Goal: Navigation & Orientation: Find specific page/section

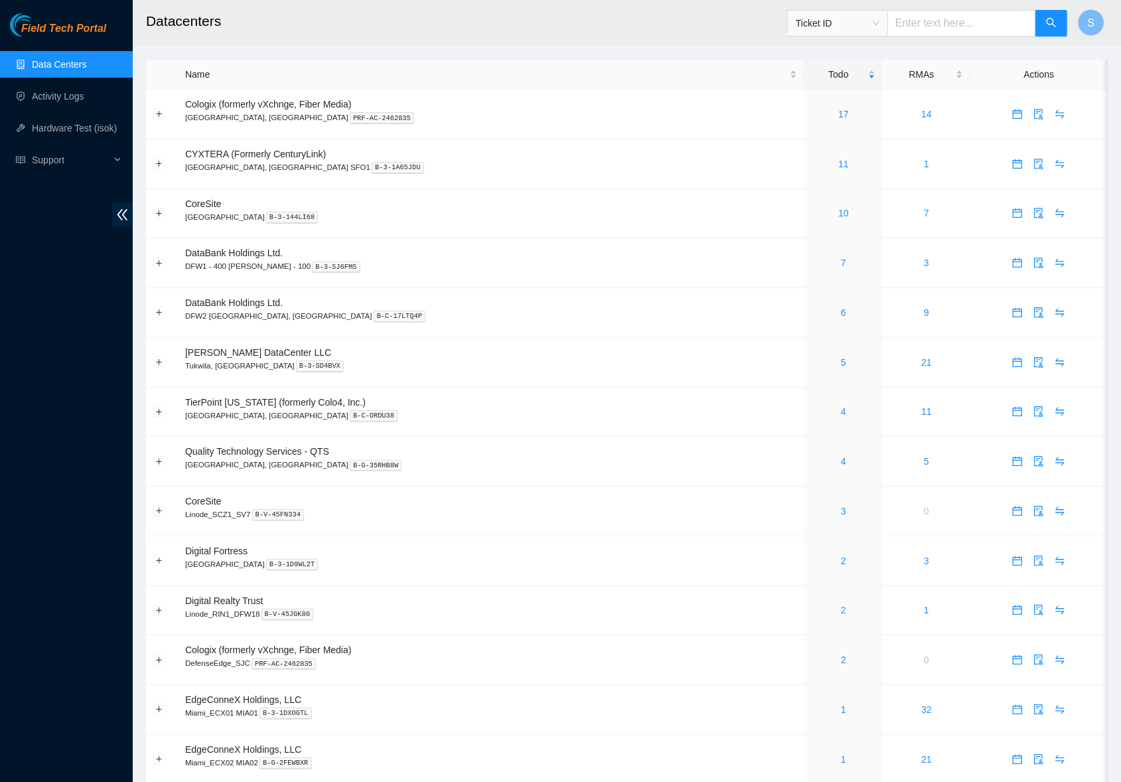
click at [417, 40] on h2 "Datacenters" at bounding box center [529, 21] width 766 height 42
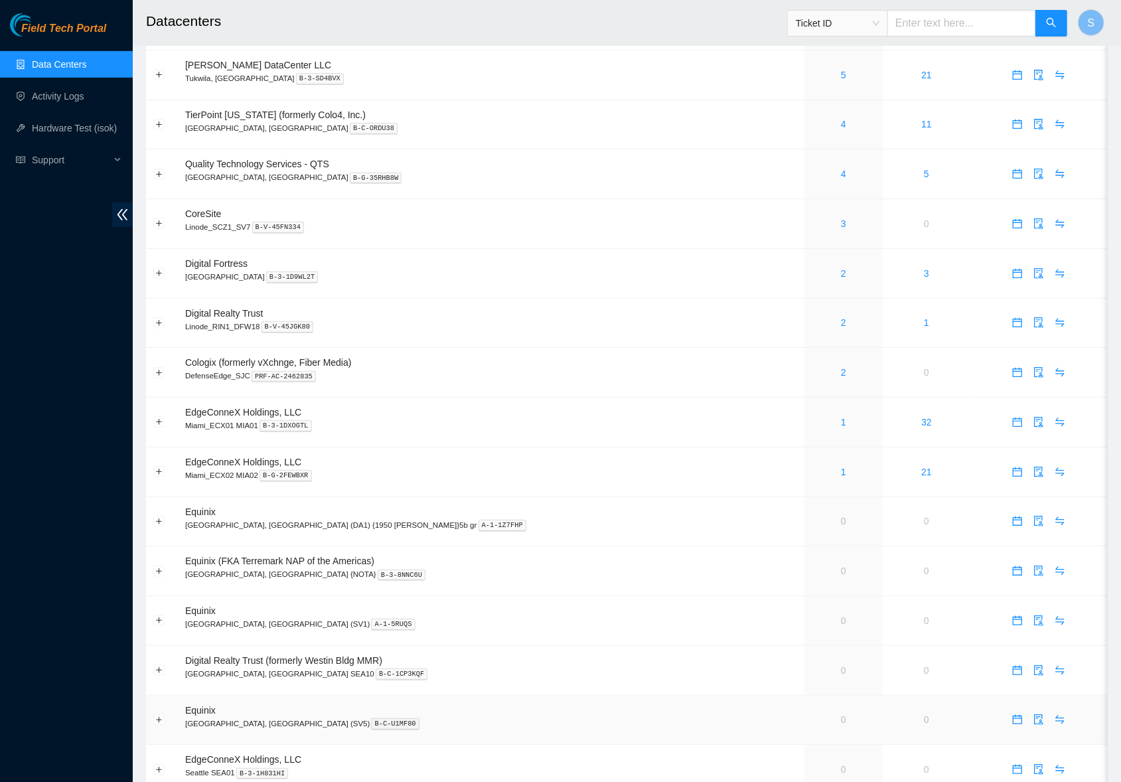
scroll to position [598, 0]
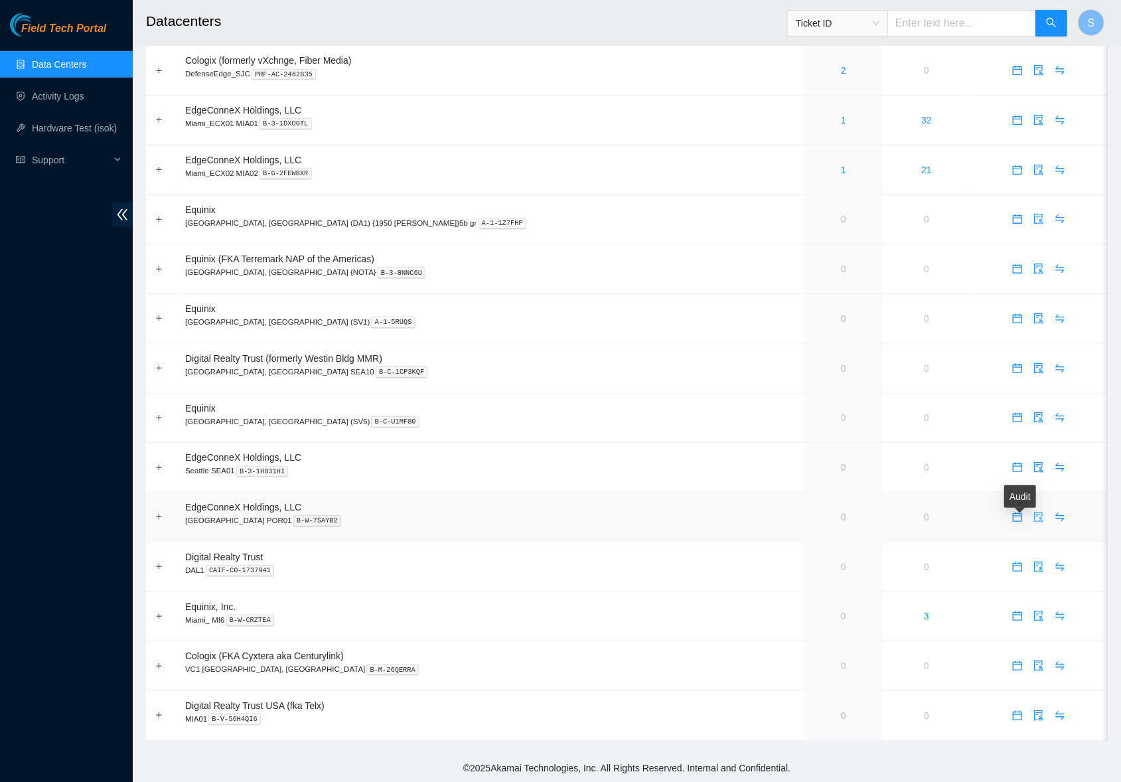
click at [1028, 521] on button "button" at bounding box center [1038, 516] width 21 height 21
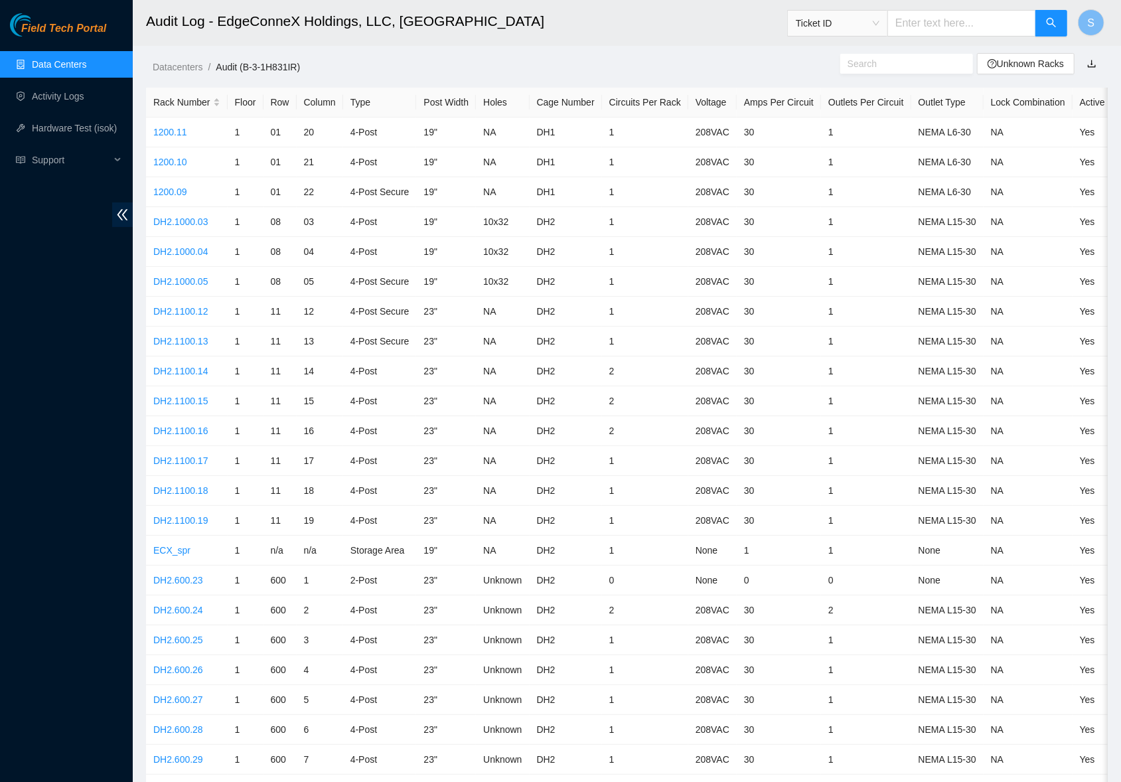
click at [520, 65] on ol "Datacenters / Audit (B-3-1H831IR) /" at bounding box center [513, 67] width 721 height 15
click at [1020, 60] on link "Unknown Racks" at bounding box center [1025, 63] width 76 height 11
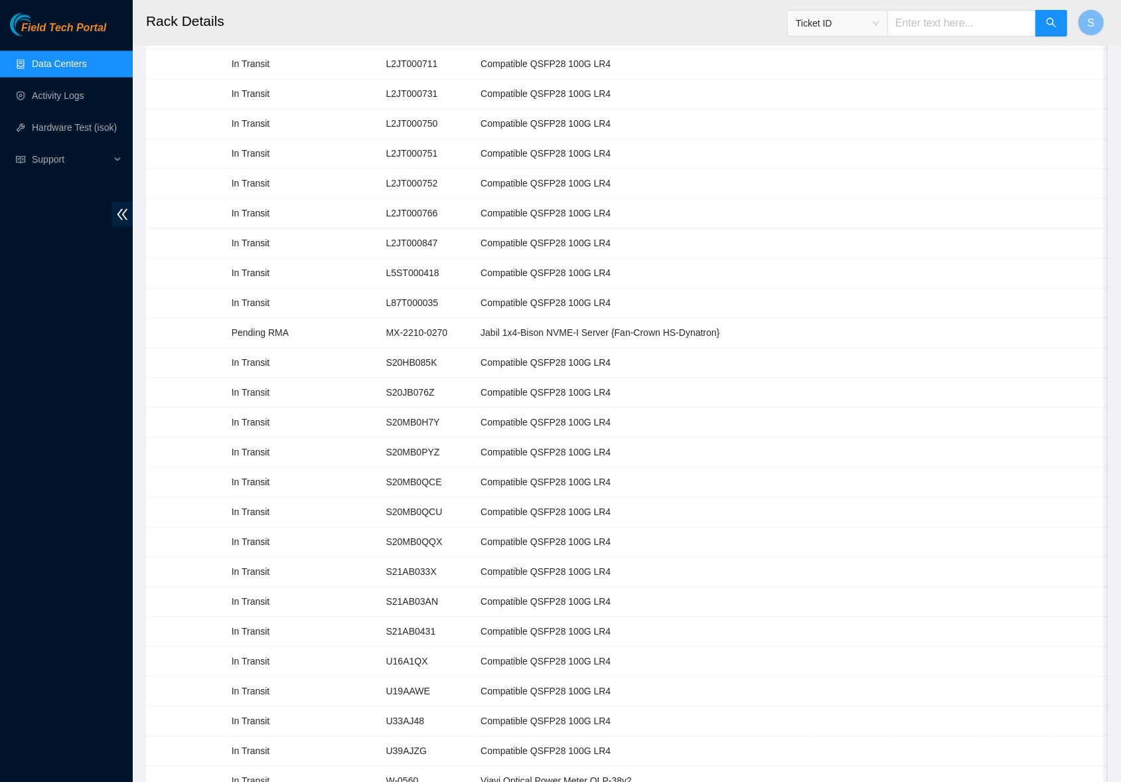
scroll to position [1715, 0]
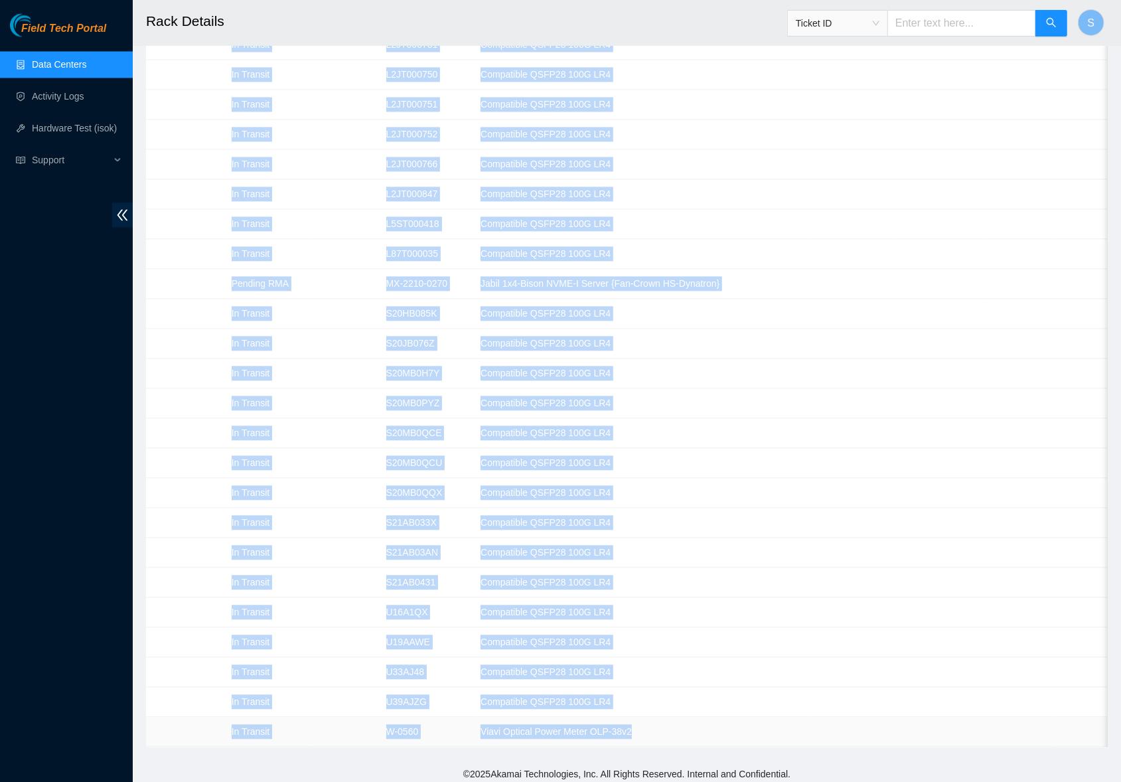
drag, startPoint x: 153, startPoint y: 152, endPoint x: 677, endPoint y: 716, distance: 770.0
copy tbody "Spare Working Inventory S20JB06FL Compatible QSFP28 100G LR4 On Hand 00408CCE05…"
click at [900, 630] on td at bounding box center [940, 642] width 87 height 30
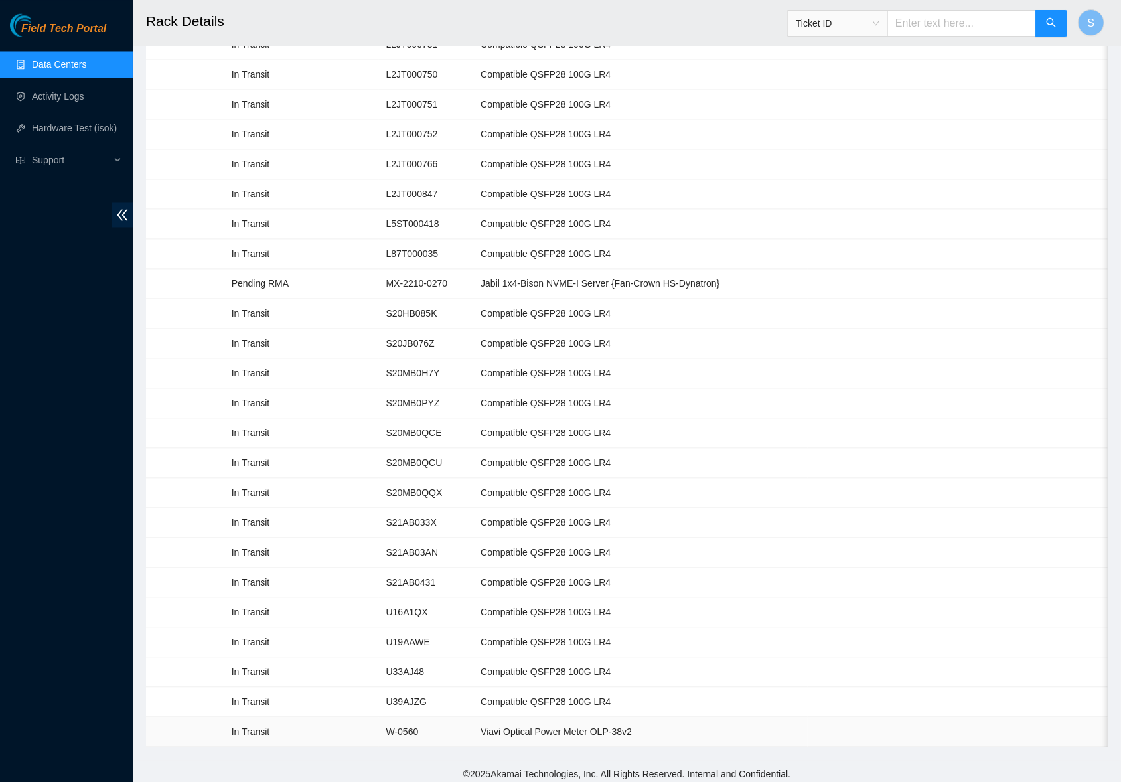
click at [670, 717] on td "Viavi Optical Power Meter OLP-38v2" at bounding box center [640, 732] width 334 height 30
drag, startPoint x: 510, startPoint y: 713, endPoint x: 734, endPoint y: 721, distance: 223.7
click at [734, 721] on td "Viavi Optical Power Meter OLP-38v2" at bounding box center [640, 732] width 334 height 30
click at [763, 632] on td "Compatible QSFP28 100G LR4" at bounding box center [640, 642] width 334 height 30
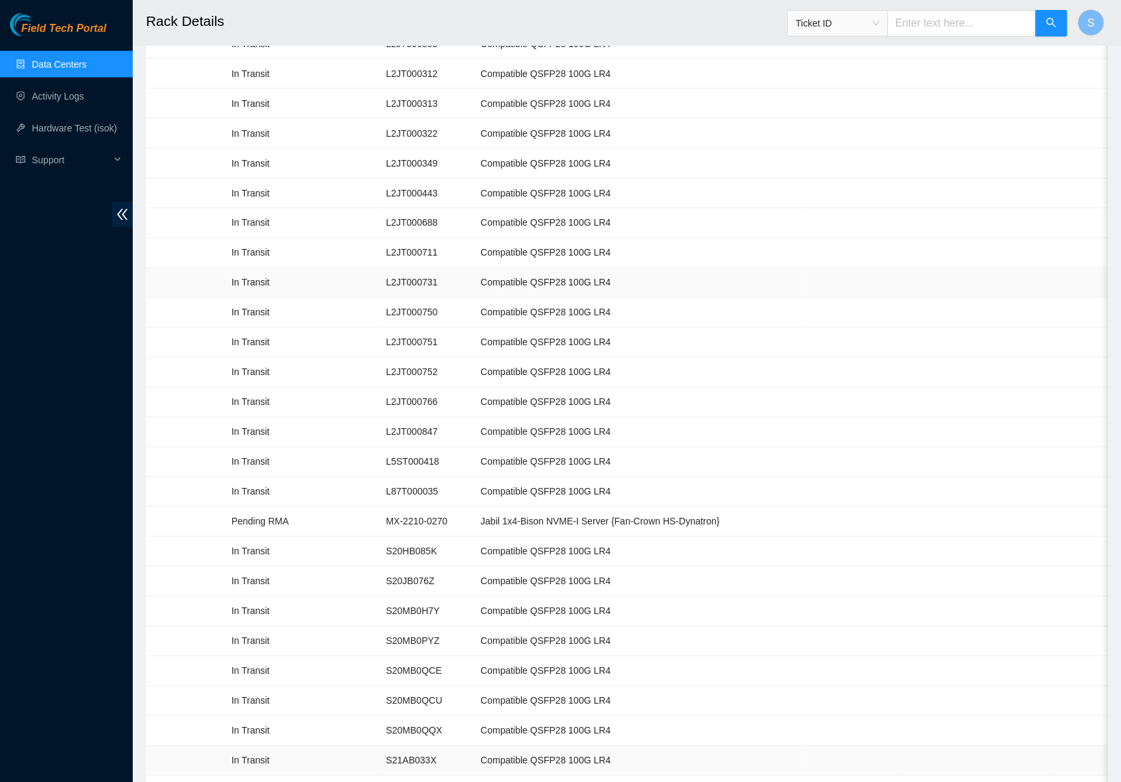
scroll to position [1508, 0]
drag, startPoint x: 508, startPoint y: 472, endPoint x: 770, endPoint y: 479, distance: 262.9
click at [770, 479] on td "Jabil 1x4-Bison NVME-I Server {Fan-Crown HS-Dynatron}" at bounding box center [640, 491] width 334 height 30
drag, startPoint x: 317, startPoint y: 478, endPoint x: 230, endPoint y: 478, distance: 86.9
click at [230, 478] on td "Pending RMA" at bounding box center [269, 491] width 90 height 30
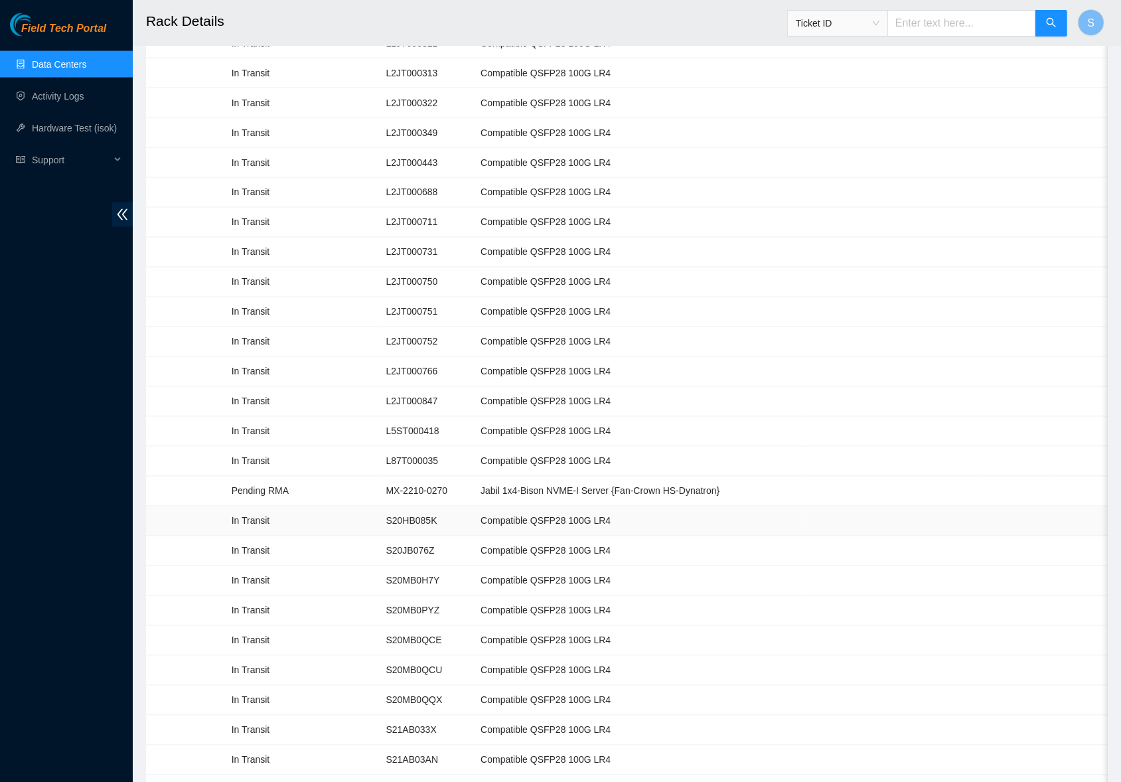
click at [314, 516] on td "In Transit" at bounding box center [269, 521] width 90 height 30
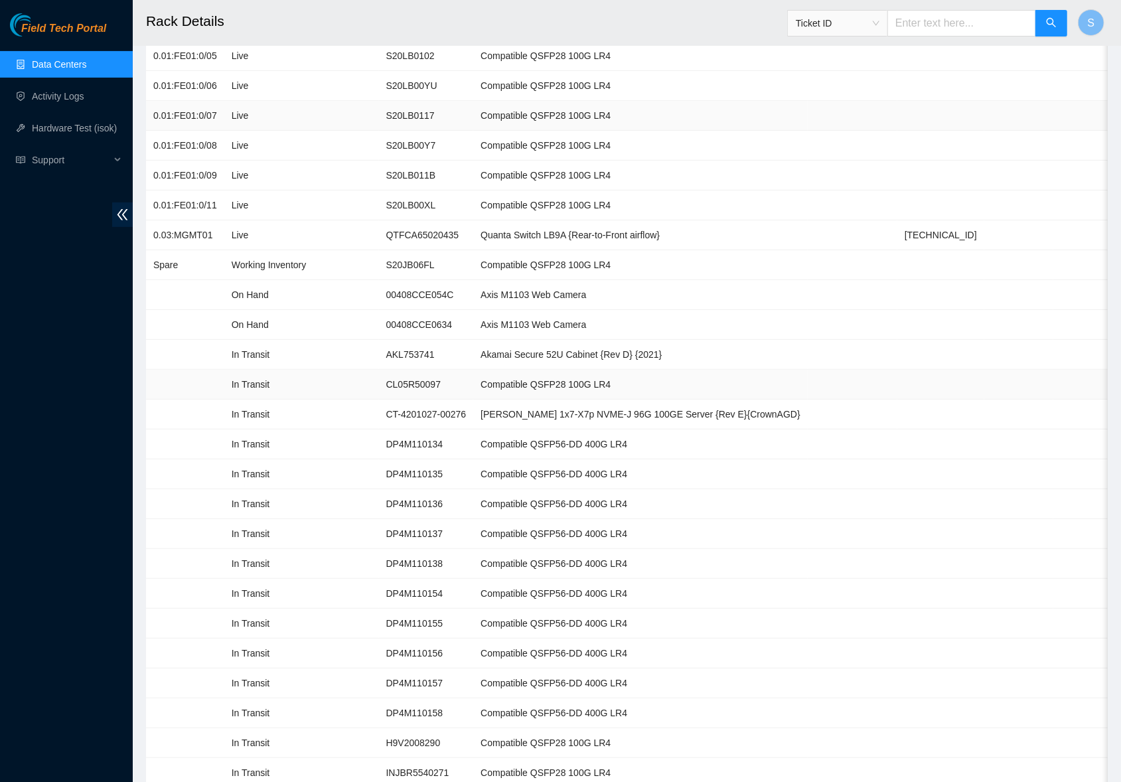
scroll to position [0, 0]
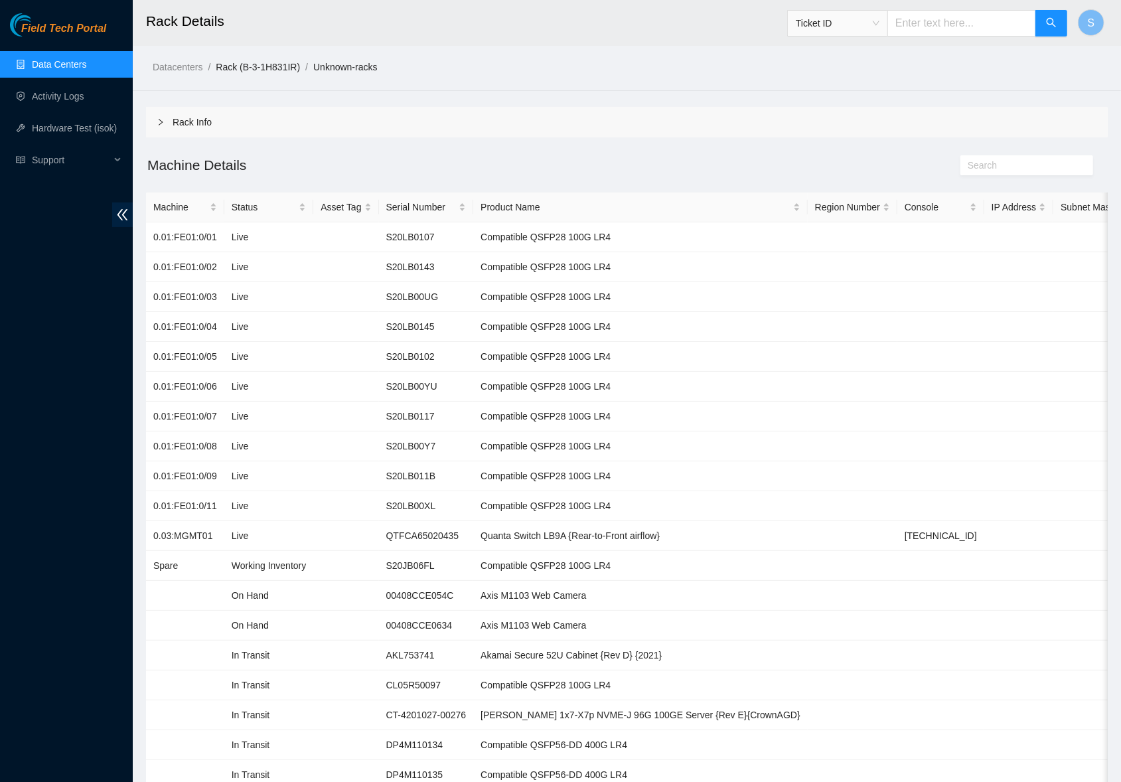
click at [250, 67] on link "Rack (B-3-1H831IR)" at bounding box center [258, 67] width 84 height 11
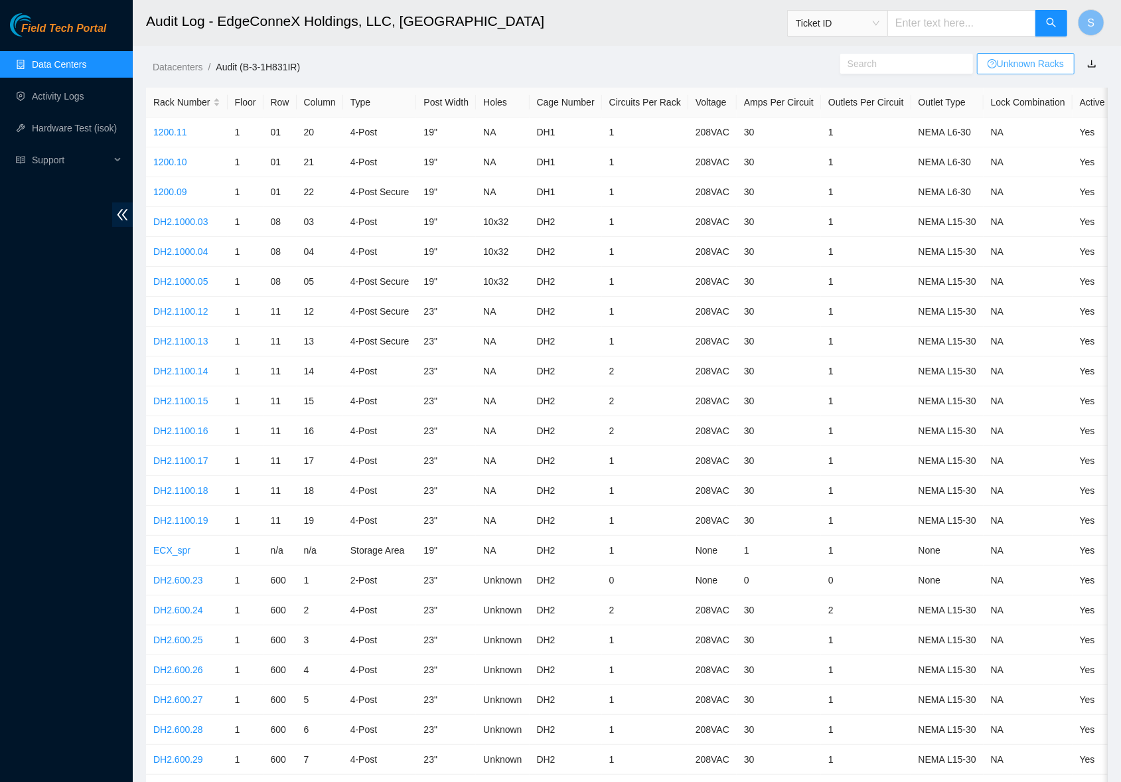
click at [1046, 64] on link "Unknown Racks" at bounding box center [1025, 63] width 76 height 11
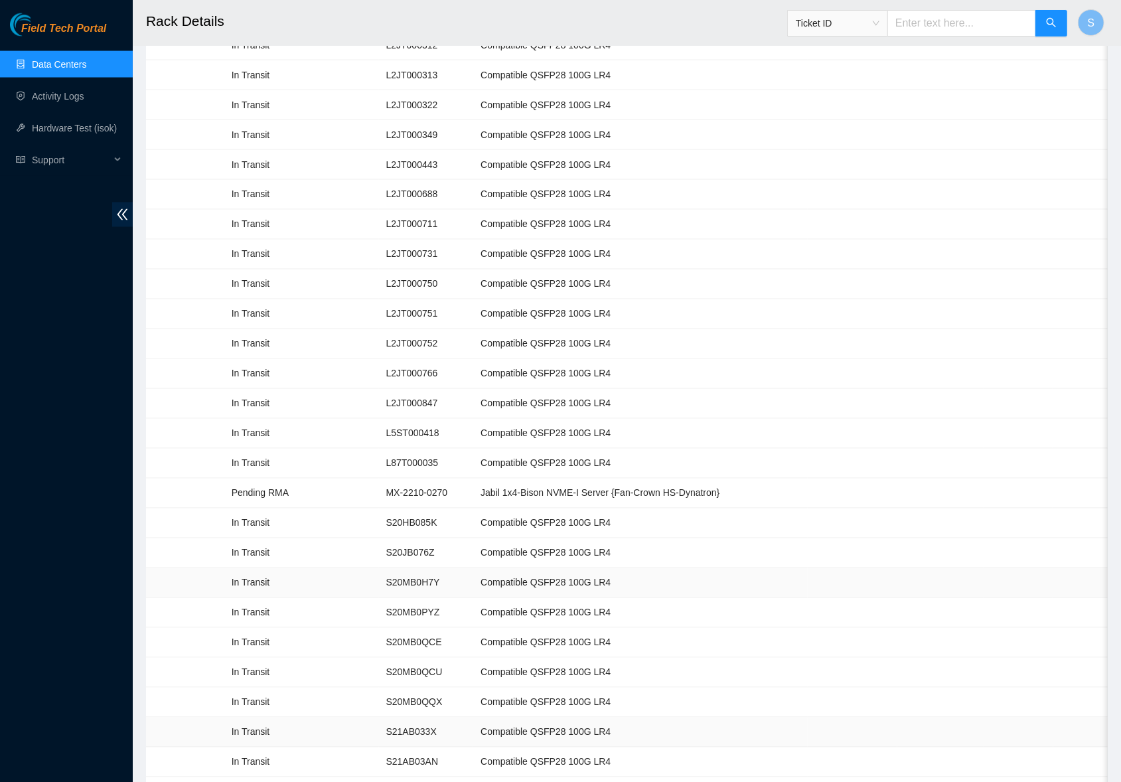
scroll to position [1715, 0]
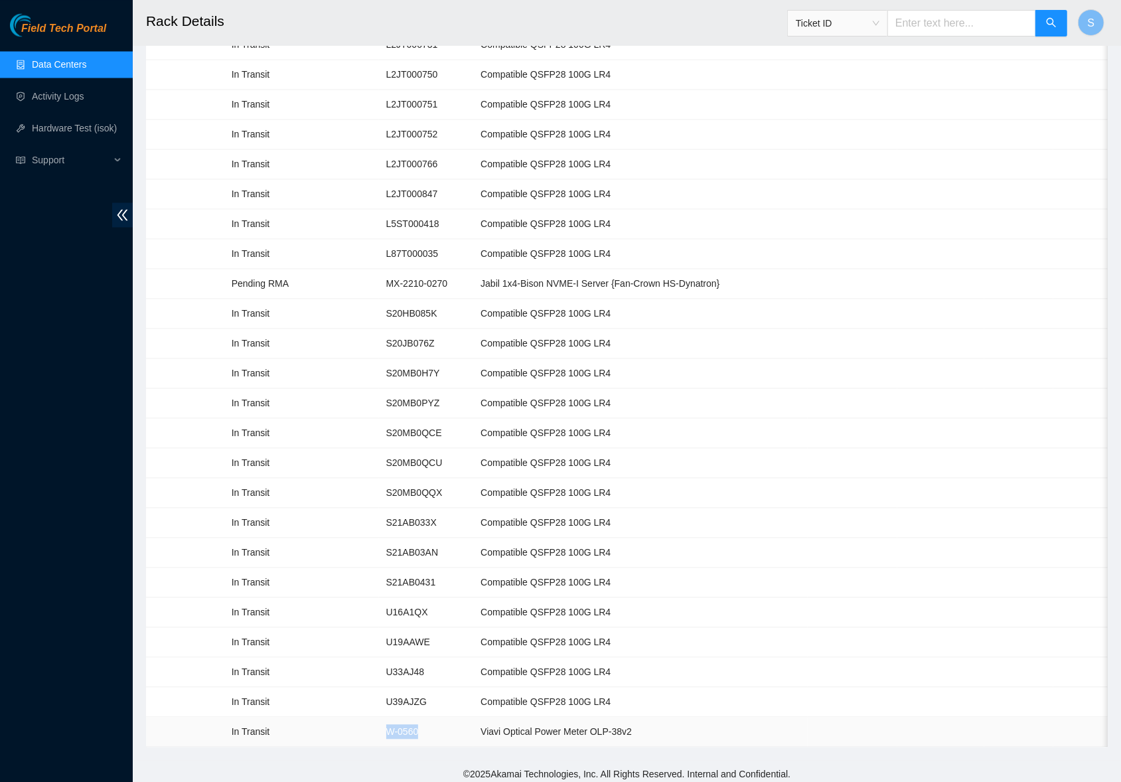
drag, startPoint x: 441, startPoint y: 713, endPoint x: 401, endPoint y: 713, distance: 39.8
click at [401, 717] on td "W-0560" at bounding box center [426, 732] width 95 height 30
copy td "W-0560"
click at [860, 23] on span "Ticket ID" at bounding box center [838, 23] width 84 height 20
click at [841, 136] on div "Serial Number" at bounding box center [834, 134] width 84 height 15
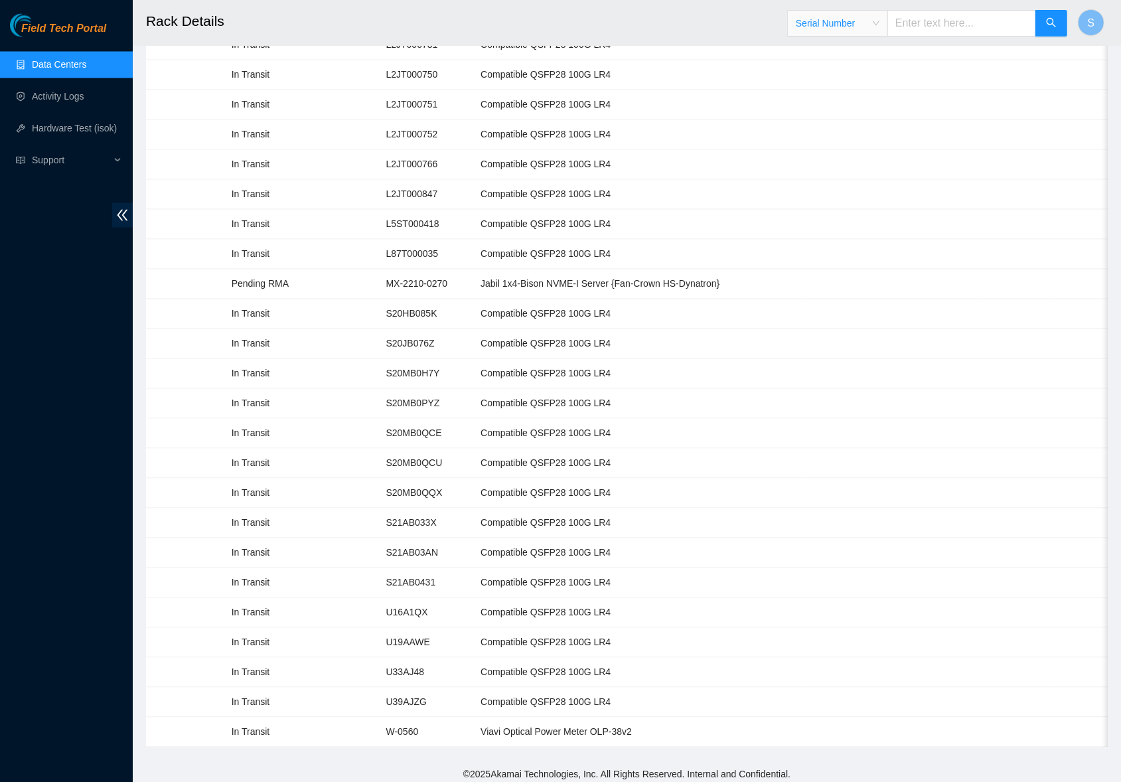
click at [943, 18] on input "text" at bounding box center [961, 23] width 149 height 27
paste input "W-0560"
type input "W-0560"
click at [1044, 25] on button "button" at bounding box center [1051, 23] width 32 height 27
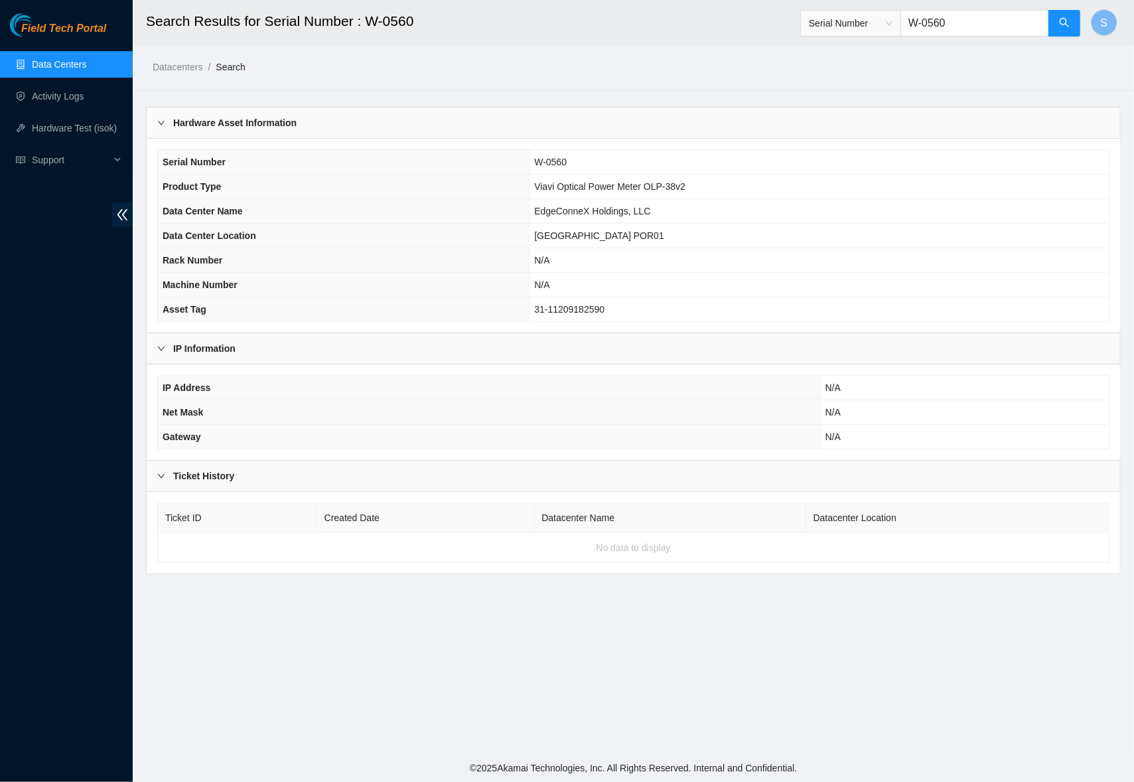
click at [301, 359] on div "IP Information" at bounding box center [633, 348] width 973 height 31
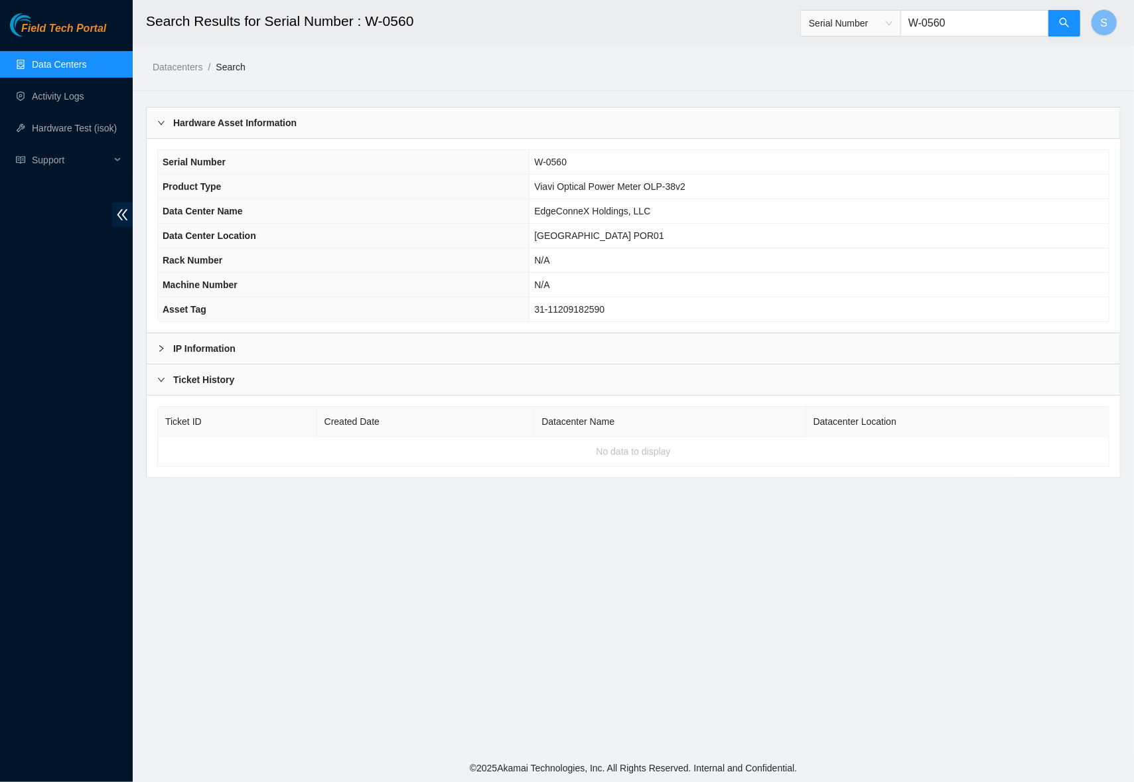
click at [309, 350] on div "IP Information" at bounding box center [633, 348] width 973 height 31
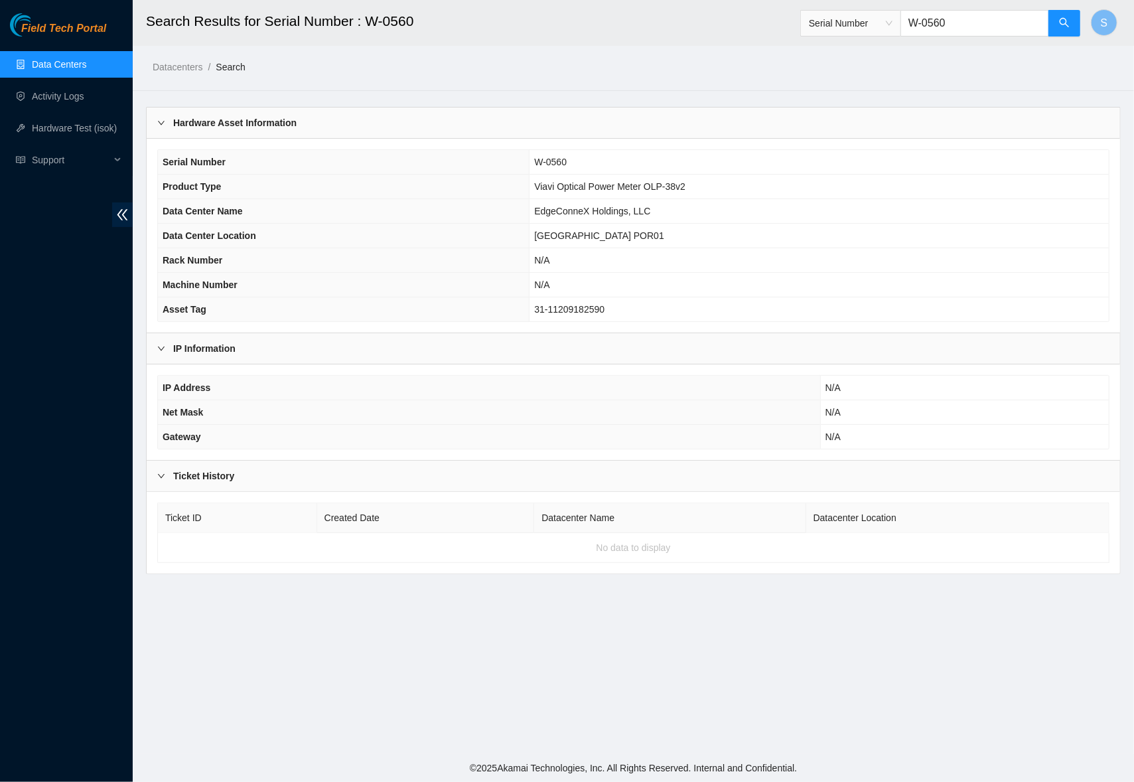
click at [334, 479] on div "Ticket History" at bounding box center [633, 476] width 973 height 31
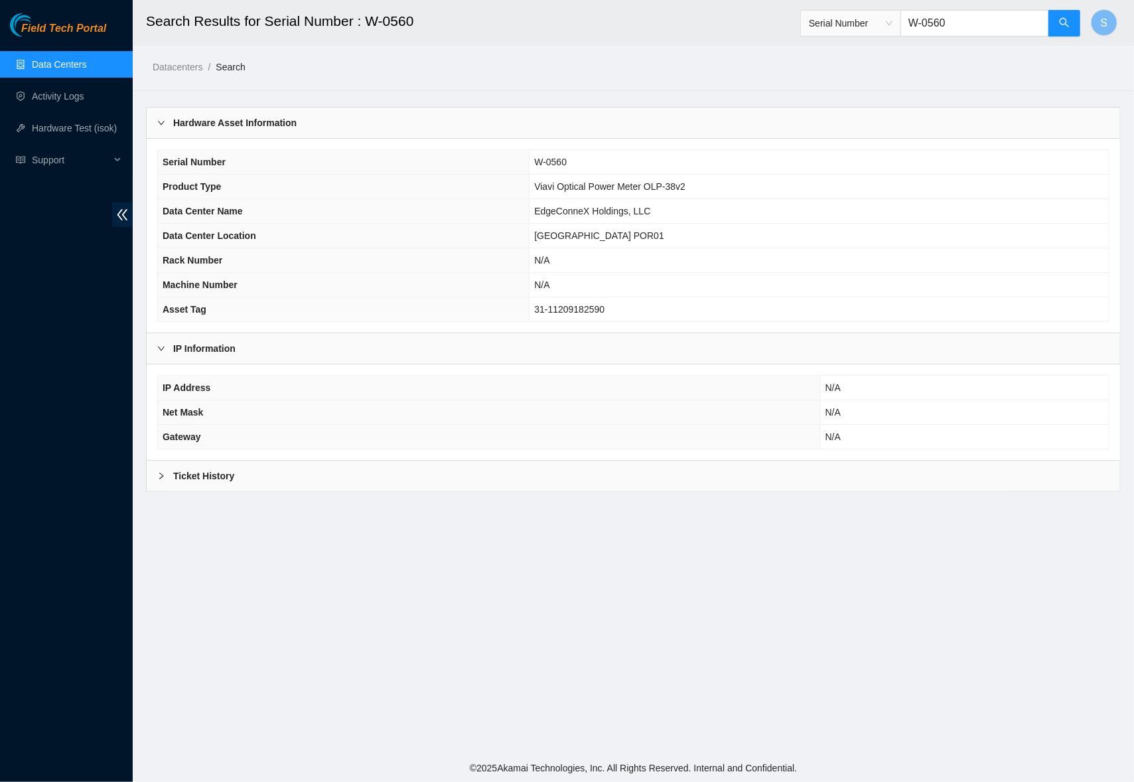
click at [334, 479] on div "Ticket History" at bounding box center [633, 476] width 973 height 31
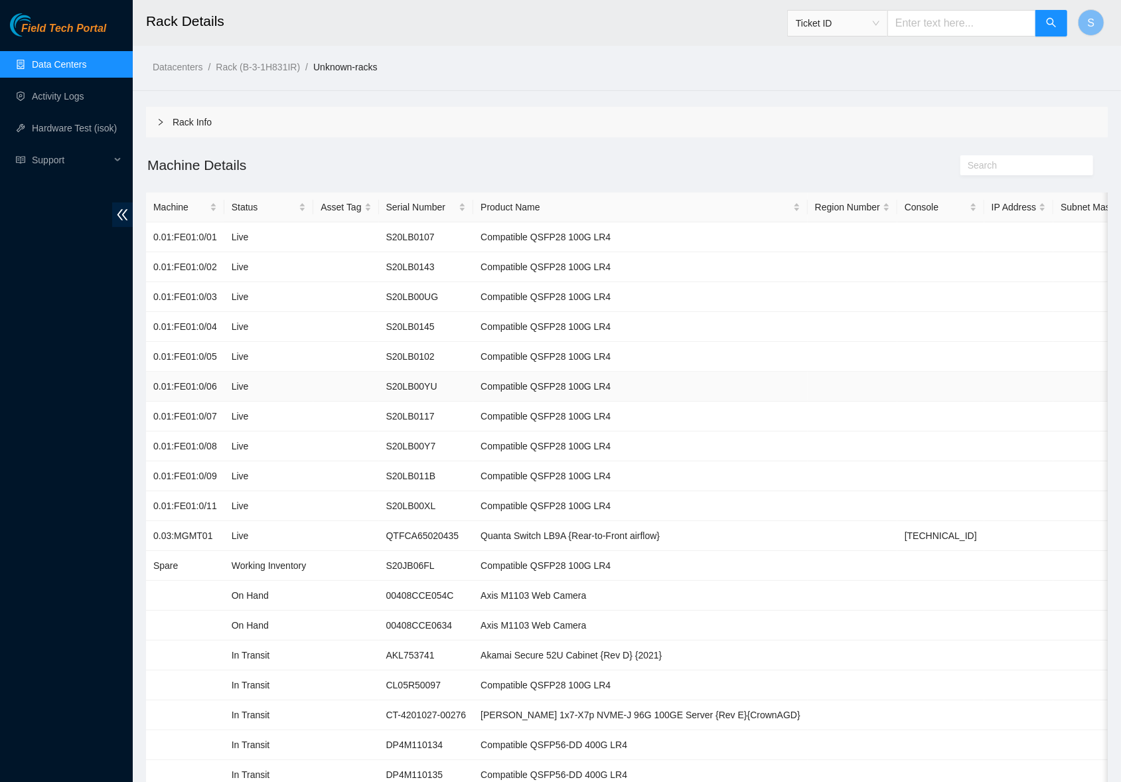
click at [734, 397] on td "Compatible QSFP28 100G LR4" at bounding box center [640, 387] width 334 height 30
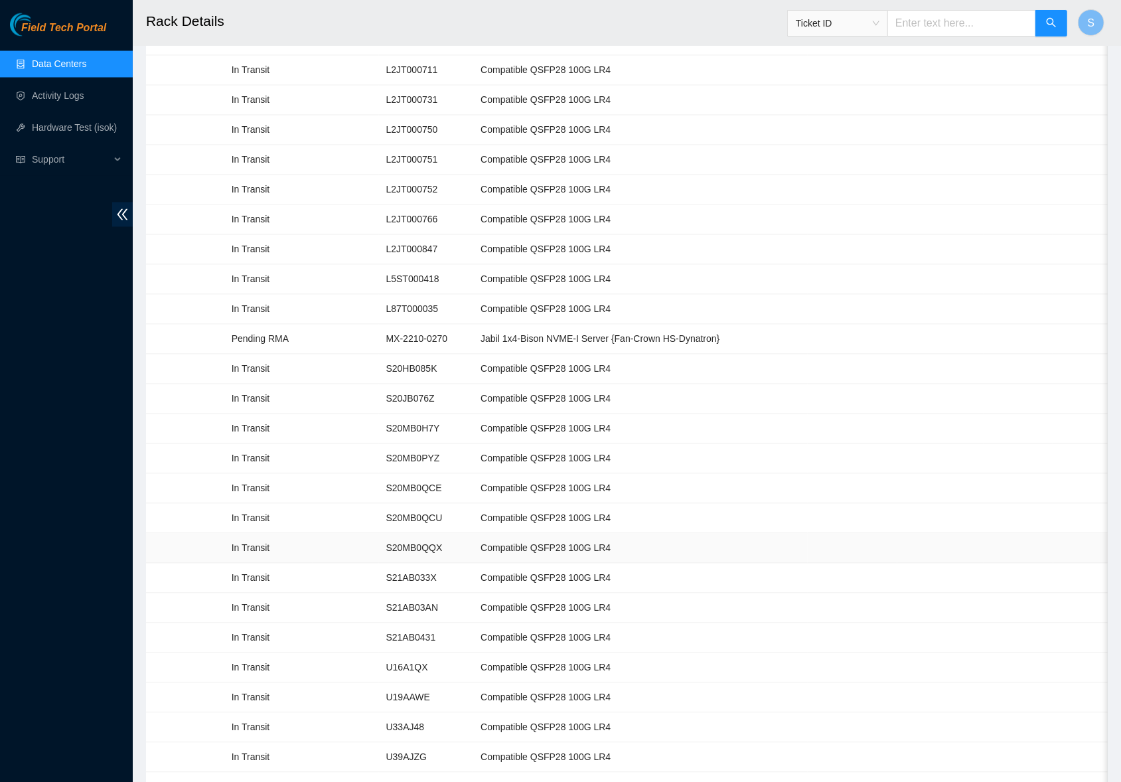
scroll to position [1715, 0]
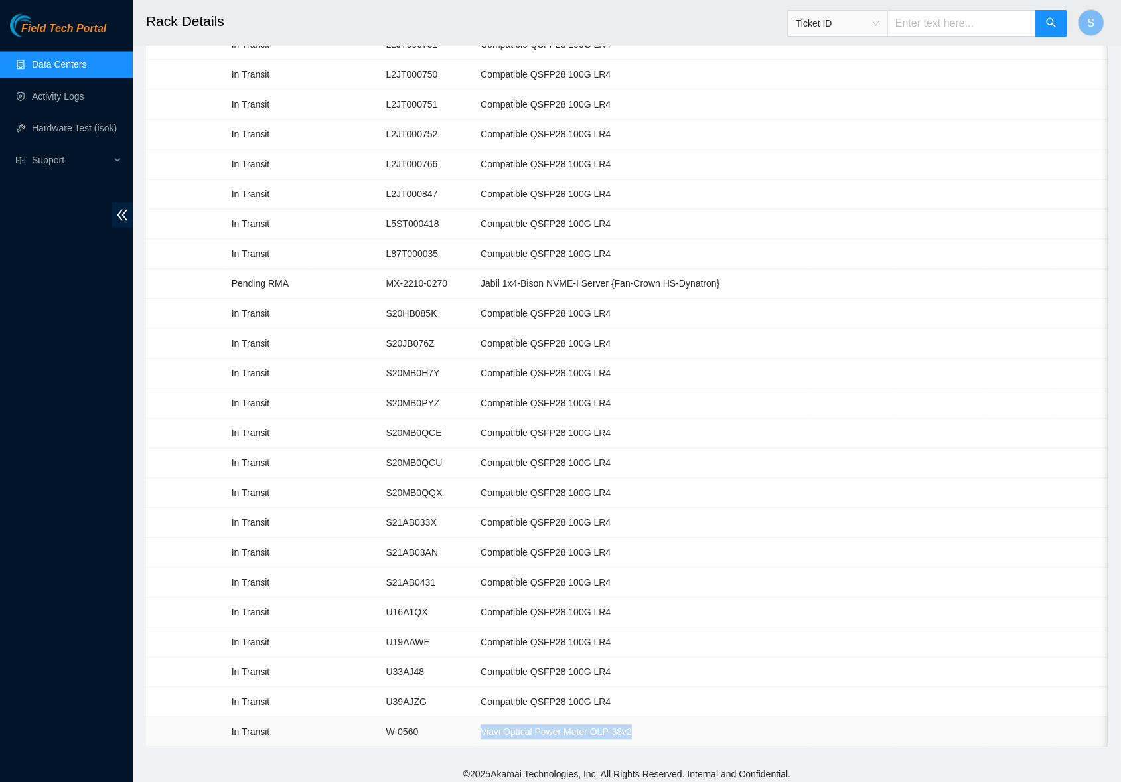
drag, startPoint x: 529, startPoint y: 713, endPoint x: 666, endPoint y: 715, distance: 137.4
click at [678, 717] on td "Viavi Optical Power Meter OLP-38v2" at bounding box center [640, 732] width 334 height 30
copy td "Viavi Optical Power Meter OLP-38v2"
drag, startPoint x: 457, startPoint y: 718, endPoint x: 403, endPoint y: 713, distance: 53.9
click at [403, 717] on td "W-0560" at bounding box center [426, 732] width 95 height 30
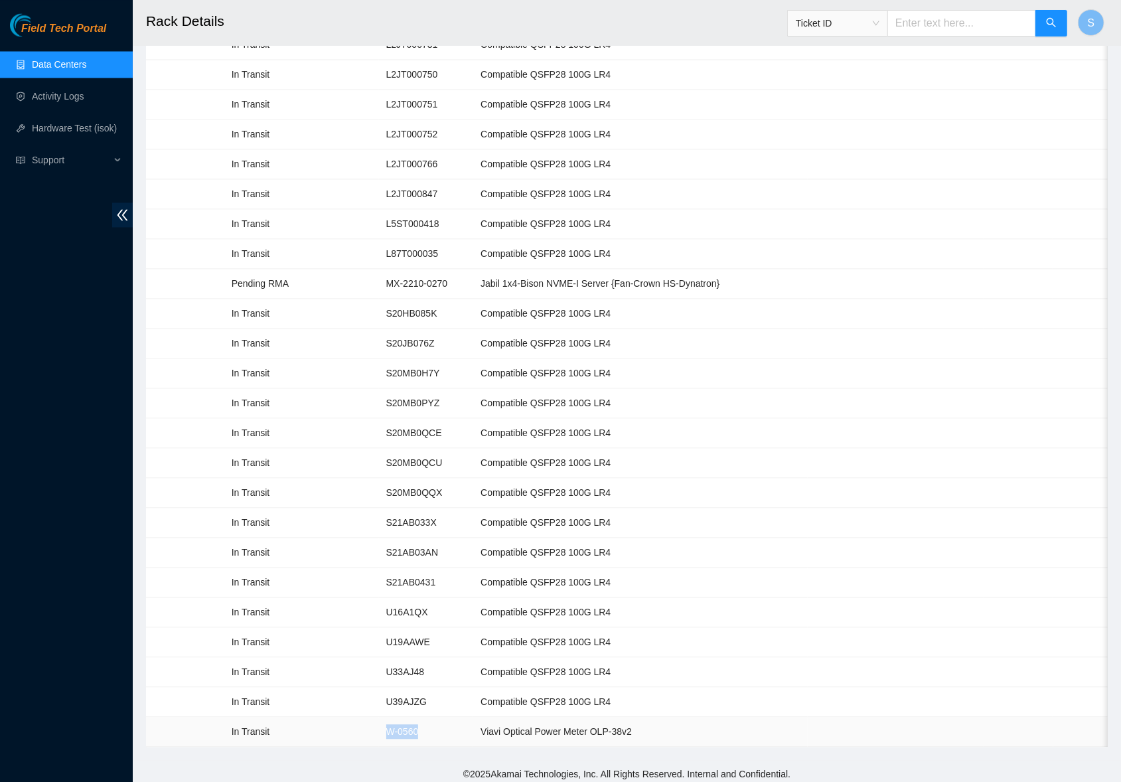
copy td "W-0560"
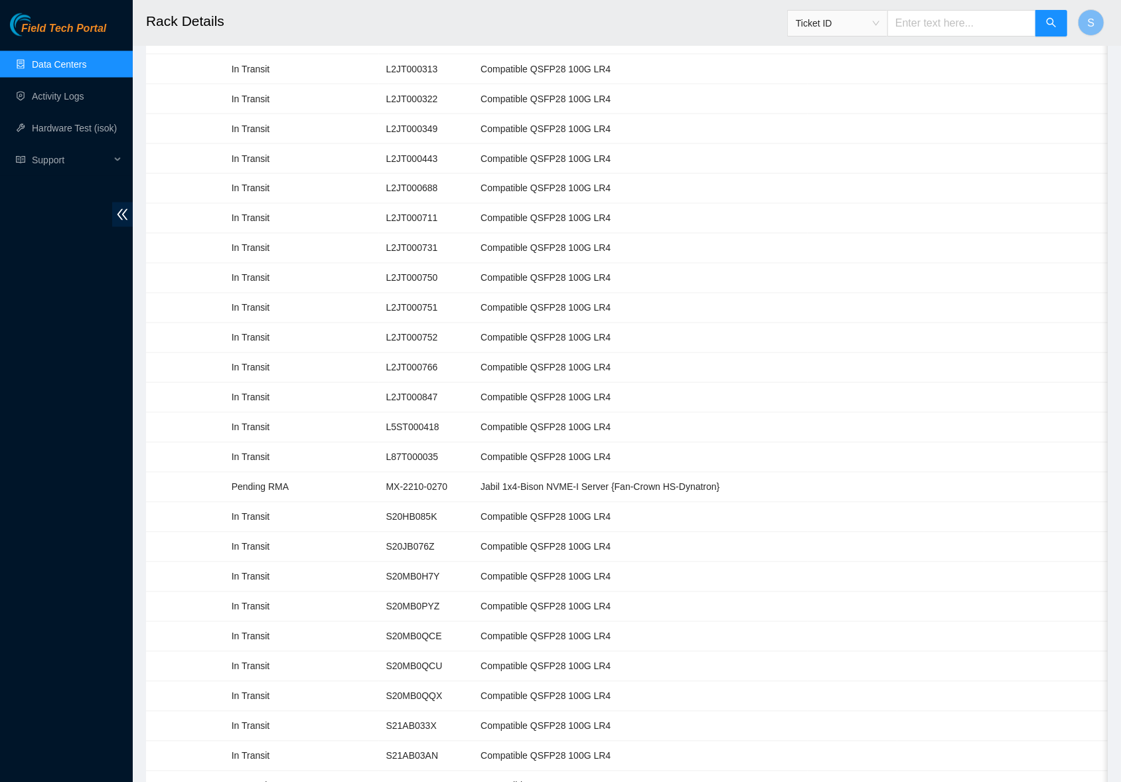
scroll to position [1510, 0]
drag, startPoint x: 508, startPoint y: 475, endPoint x: 665, endPoint y: 474, distance: 157.3
click at [762, 484] on td "Jabil 1x4-Bison NVME-I Server {Fan-Crown HS-Dynatron}" at bounding box center [640, 489] width 334 height 30
copy td "Jabil 1x4-Bison NVME-I Server {Fan-Crown HS-Dynatron}"
drag, startPoint x: 409, startPoint y: 471, endPoint x: 476, endPoint y: 474, distance: 67.7
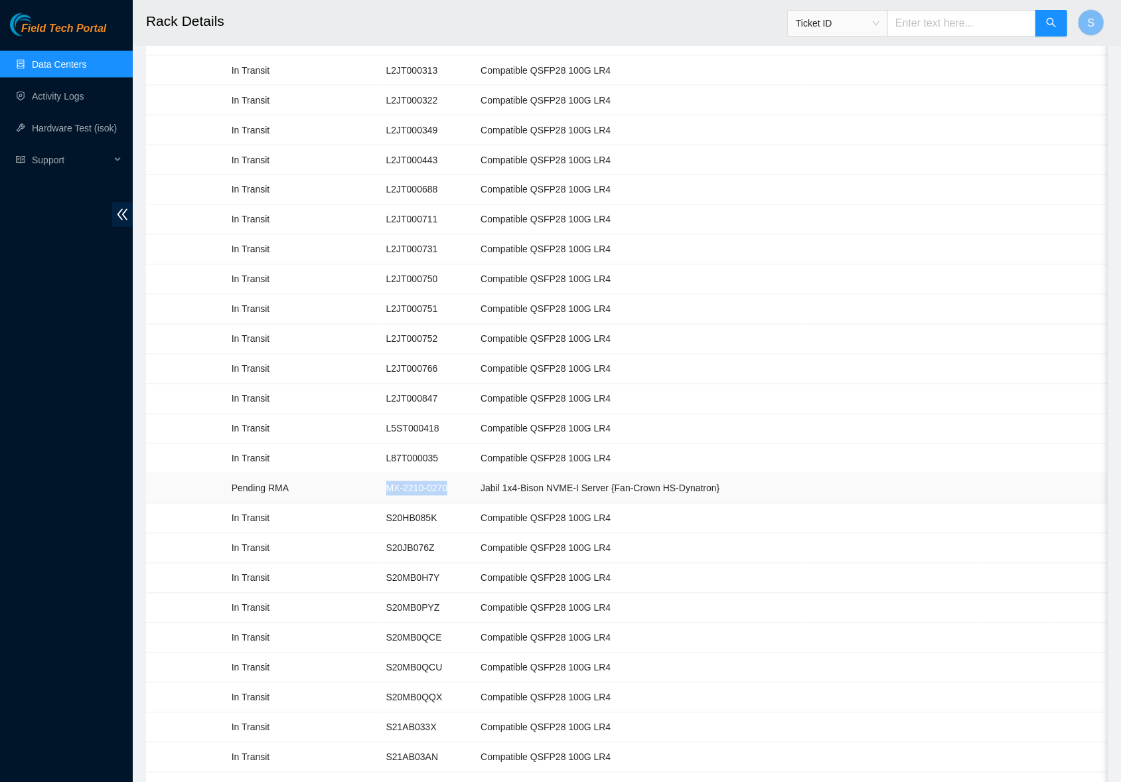
click at [474, 474] on td "MX-2210-0270" at bounding box center [426, 489] width 95 height 30
copy td "MX-2210-0270"
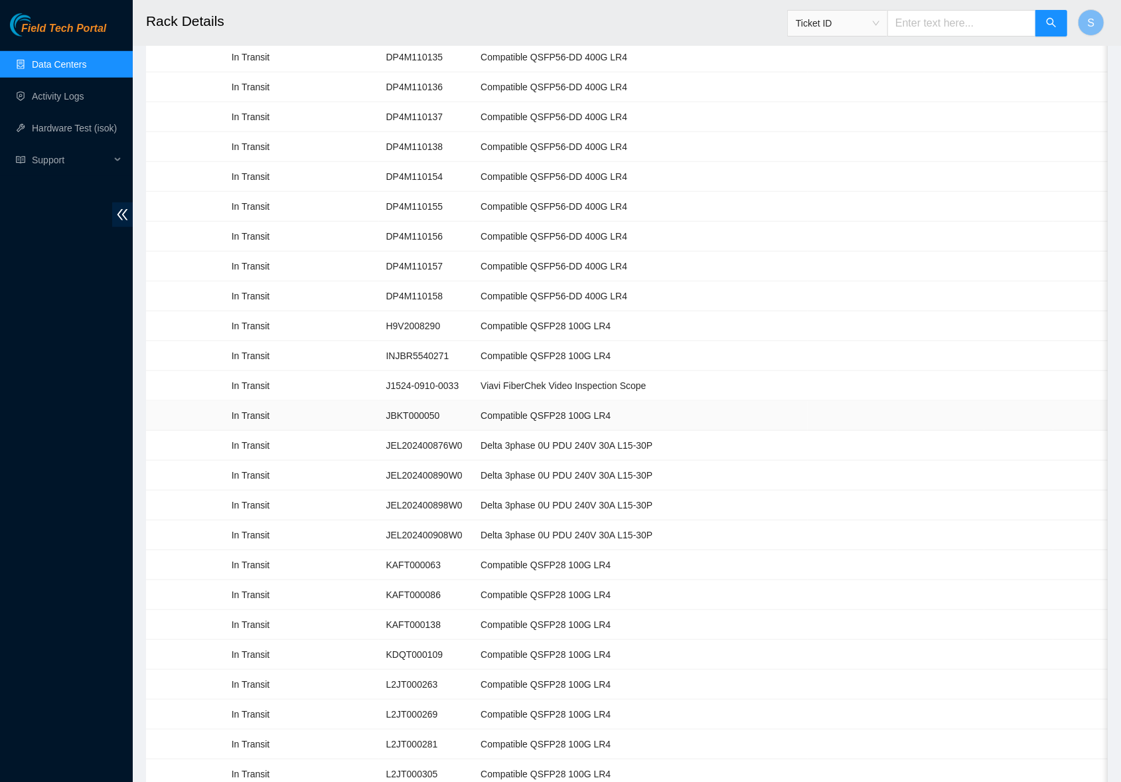
scroll to position [703, 0]
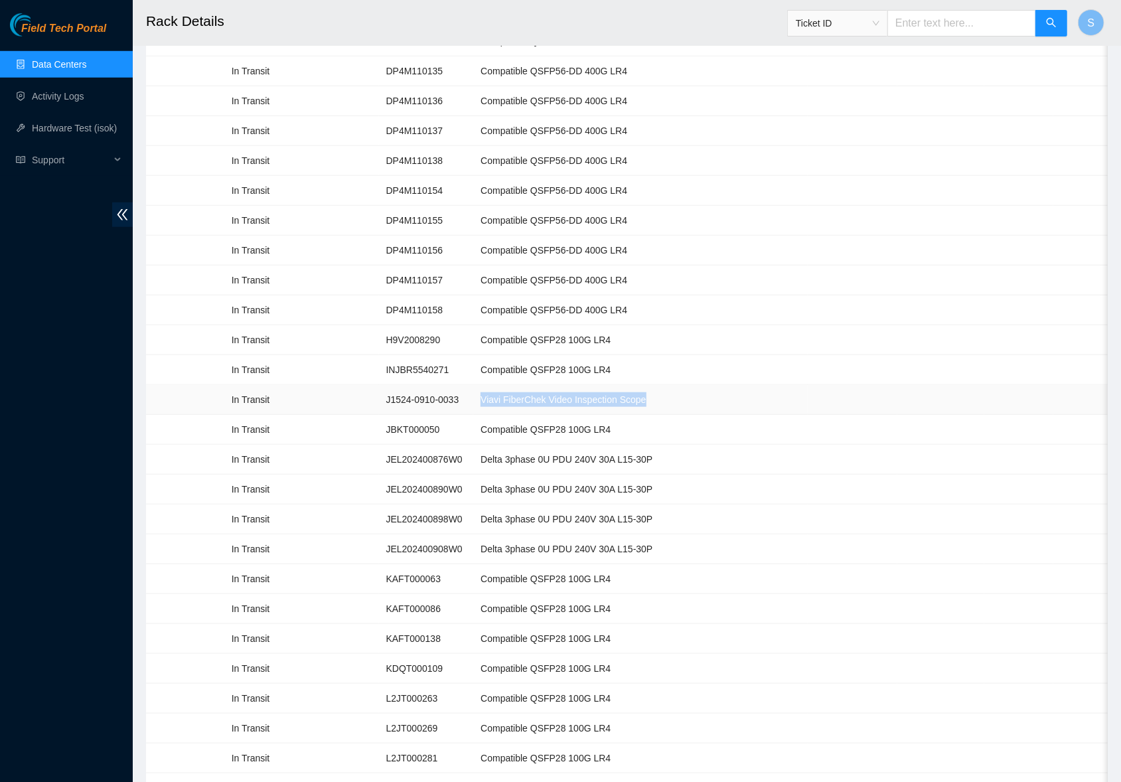
drag, startPoint x: 506, startPoint y: 388, endPoint x: 691, endPoint y: 393, distance: 185.2
click at [691, 393] on td "Viavi FiberChek Video Inspection Scope" at bounding box center [640, 400] width 334 height 30
copy td "Viavi FiberChek Video Inspection Scope"
drag, startPoint x: 403, startPoint y: 392, endPoint x: 488, endPoint y: 396, distance: 85.1
click at [474, 396] on td "J1524-0910-0033" at bounding box center [426, 400] width 95 height 30
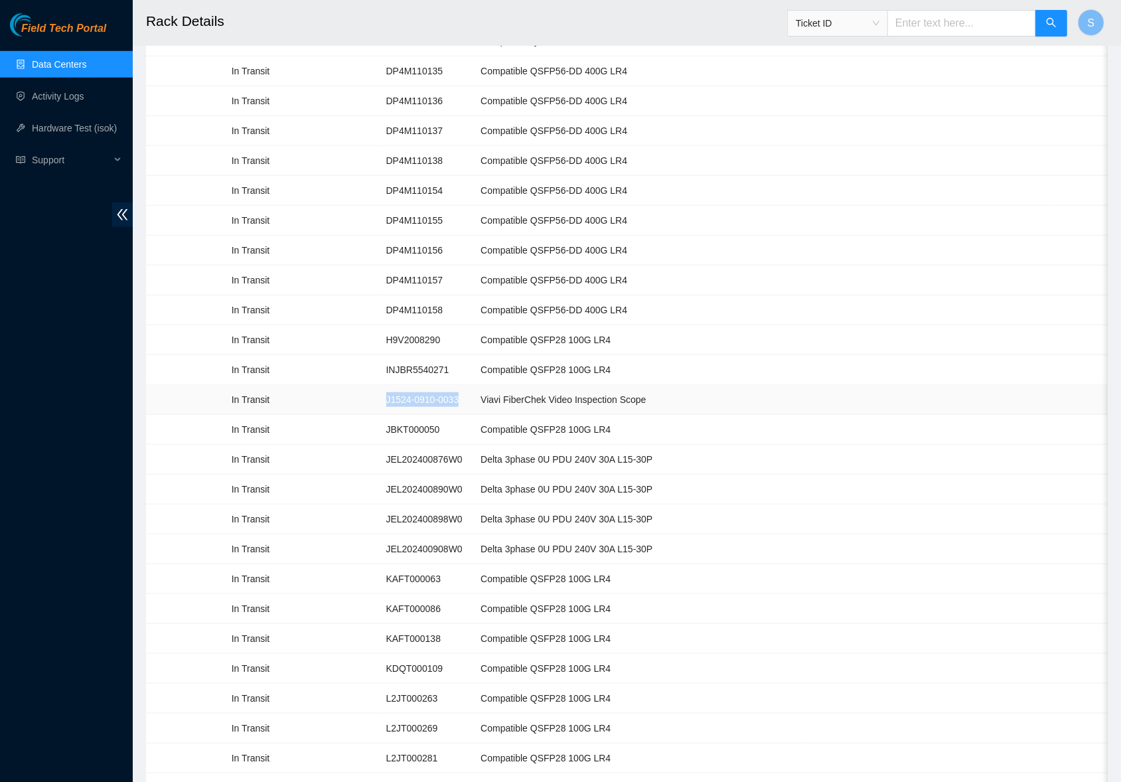
copy td "J1524-0910-0033"
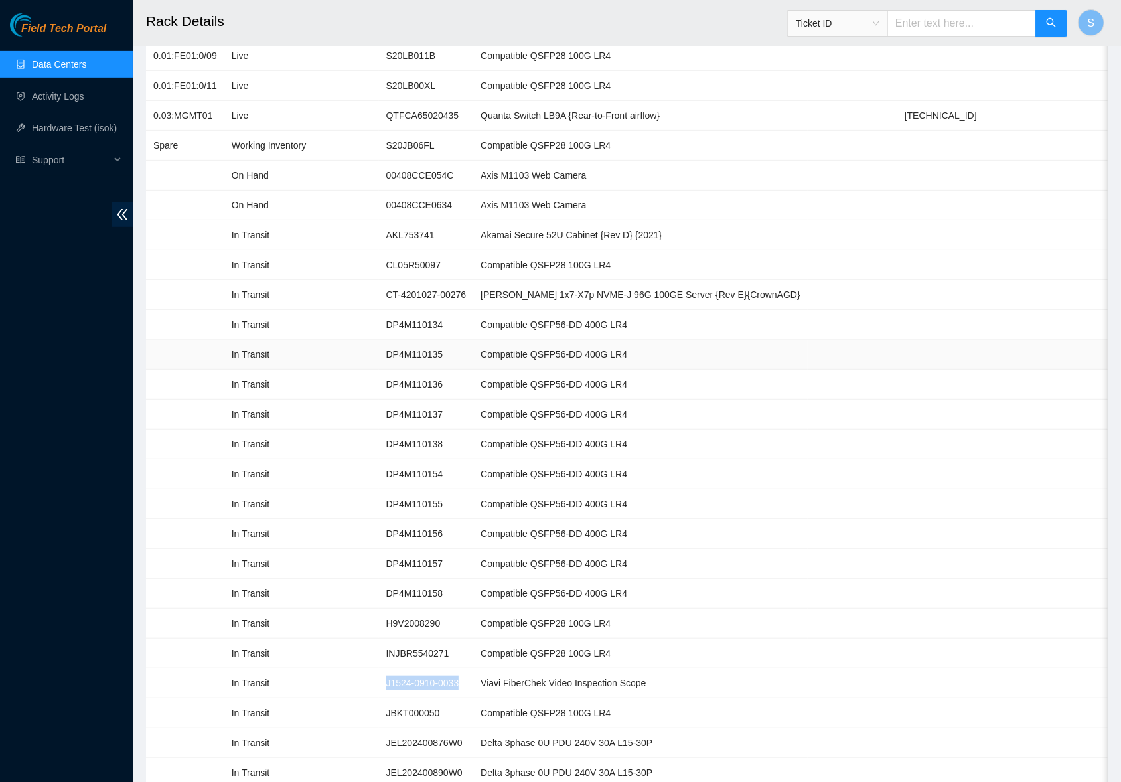
scroll to position [393, 0]
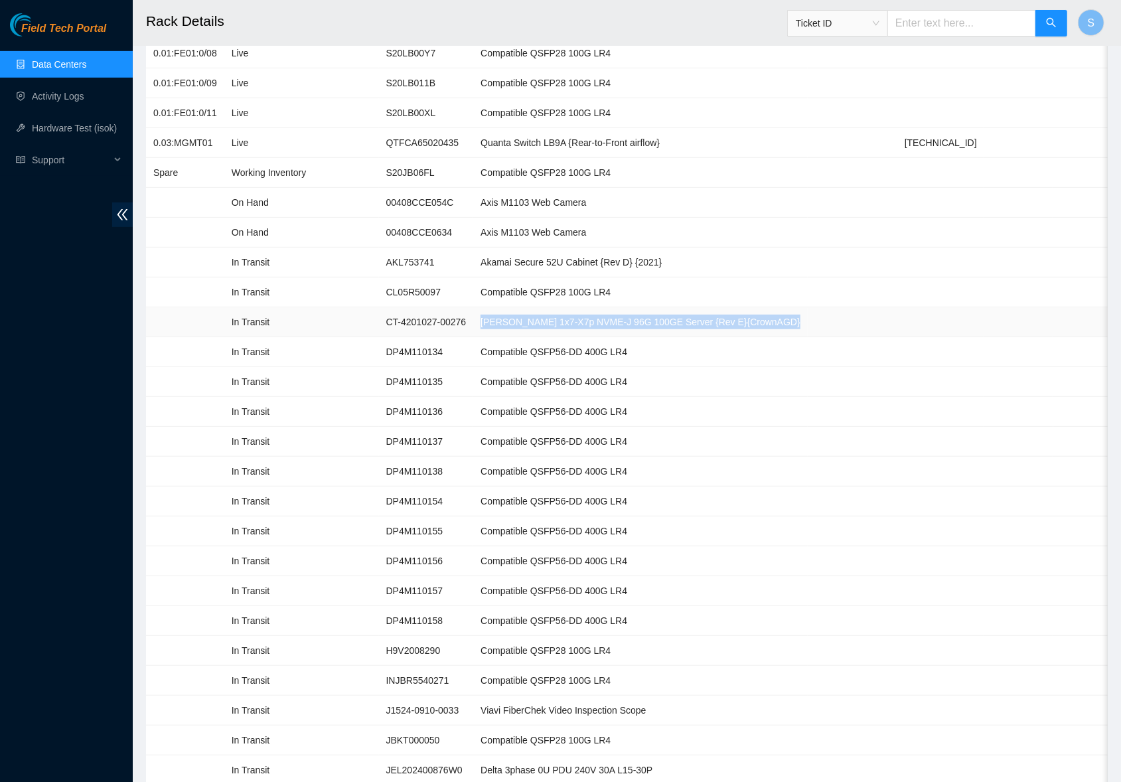
drag, startPoint x: 508, startPoint y: 316, endPoint x: 705, endPoint y: 314, distance: 197.1
click at [797, 315] on tr "In Transit CT-4201027-00276 [PERSON_NAME] 1x7-X7p NVME-J 96G 100GE Server {Rev …" at bounding box center [669, 322] width 1047 height 30
copy td "[PERSON_NAME] 1x7-X7p NVME-J 96G 100GE Server {Rev E}{CrownAGD}"
drag, startPoint x: 399, startPoint y: 319, endPoint x: 496, endPoint y: 316, distance: 96.9
click at [474, 316] on td "CT-4201027-00276" at bounding box center [426, 322] width 95 height 30
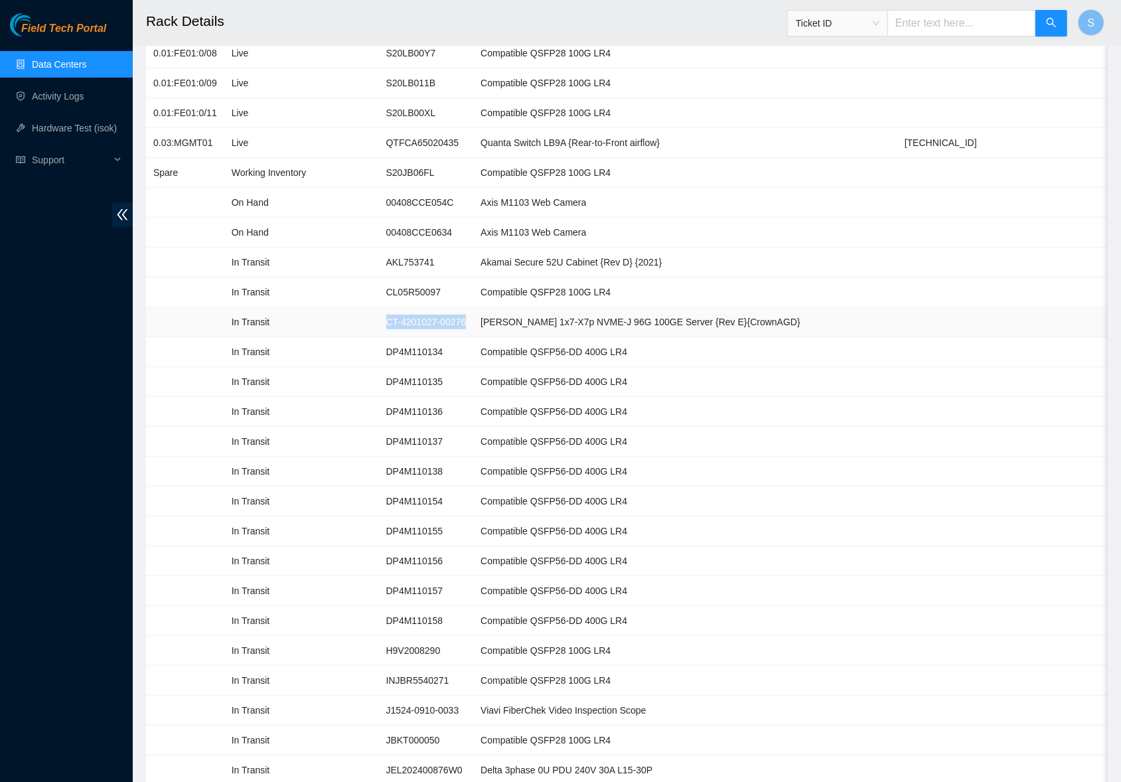
copy td "CT-4201027-00276"
click at [778, 367] on td "Compatible QSFP56-DD 400G LR4" at bounding box center [640, 382] width 334 height 30
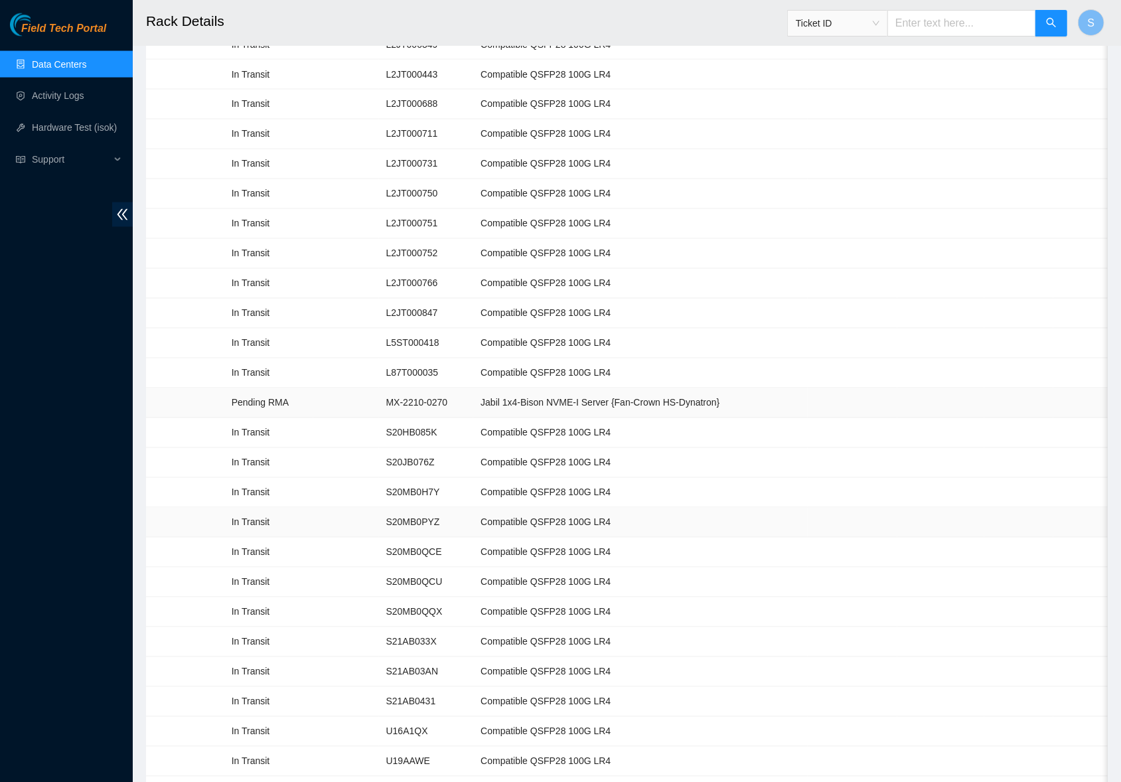
scroll to position [1610, 0]
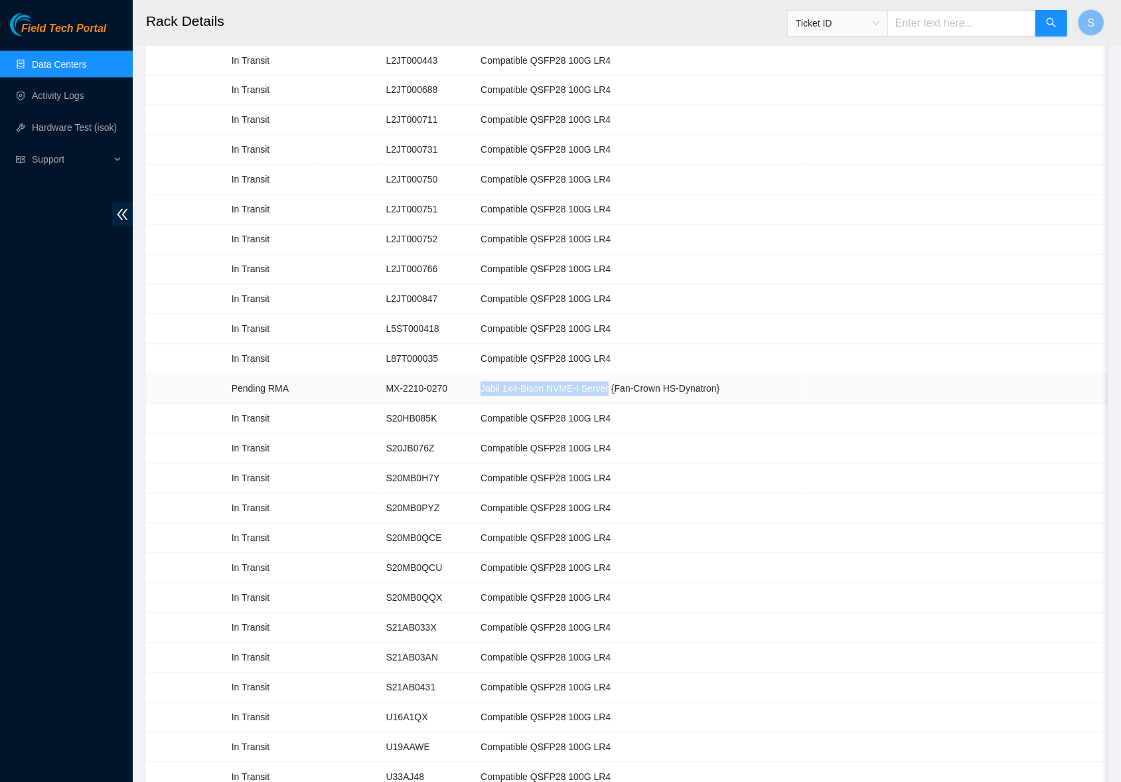
drag, startPoint x: 510, startPoint y: 371, endPoint x: 646, endPoint y: 374, distance: 136.7
click at [646, 374] on td "Jabil 1x4-Bison NVME-I Server {Fan-Crown HS-Dynatron}" at bounding box center [640, 389] width 334 height 30
drag, startPoint x: 395, startPoint y: 372, endPoint x: 476, endPoint y: 371, distance: 81.0
click at [474, 374] on td "MX-2210-0270" at bounding box center [426, 389] width 95 height 30
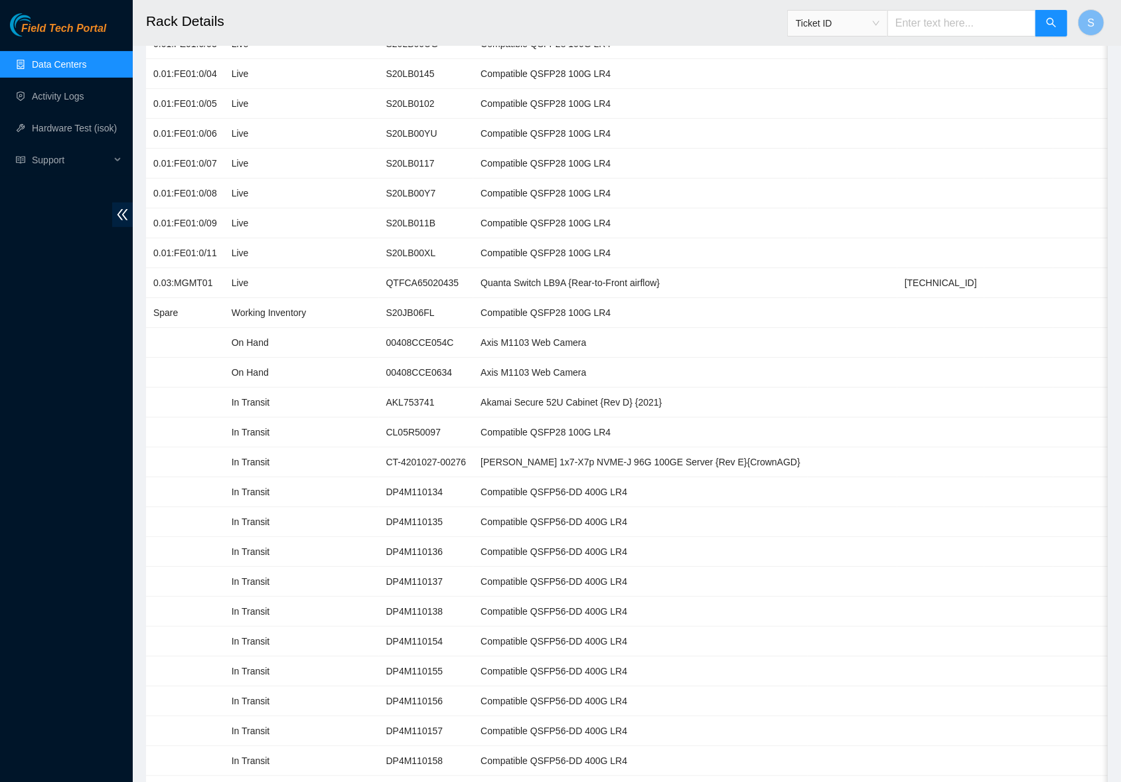
scroll to position [94, 0]
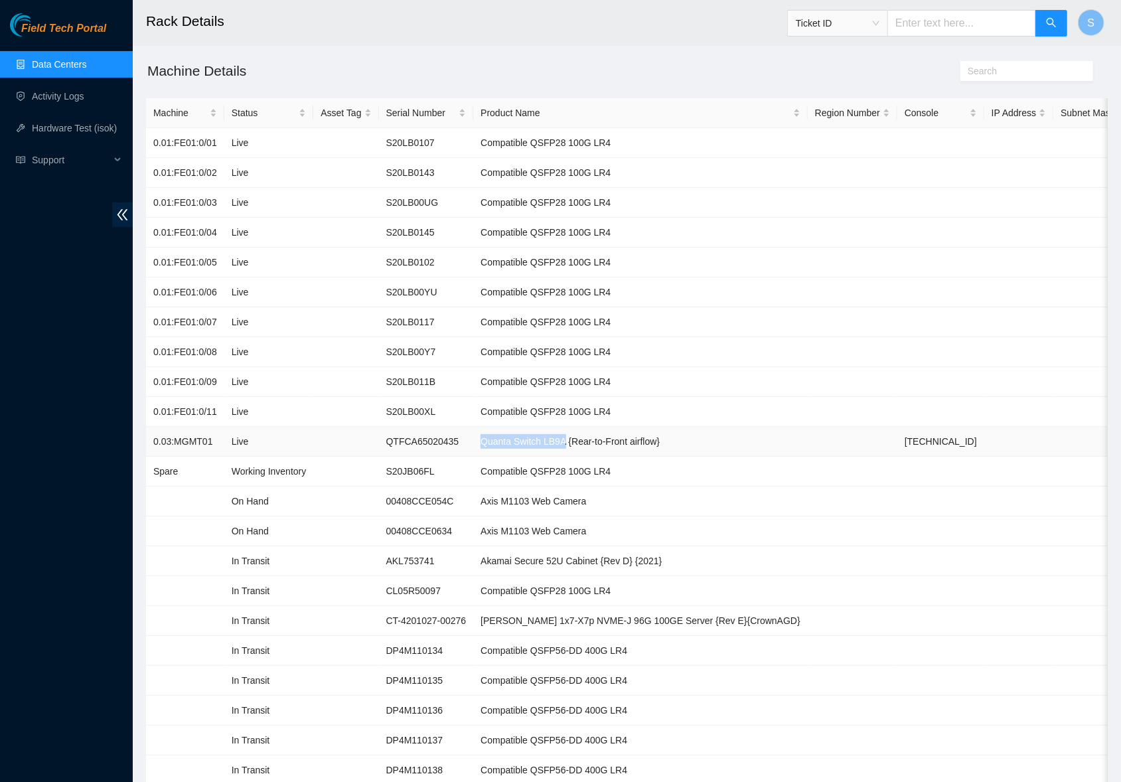
drag, startPoint x: 511, startPoint y: 437, endPoint x: 601, endPoint y: 437, distance: 90.2
click at [601, 437] on td "Quanta Switch LB9A {Rear-to-Front airflow}" at bounding box center [640, 442] width 334 height 30
drag, startPoint x: 405, startPoint y: 439, endPoint x: 478, endPoint y: 442, distance: 73.7
click at [474, 439] on td "QTFCA65020435" at bounding box center [426, 442] width 95 height 30
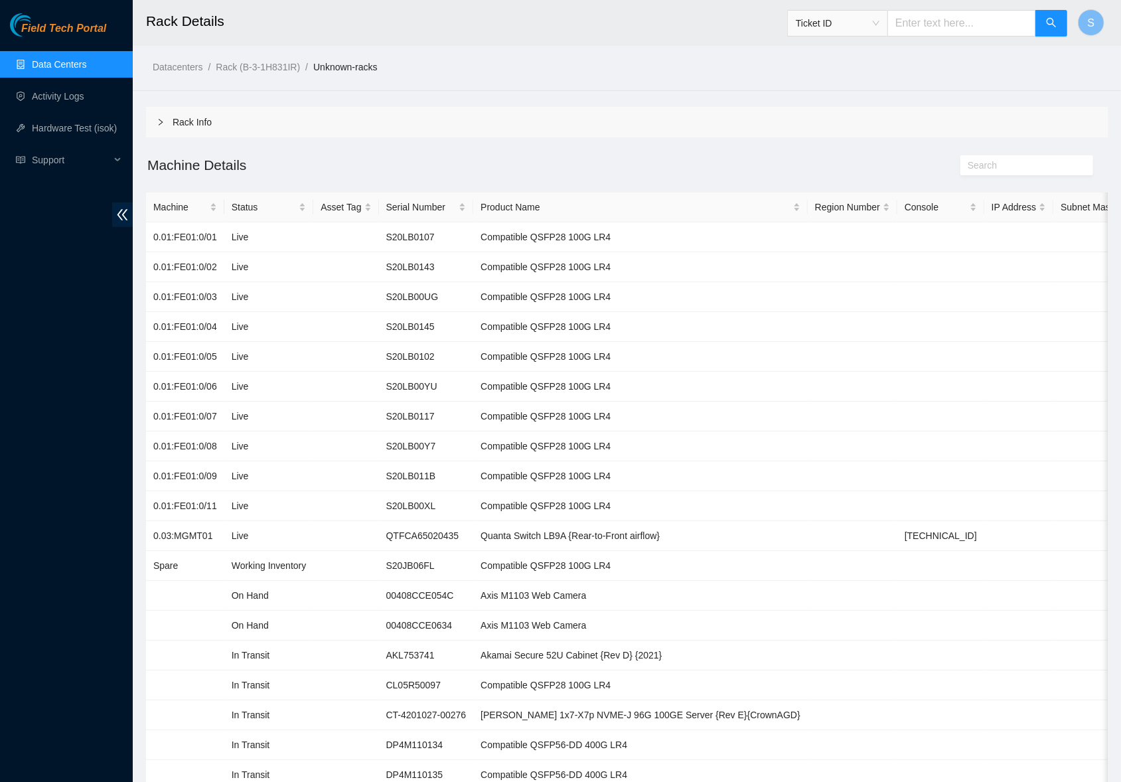
click at [165, 123] on div at bounding box center [165, 122] width 16 height 15
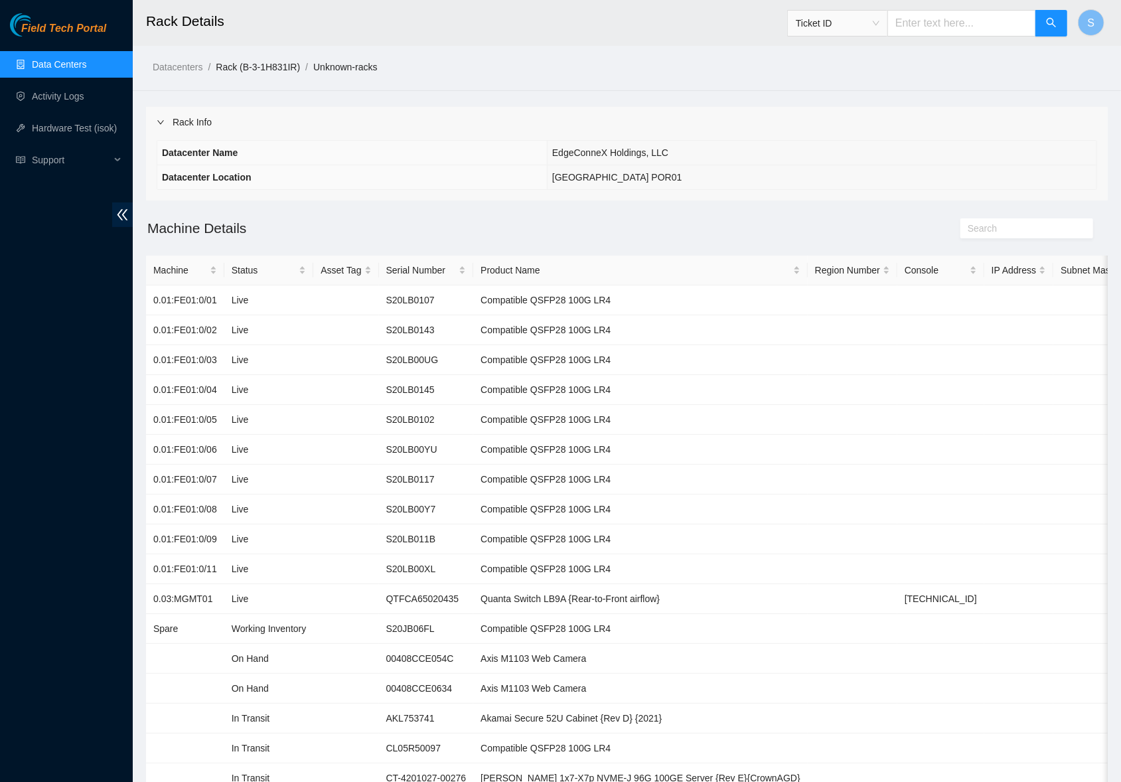
click at [253, 65] on link "Rack (B-3-1H831IR)" at bounding box center [258, 67] width 84 height 11
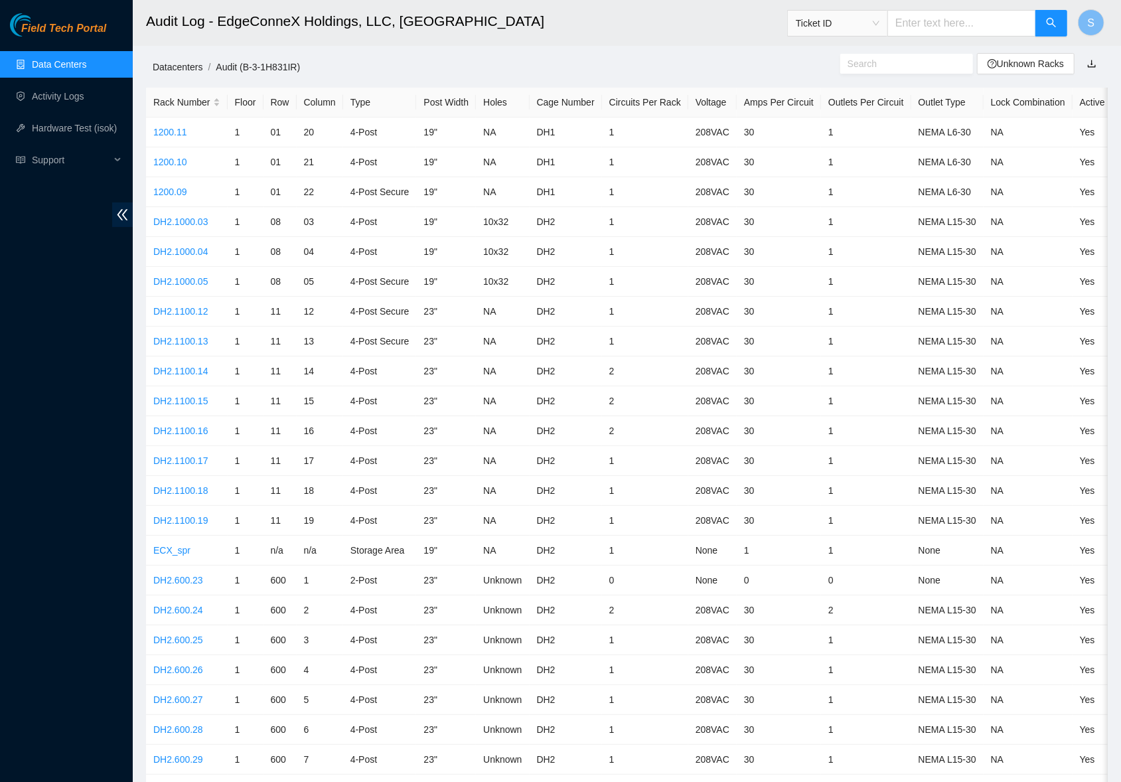
click at [174, 70] on link "Datacenters" at bounding box center [178, 67] width 50 height 11
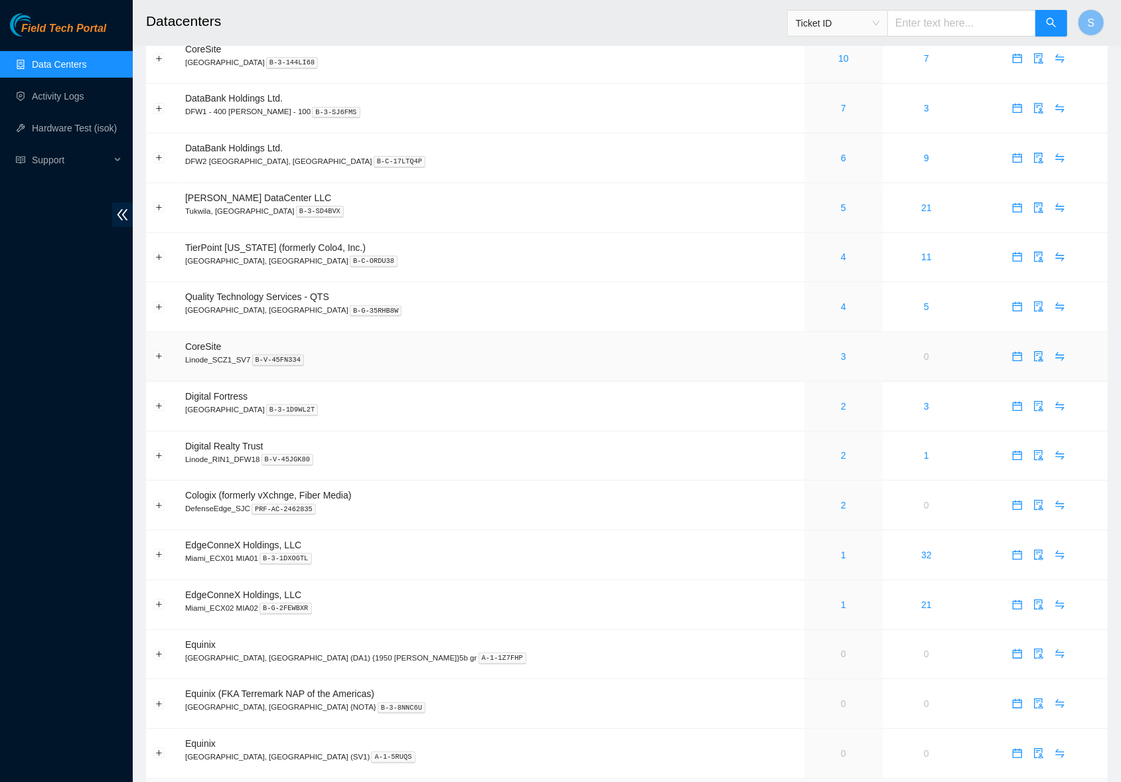
scroll to position [598, 0]
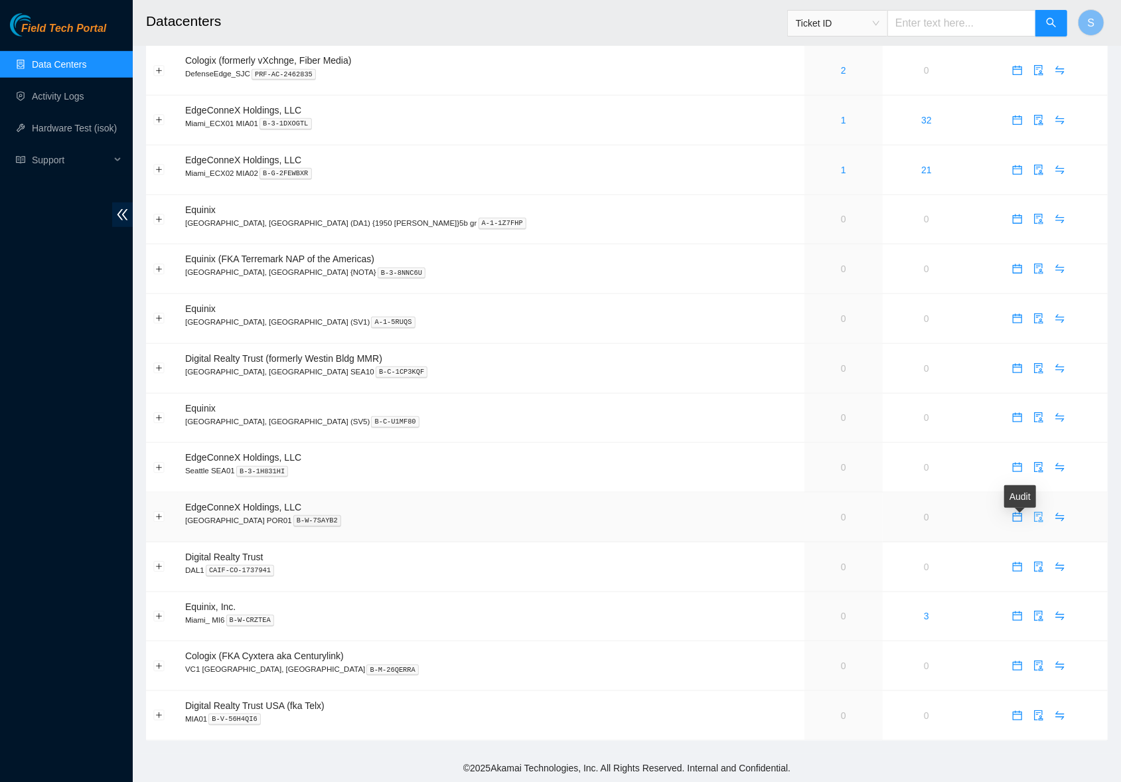
click at [1033, 514] on icon "audit" at bounding box center [1038, 517] width 11 height 11
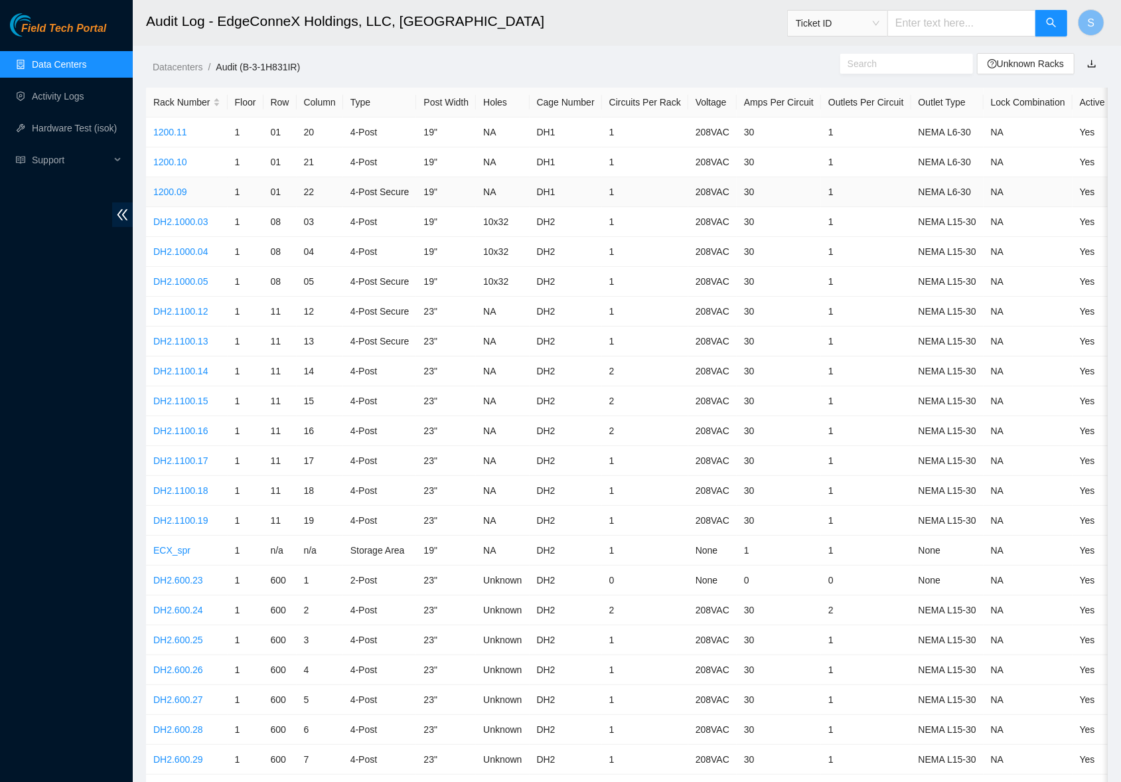
click at [592, 195] on td "DH1" at bounding box center [566, 192] width 72 height 30
click at [184, 218] on link "DH2.1000.03" at bounding box center [180, 221] width 55 height 11
click at [196, 251] on link "DH2.1000.04" at bounding box center [180, 251] width 55 height 11
click at [190, 285] on td "DH2.1000.05" at bounding box center [187, 282] width 82 height 30
click at [192, 276] on link "DH2.1000.05" at bounding box center [180, 281] width 55 height 11
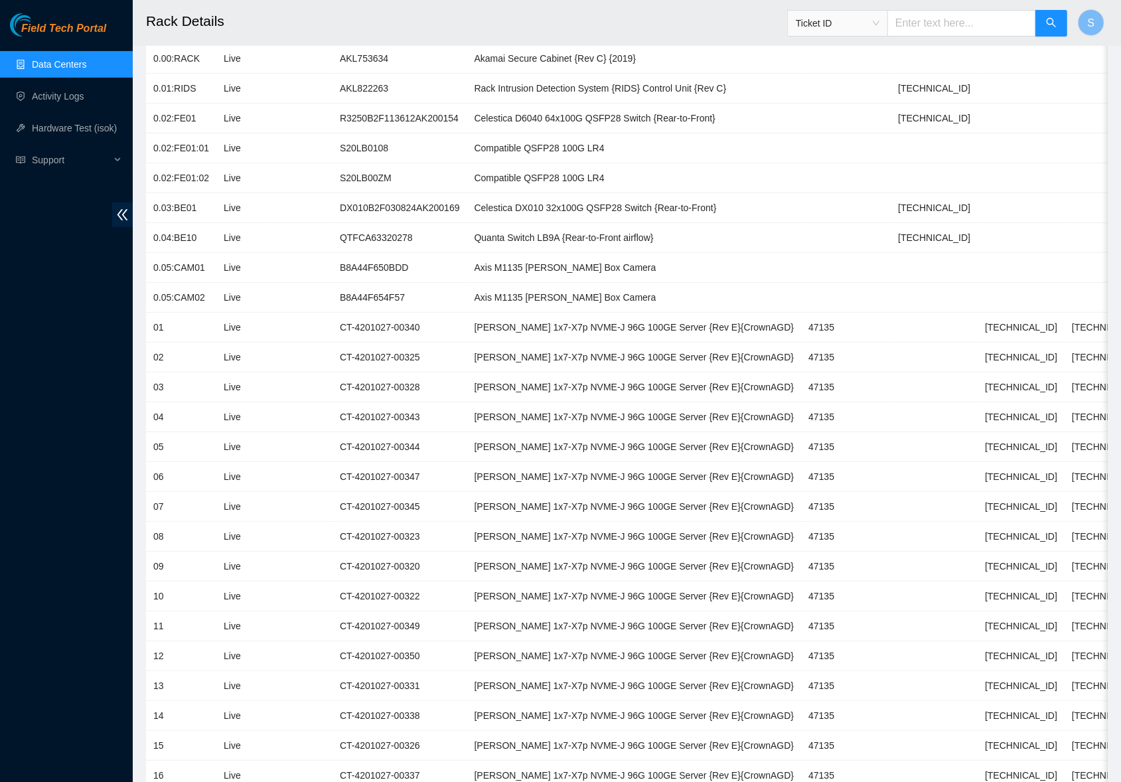
scroll to position [104, 0]
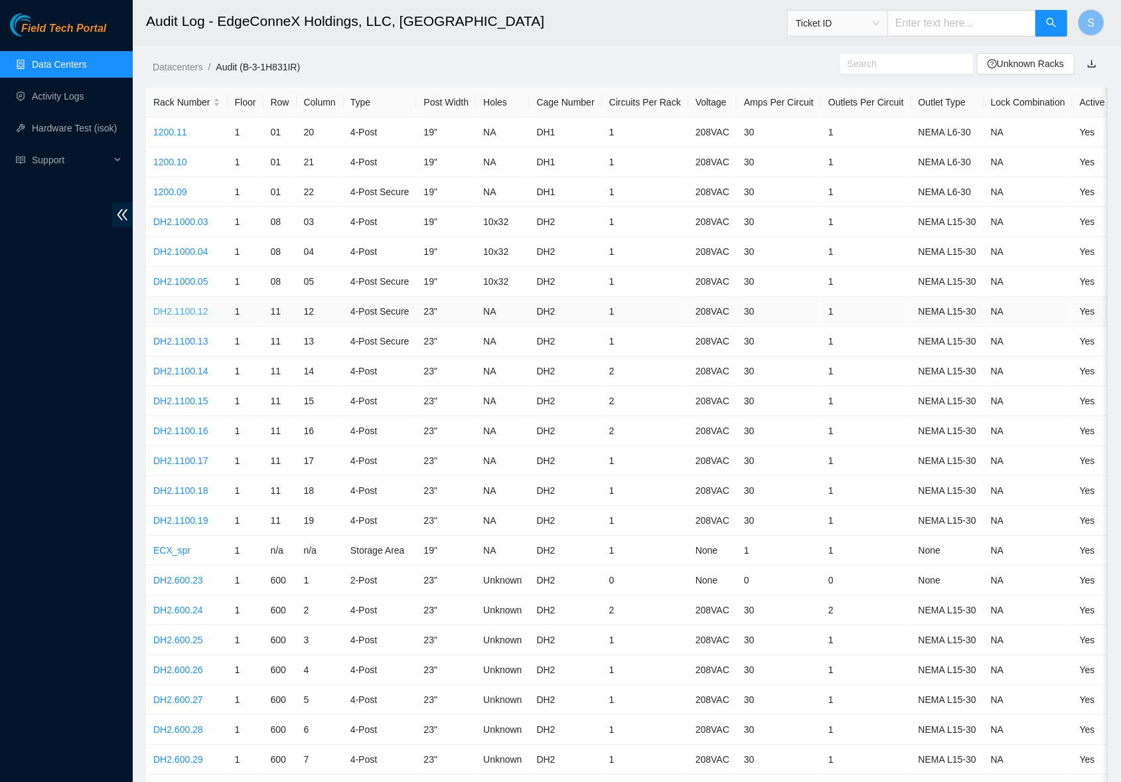
click at [179, 307] on link "DH2.1100.12" at bounding box center [180, 311] width 55 height 11
click at [194, 342] on link "DH2.1100.13" at bounding box center [180, 341] width 55 height 11
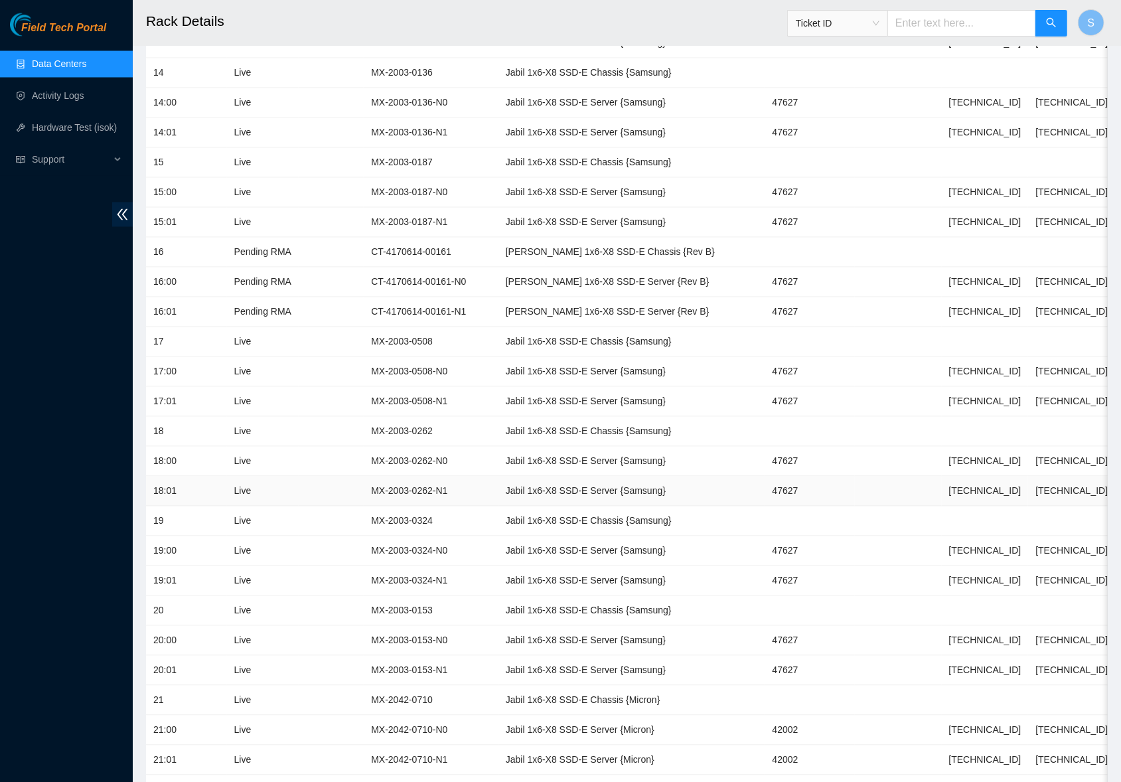
scroll to position [1538, 0]
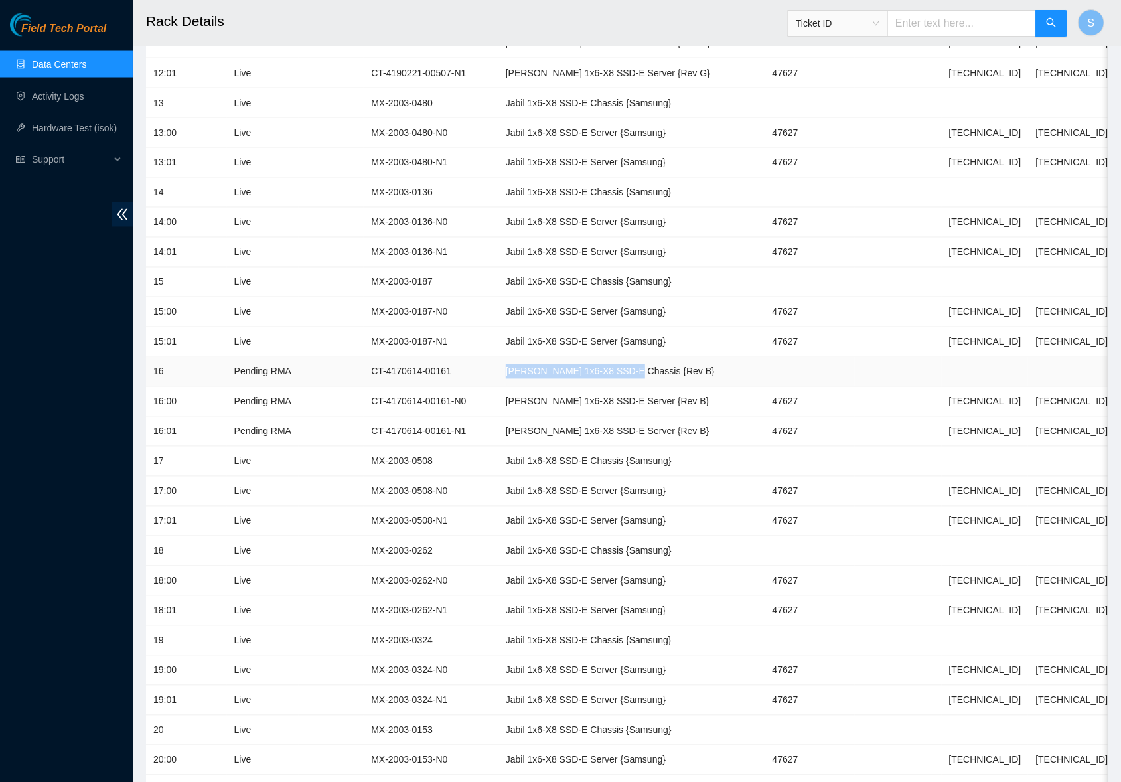
drag, startPoint x: 528, startPoint y: 358, endPoint x: 659, endPoint y: 359, distance: 130.7
click at [659, 359] on td "[PERSON_NAME] 1x6-X8 SSD-E Chassis {Rev B}" at bounding box center [631, 372] width 267 height 30
drag, startPoint x: 383, startPoint y: 354, endPoint x: 480, endPoint y: 359, distance: 97.7
click at [480, 359] on td "CT-4170614-00161" at bounding box center [431, 372] width 135 height 30
drag, startPoint x: 534, startPoint y: 384, endPoint x: 654, endPoint y: 386, distance: 120.1
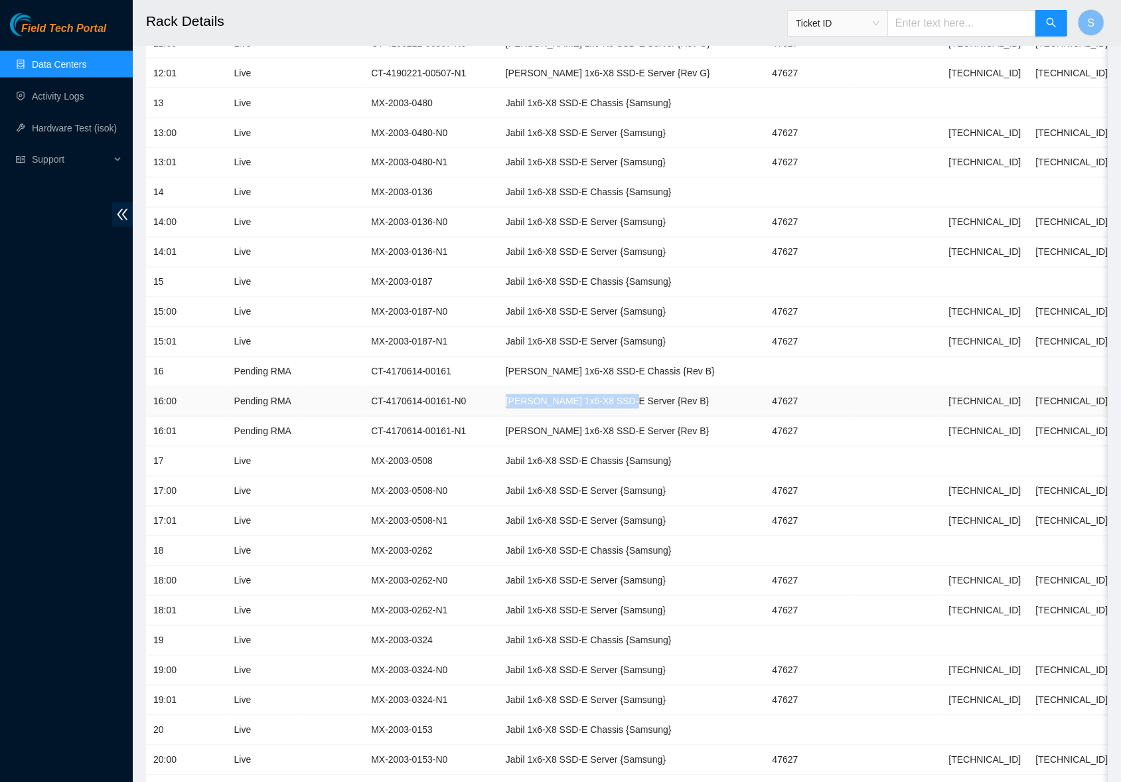
click at [654, 387] on td "[PERSON_NAME] 1x6-X8 SSD-E Server {Rev B}" at bounding box center [631, 402] width 267 height 30
drag, startPoint x: 377, startPoint y: 384, endPoint x: 498, endPoint y: 395, distance: 121.2
click at [498, 395] on td "CT-4170614-00161-N0" at bounding box center [431, 402] width 135 height 30
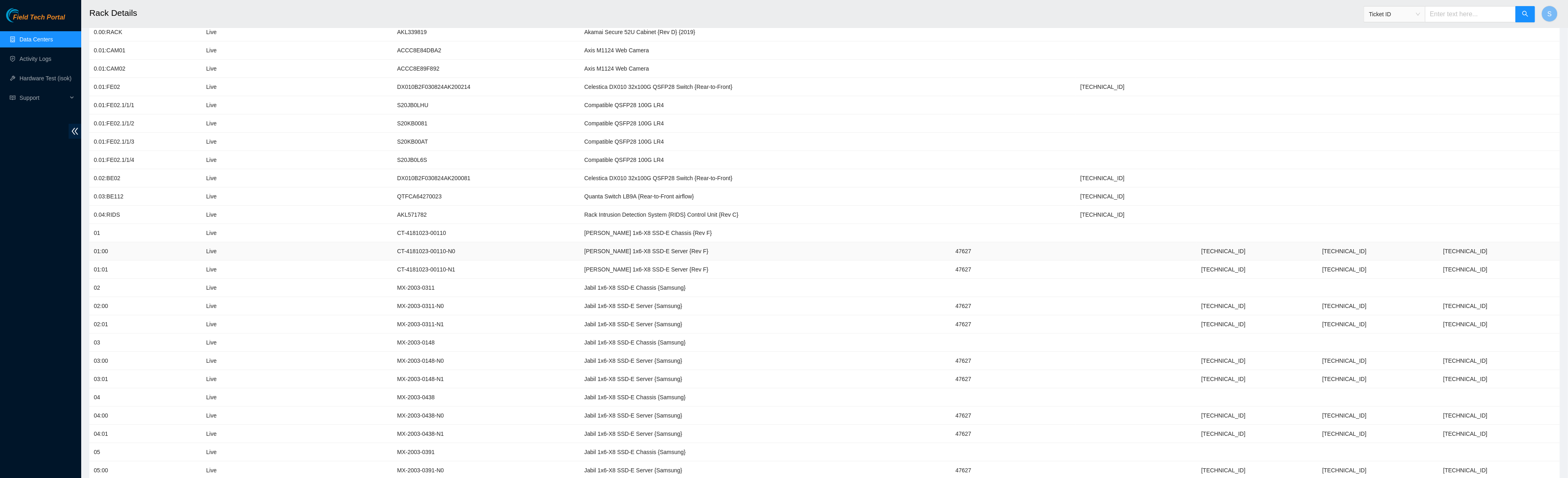
scroll to position [0, 0]
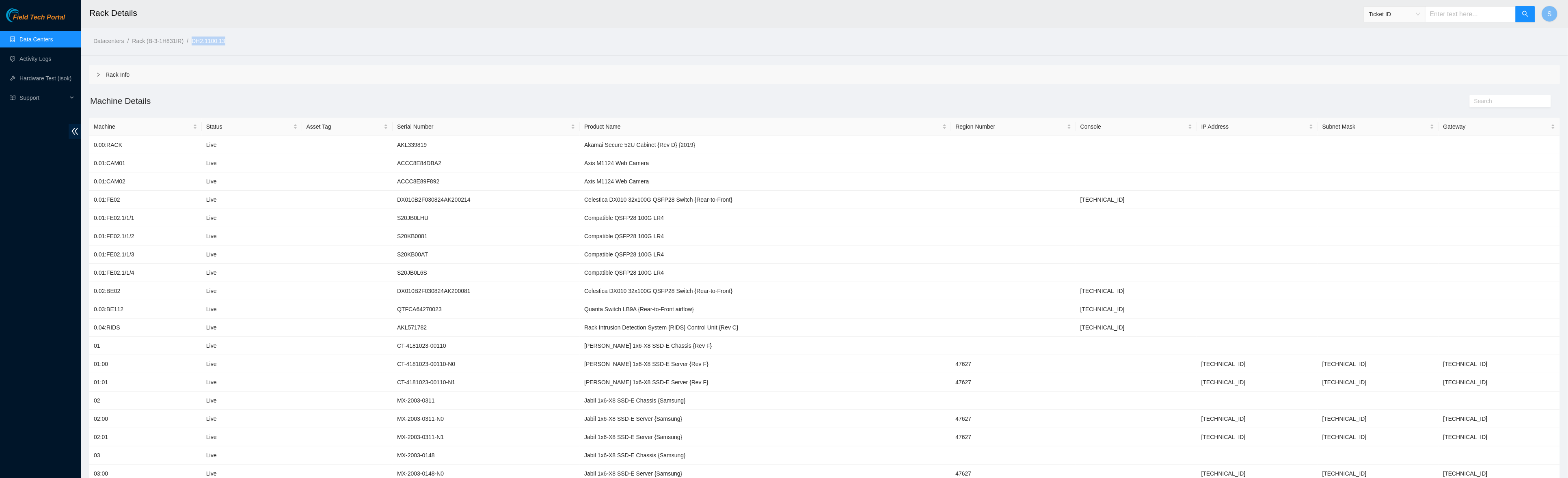
drag, startPoint x: 244, startPoint y: 40, endPoint x: 202, endPoint y: 40, distance: 42.0
click at [202, 40] on ol "Datacenters / Rack (B-3-1H831IR) / DH2.1100.13 /" at bounding box center [645, 41] width 1103 height 9
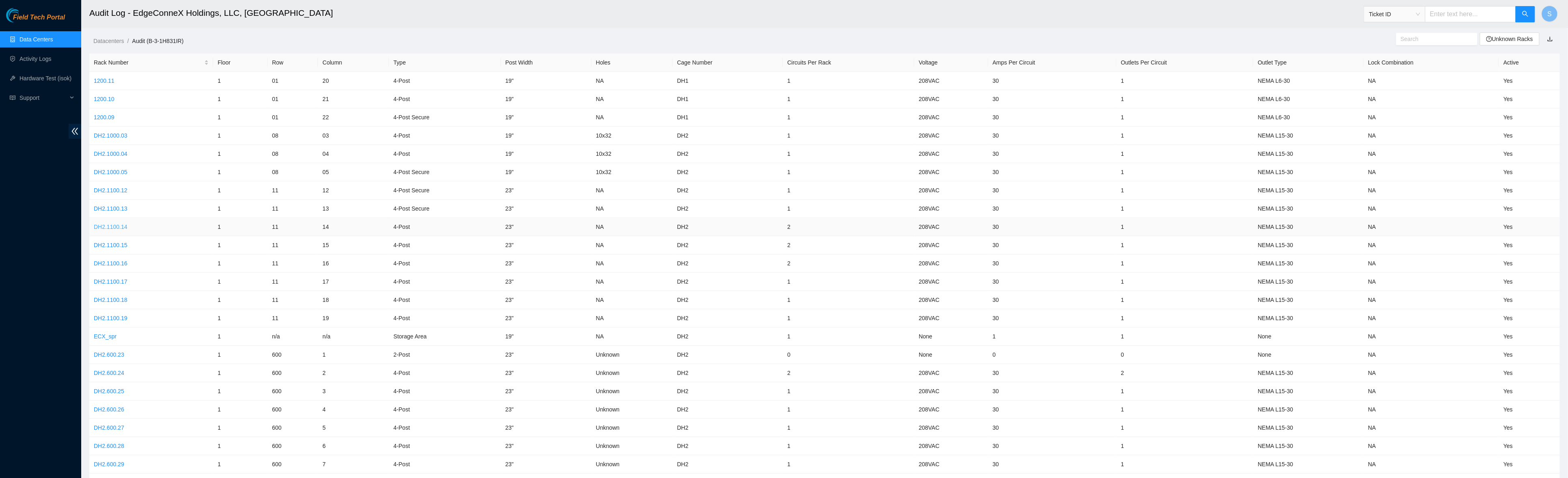
click at [117, 224] on link "DH2.1100.14" at bounding box center [110, 227] width 34 height 7
click at [124, 245] on link "DH2.1100.15" at bounding box center [110, 245] width 34 height 7
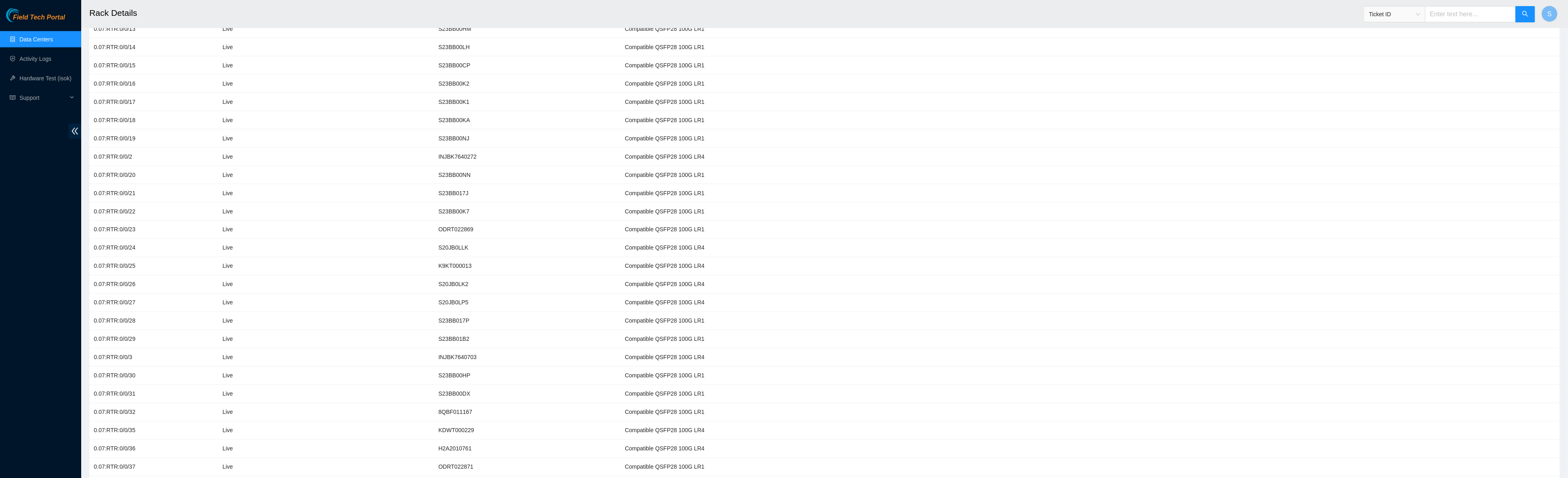
scroll to position [3758, 0]
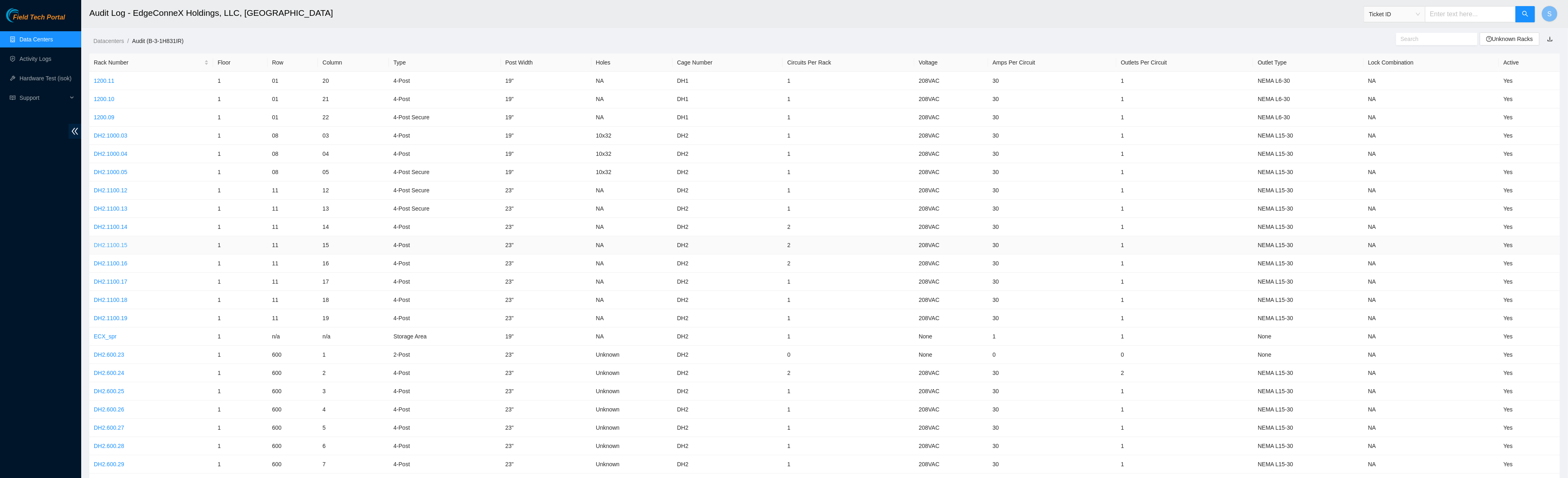
click at [117, 244] on link "DH2.1100.15" at bounding box center [110, 245] width 34 height 7
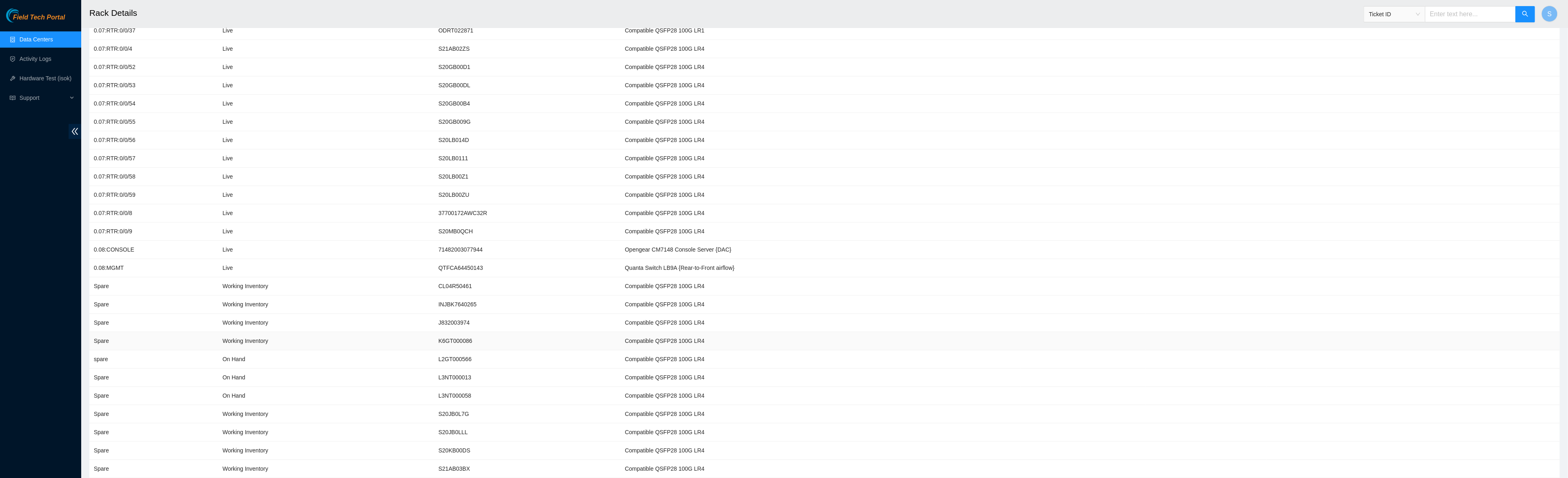
scroll to position [3758, 0]
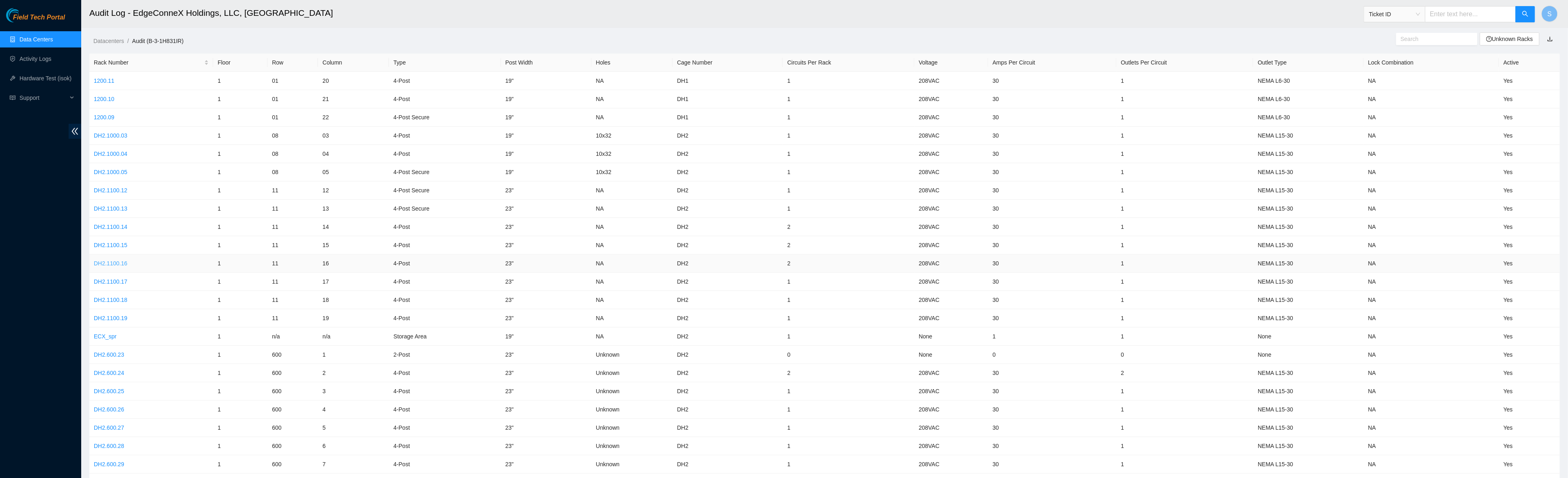
click at [117, 262] on link "DH2.1100.16" at bounding box center [110, 263] width 34 height 7
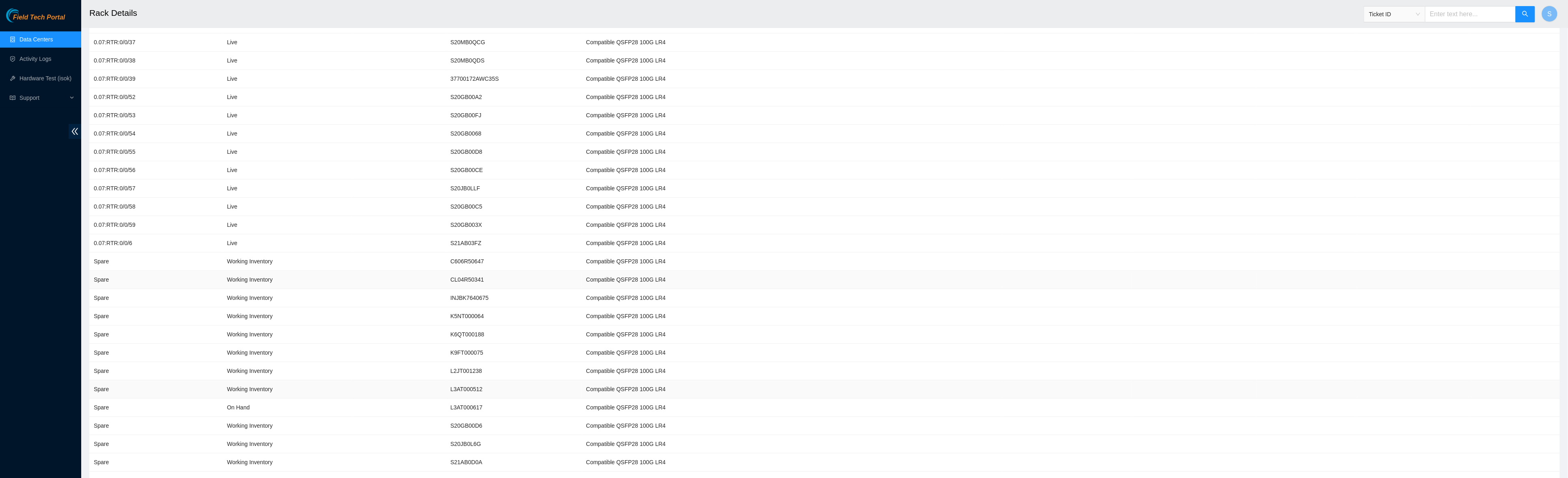
scroll to position [3867, 0]
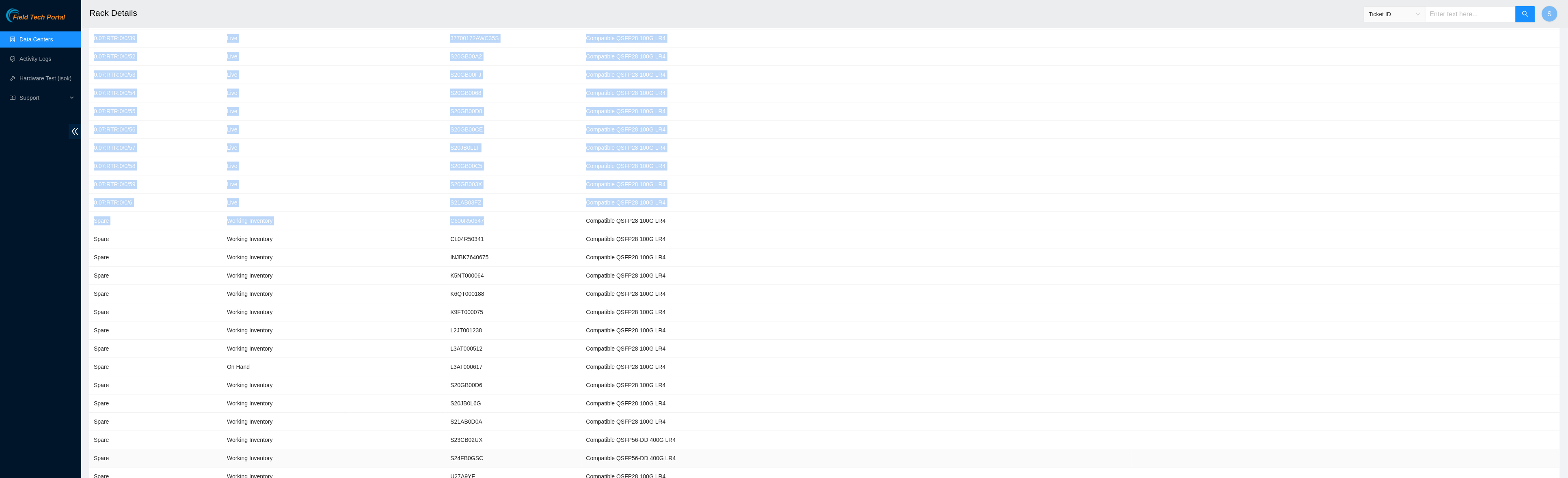
drag, startPoint x: 598, startPoint y: 250, endPoint x: 606, endPoint y: 460, distance: 210.2
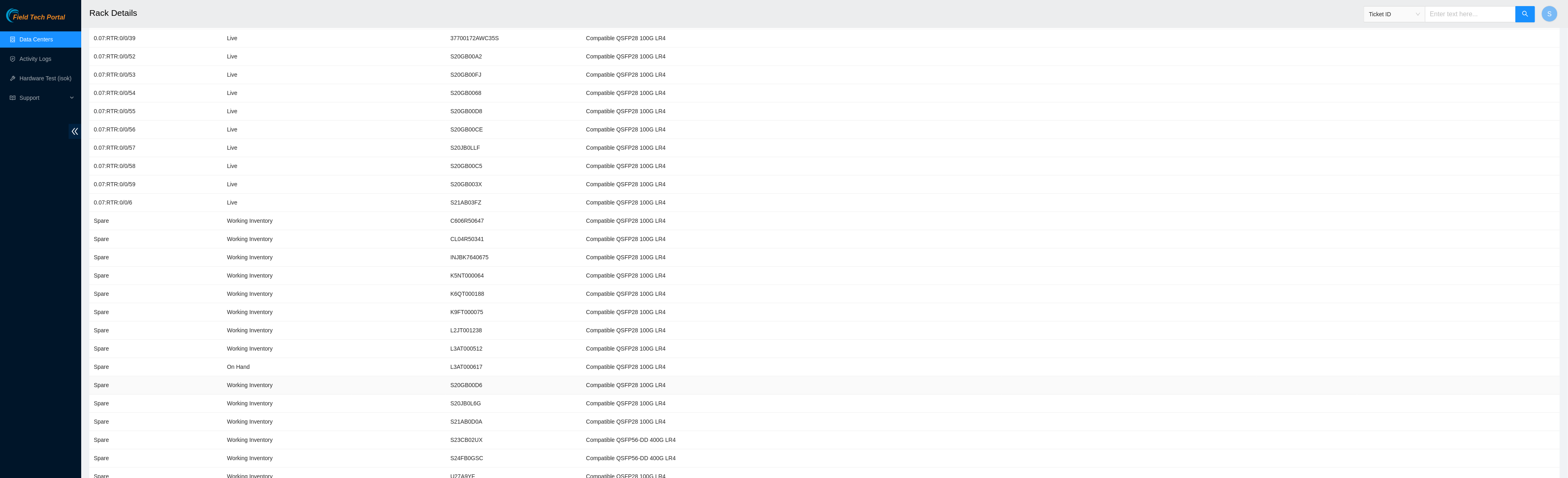
click at [693, 376] on td "Compatible QSFP28 100G LR4" at bounding box center [792, 385] width 420 height 18
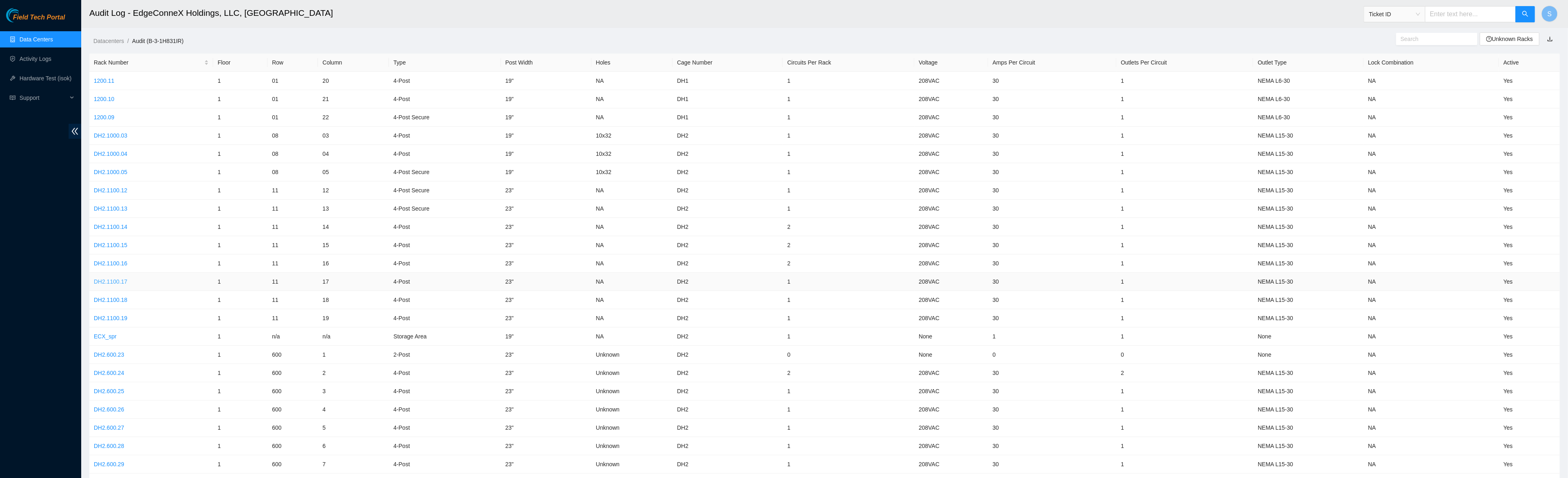
click at [120, 279] on link "DH2.1100.17" at bounding box center [110, 281] width 34 height 7
click at [119, 260] on link "DH2.1100.16" at bounding box center [110, 263] width 34 height 7
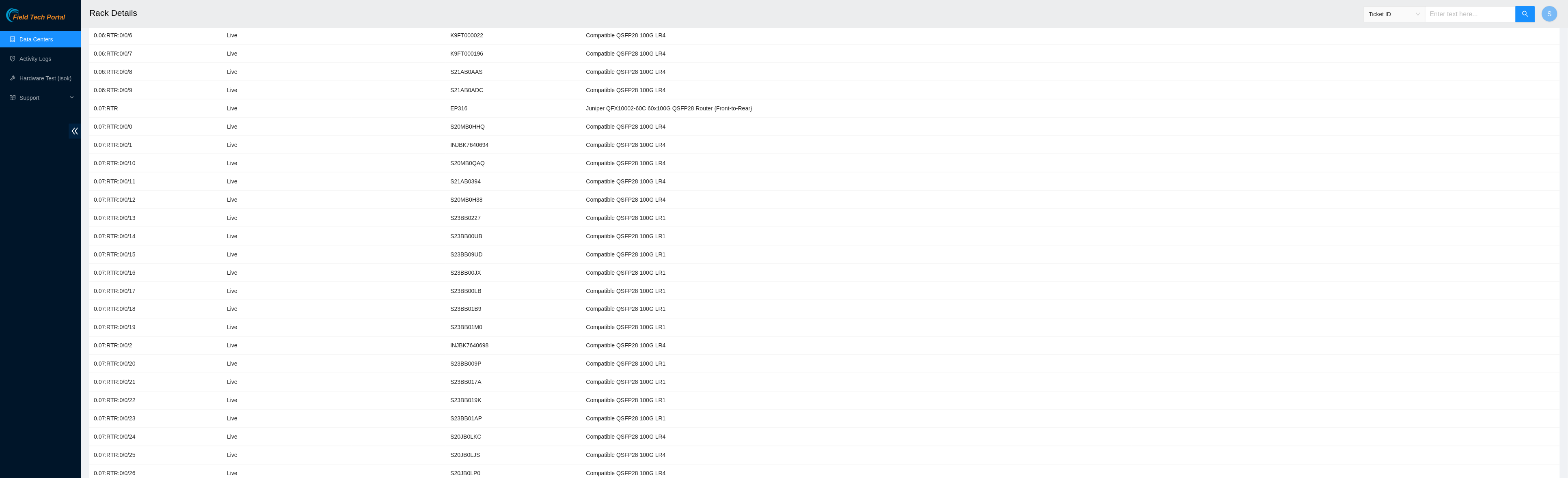
scroll to position [3127, 0]
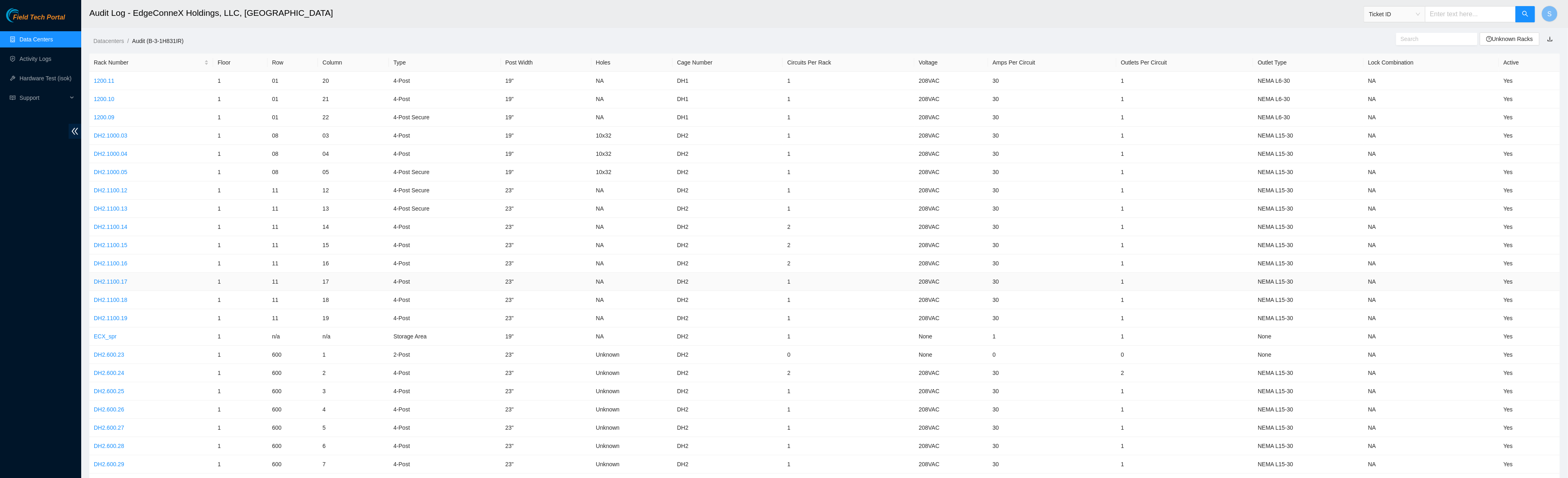
click at [117, 274] on td "DH2.1100.17" at bounding box center [151, 282] width 124 height 18
click at [120, 279] on link "DH2.1100.17" at bounding box center [110, 281] width 34 height 7
click at [121, 297] on link "DH2.1100.18" at bounding box center [110, 300] width 34 height 7
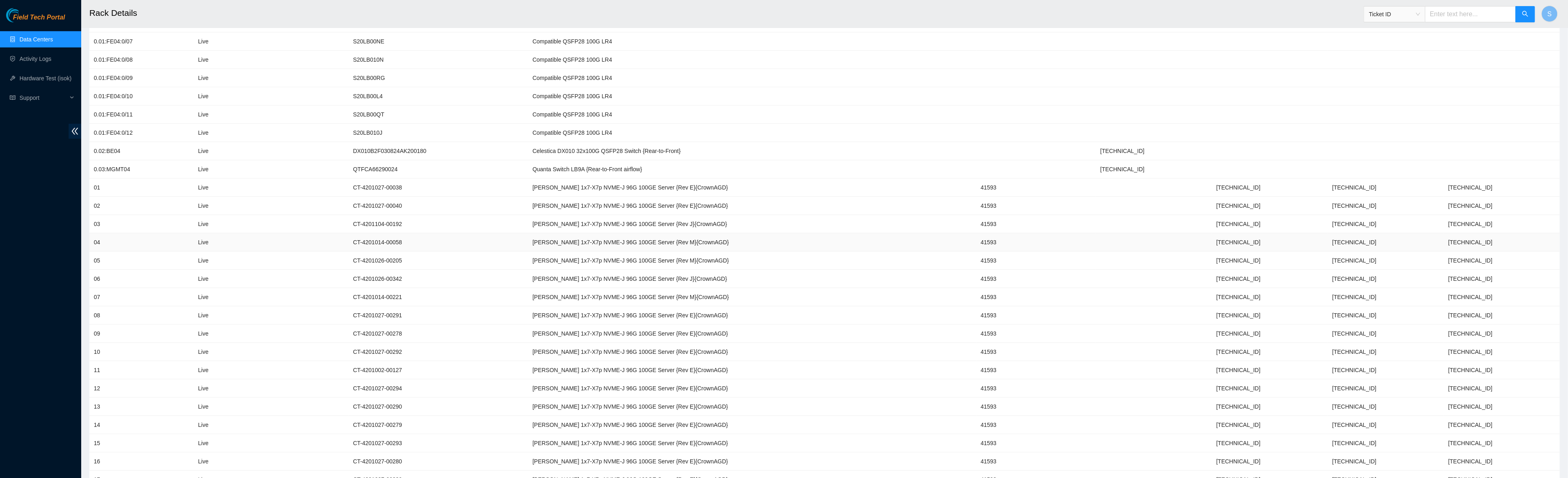
scroll to position [424, 0]
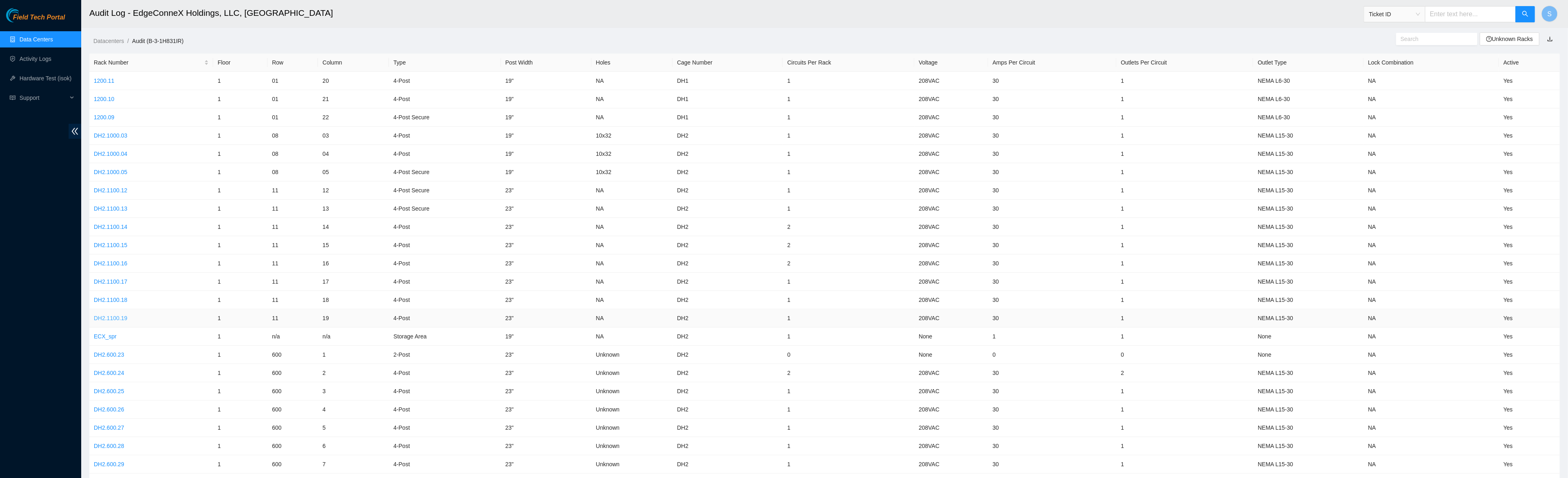
click at [121, 315] on link "DH2.1100.19" at bounding box center [110, 318] width 34 height 7
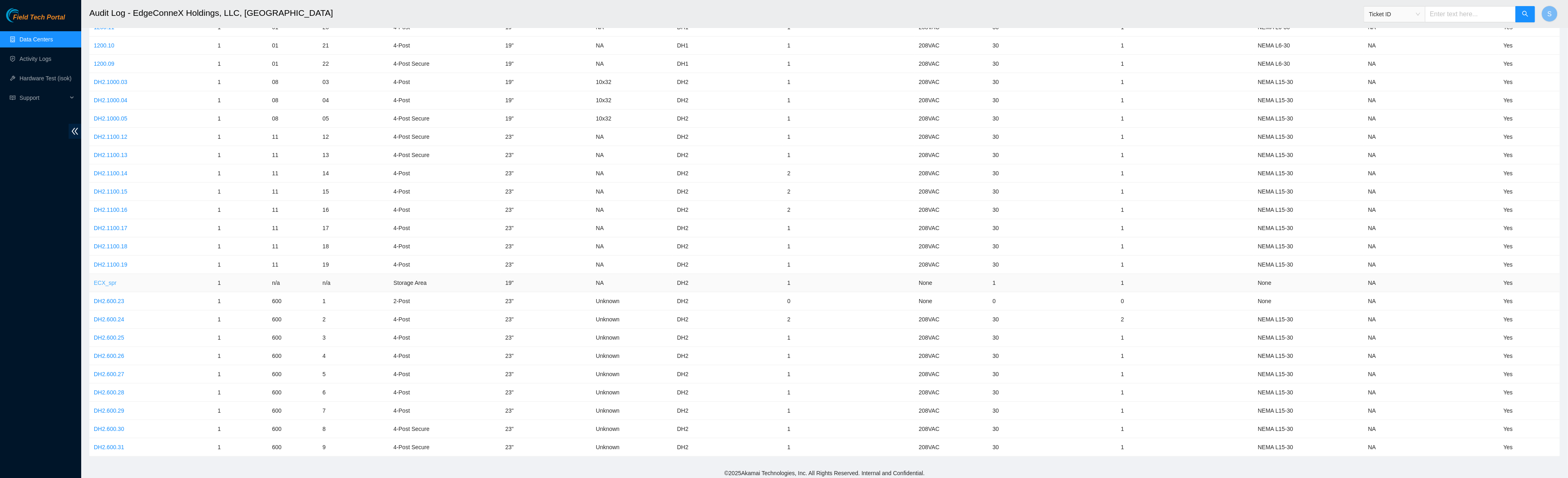
click at [113, 279] on link "ECX_spr" at bounding box center [105, 282] width 23 height 7
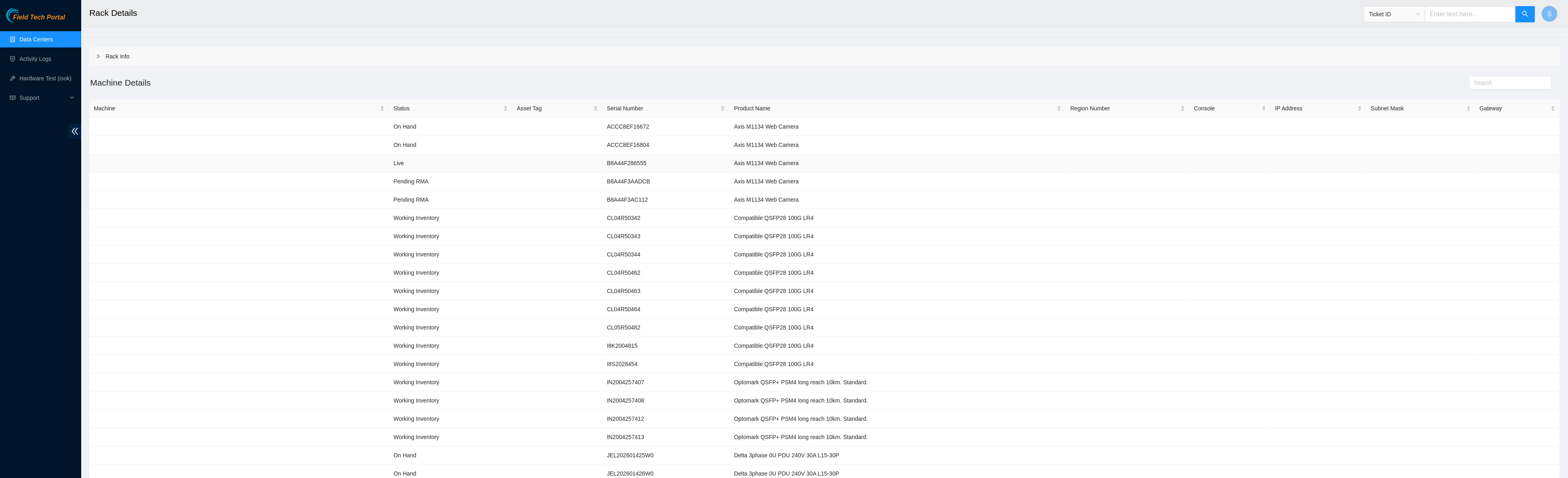
scroll to position [25, 0]
drag, startPoint x: 739, startPoint y: 175, endPoint x: 808, endPoint y: 174, distance: 69.0
click at [693, 174] on td "Axis M1134 Web Camera" at bounding box center [897, 175] width 336 height 18
click at [693, 179] on td "Axis M1134 Web Camera" at bounding box center [897, 175] width 336 height 18
drag, startPoint x: 736, startPoint y: 171, endPoint x: 829, endPoint y: 174, distance: 93.0
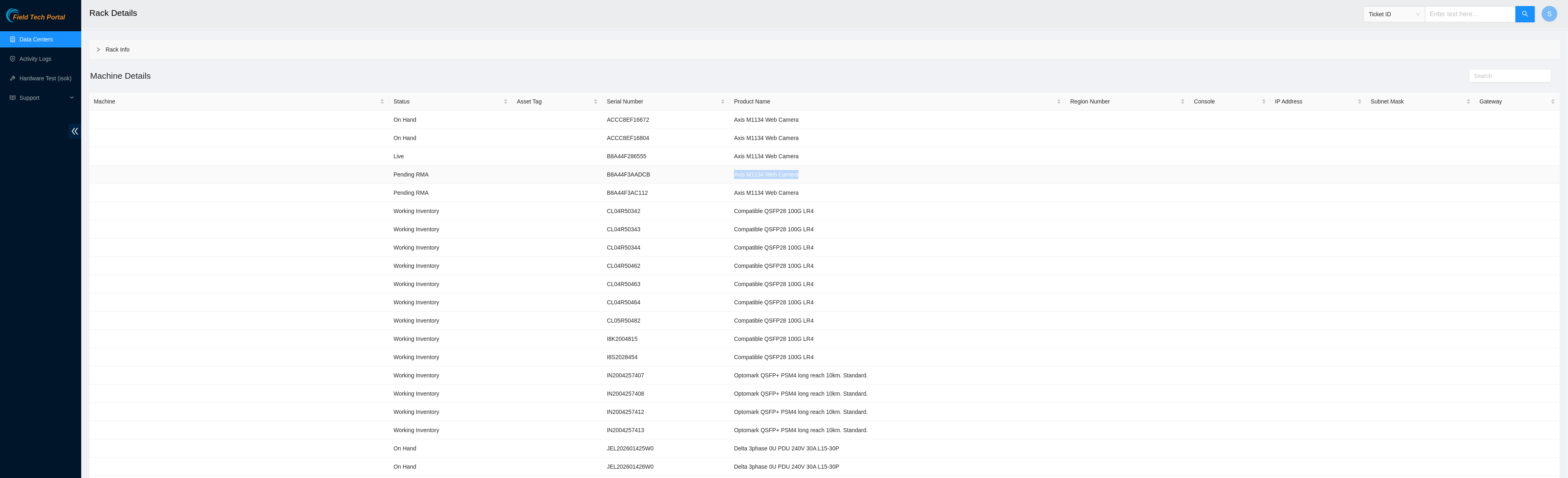
click at [693, 174] on td "Axis M1134 Web Camera" at bounding box center [897, 175] width 336 height 18
drag, startPoint x: 606, startPoint y: 174, endPoint x: 655, endPoint y: 171, distance: 49.1
click at [655, 171] on td "B8A44F3AADCB" at bounding box center [666, 175] width 127 height 18
drag, startPoint x: 603, startPoint y: 190, endPoint x: 660, endPoint y: 192, distance: 57.0
click at [663, 191] on td "B8A44F3AC112" at bounding box center [666, 193] width 127 height 18
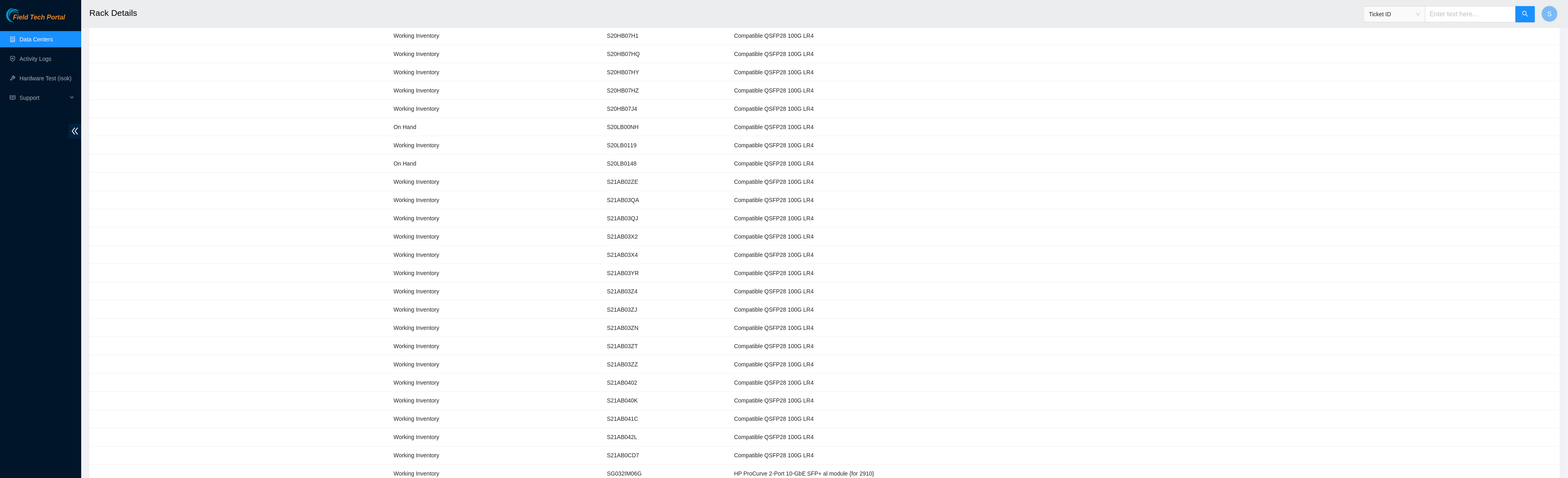
scroll to position [968, 0]
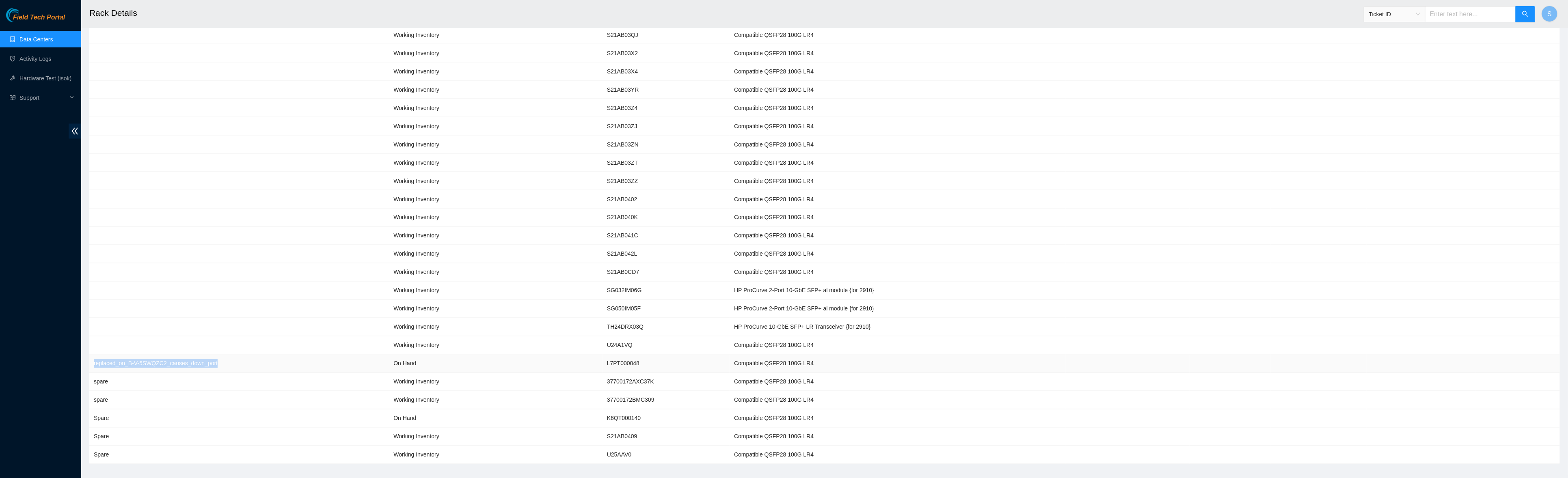
drag, startPoint x: 95, startPoint y: 351, endPoint x: 245, endPoint y: 355, distance: 150.1
click at [245, 355] on td "replaced_on_B-V-5SWQZC2_causes_down_port" at bounding box center [239, 364] width 300 height 18
click at [305, 373] on td "spare" at bounding box center [239, 382] width 300 height 18
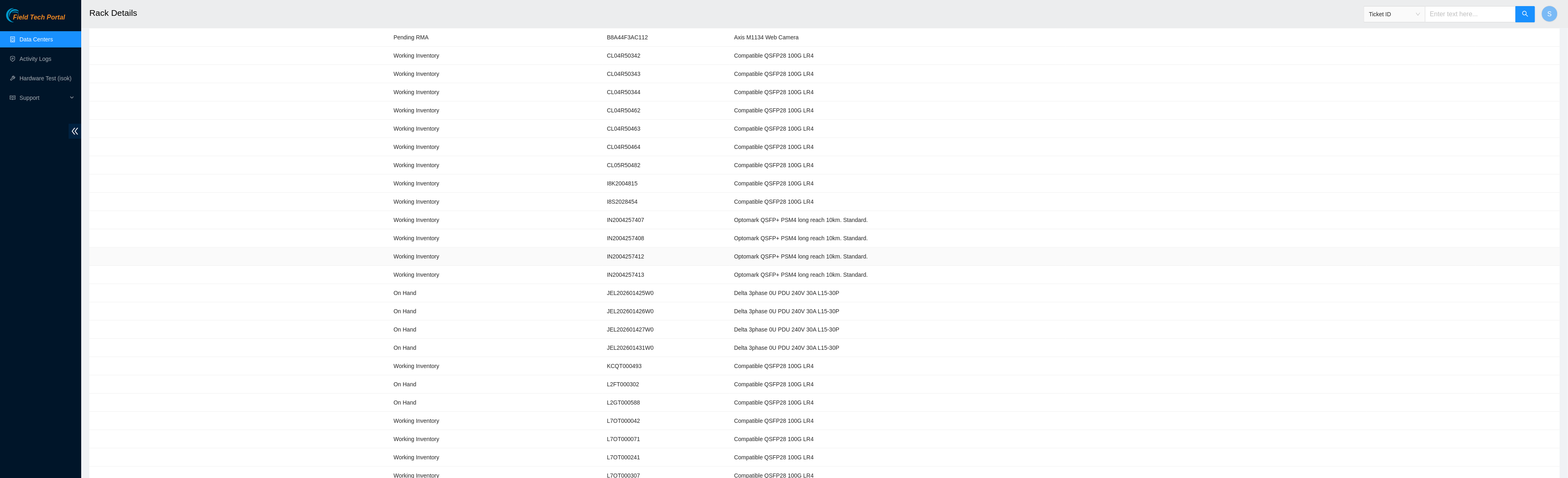
scroll to position [0, 0]
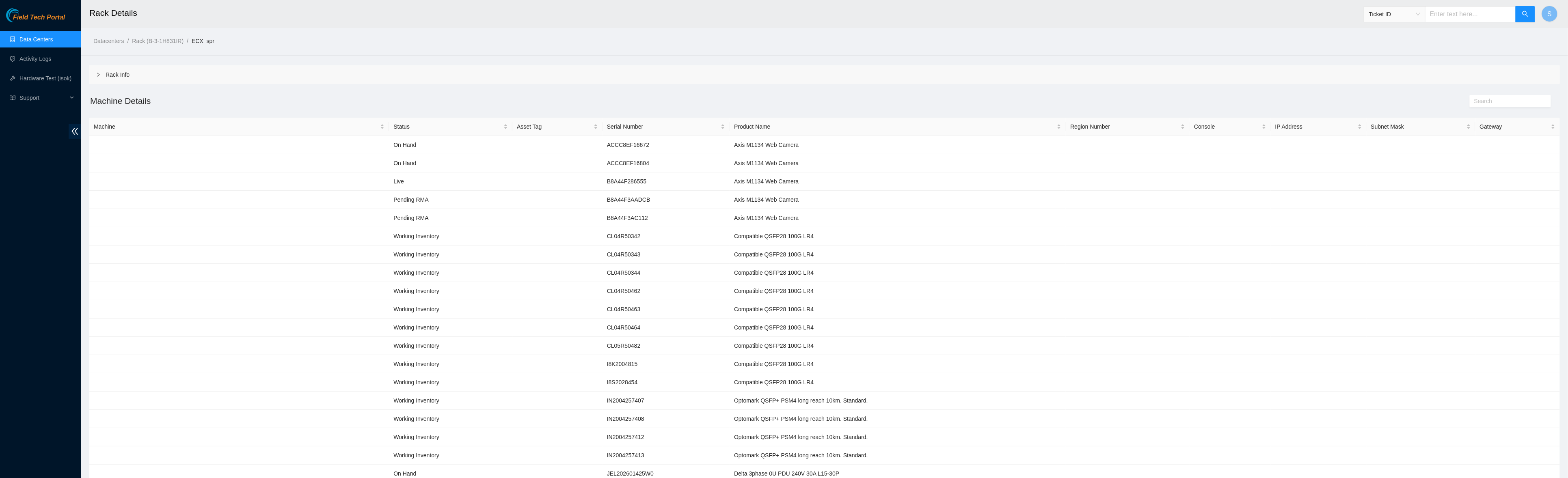
drag, startPoint x: 343, startPoint y: 79, endPoint x: 254, endPoint y: 74, distance: 89.1
click at [343, 80] on div "Rack Info" at bounding box center [824, 75] width 1470 height 19
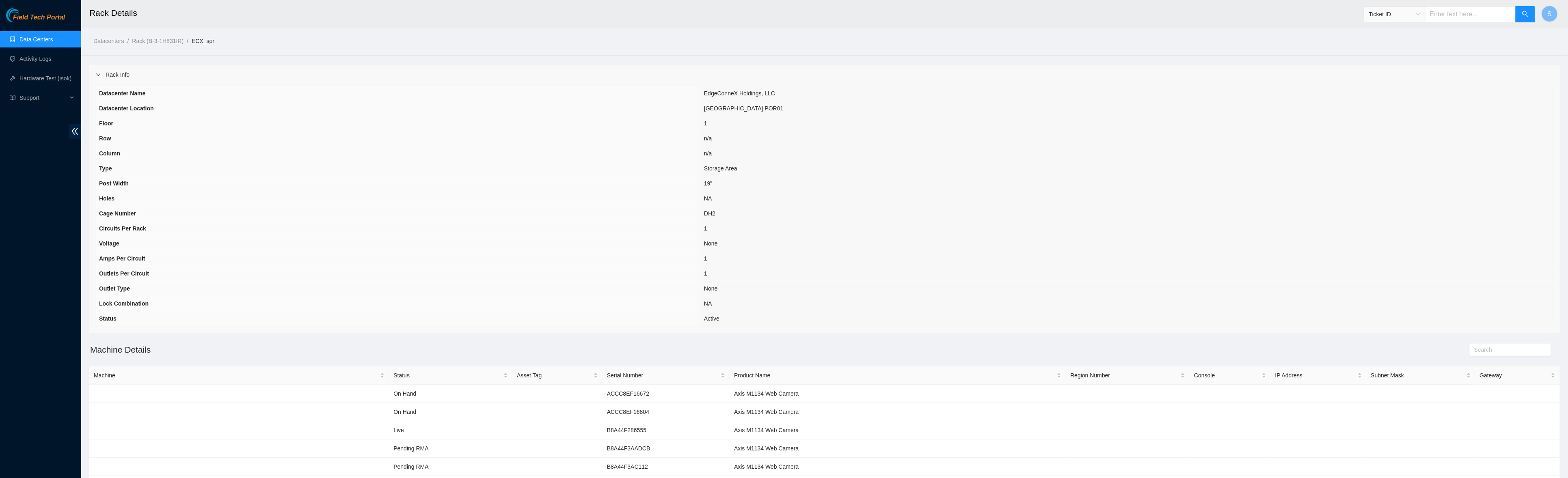
click at [99, 75] on icon "right" at bounding box center [98, 75] width 4 height 2
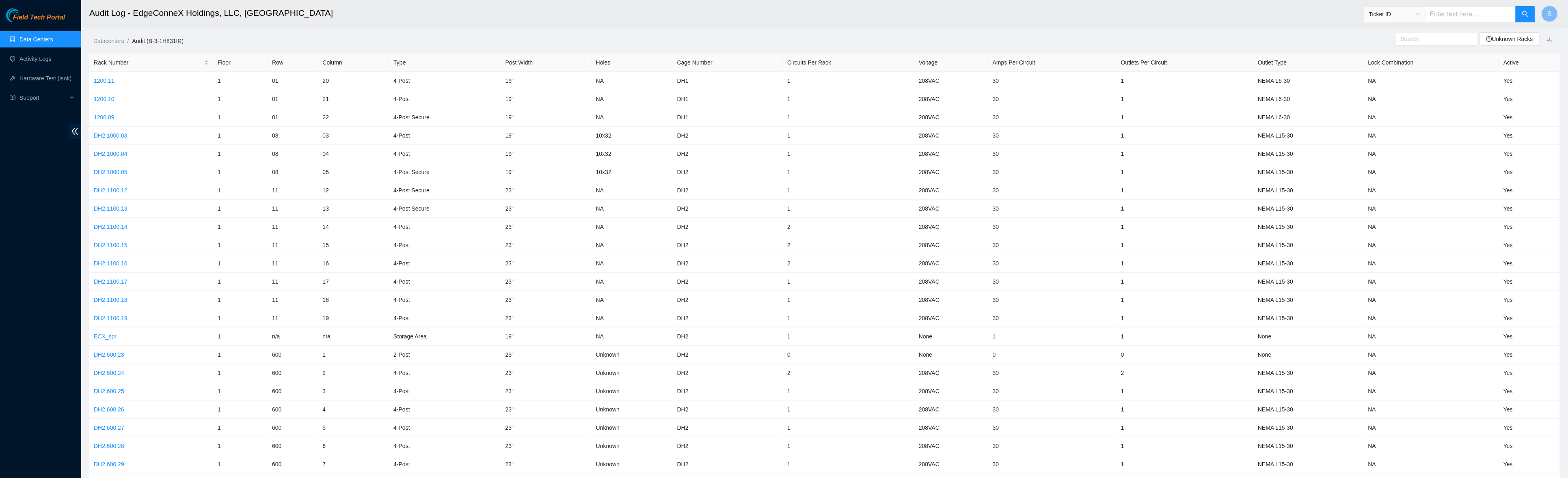
scroll to position [54, 0]
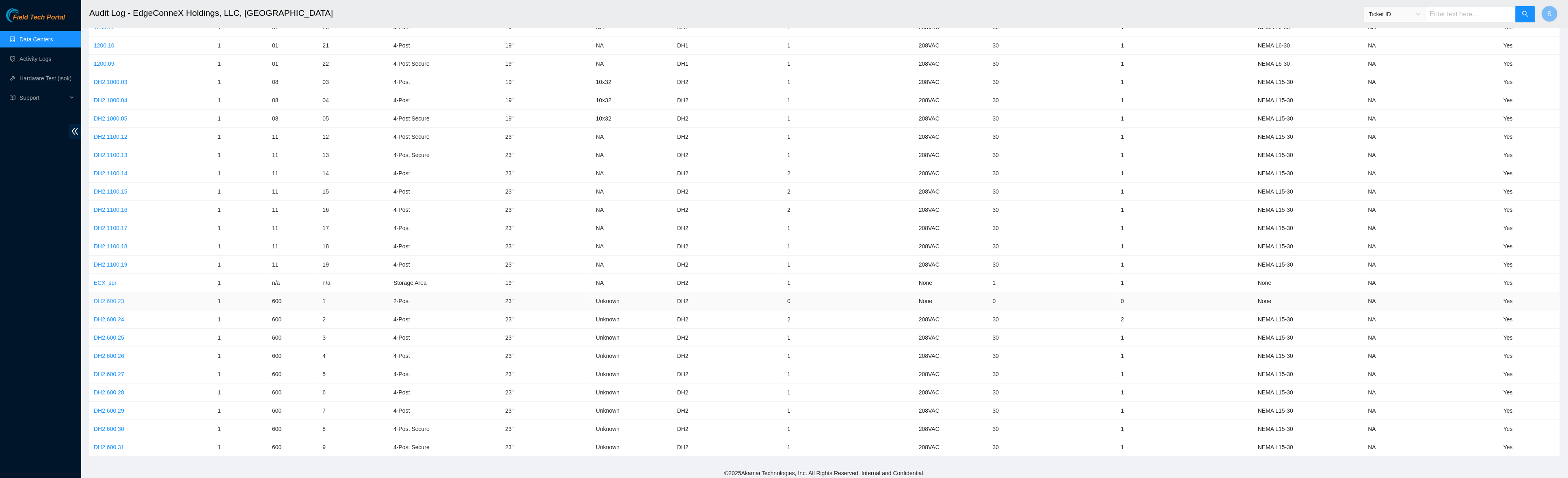
click at [108, 301] on link "DH2.600.23" at bounding box center [109, 301] width 31 height 7
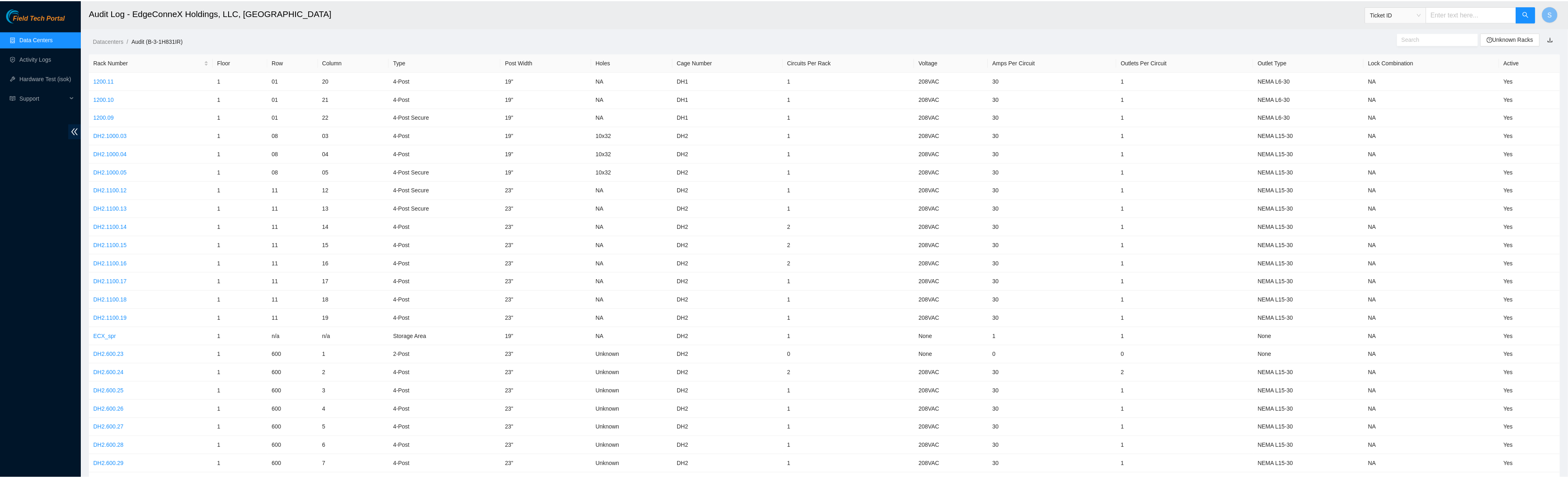
scroll to position [54, 0]
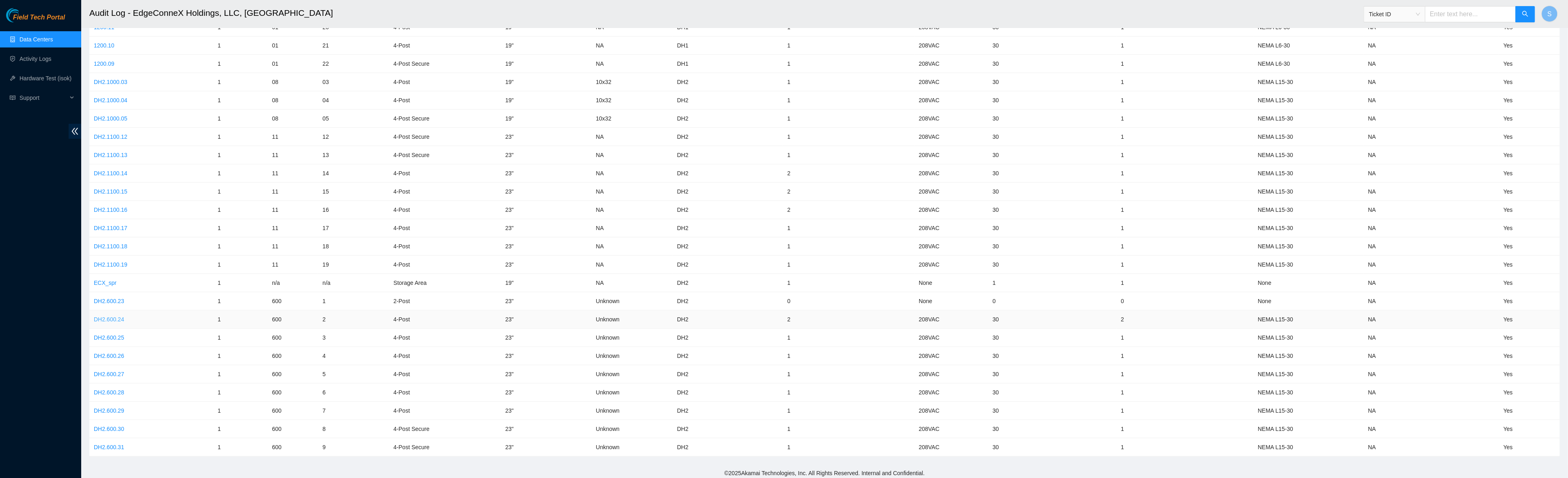
click at [115, 319] on link "DH2.600.24" at bounding box center [109, 319] width 31 height 7
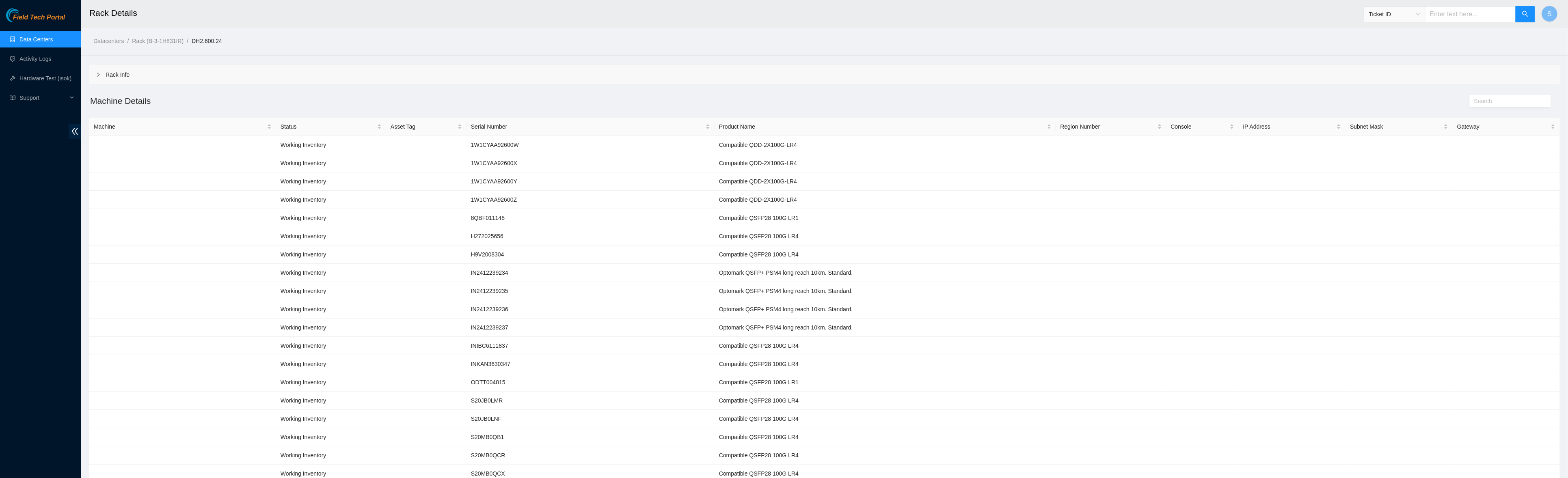
scroll to position [54, 0]
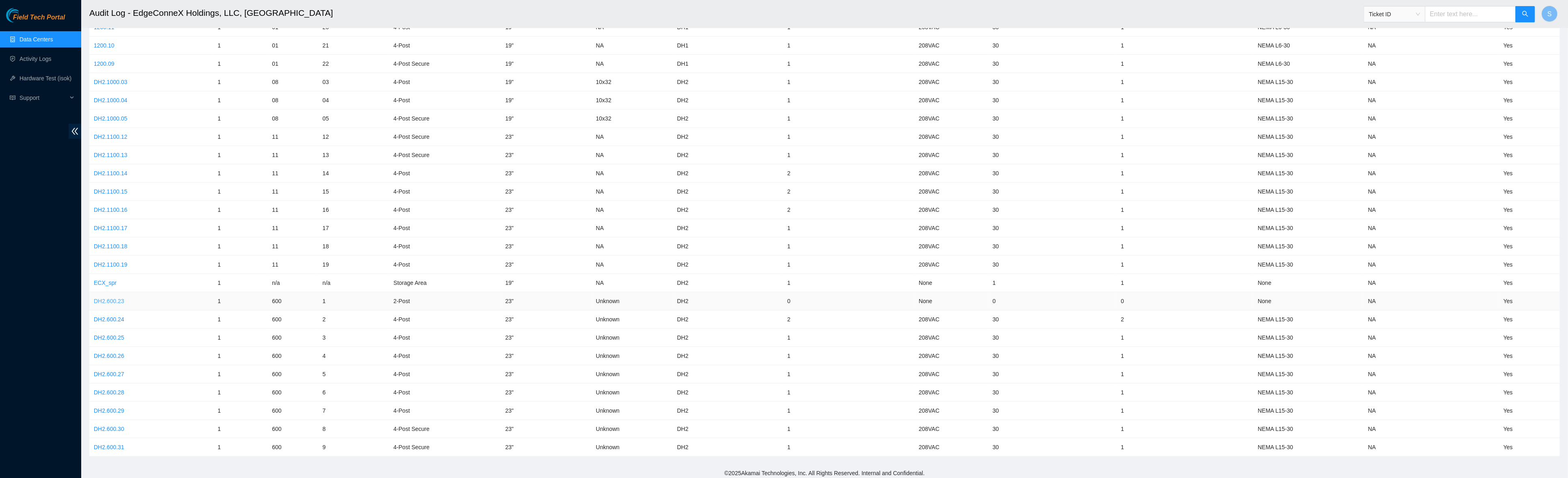
click at [114, 298] on link "DH2.600.23" at bounding box center [109, 301] width 31 height 7
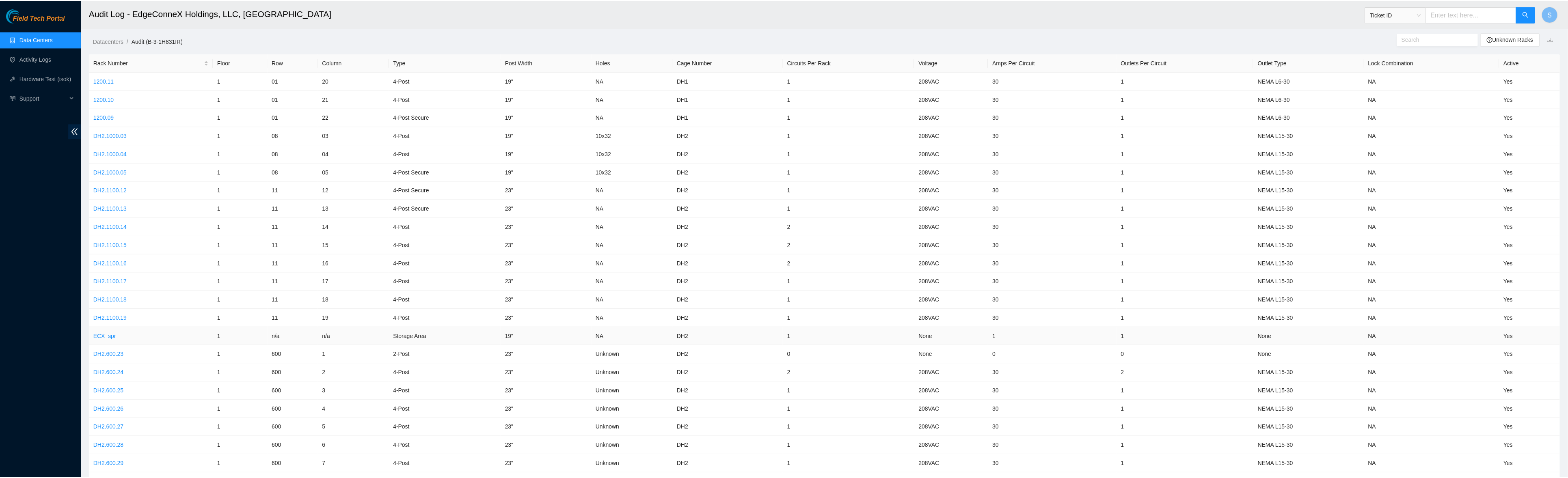
scroll to position [54, 0]
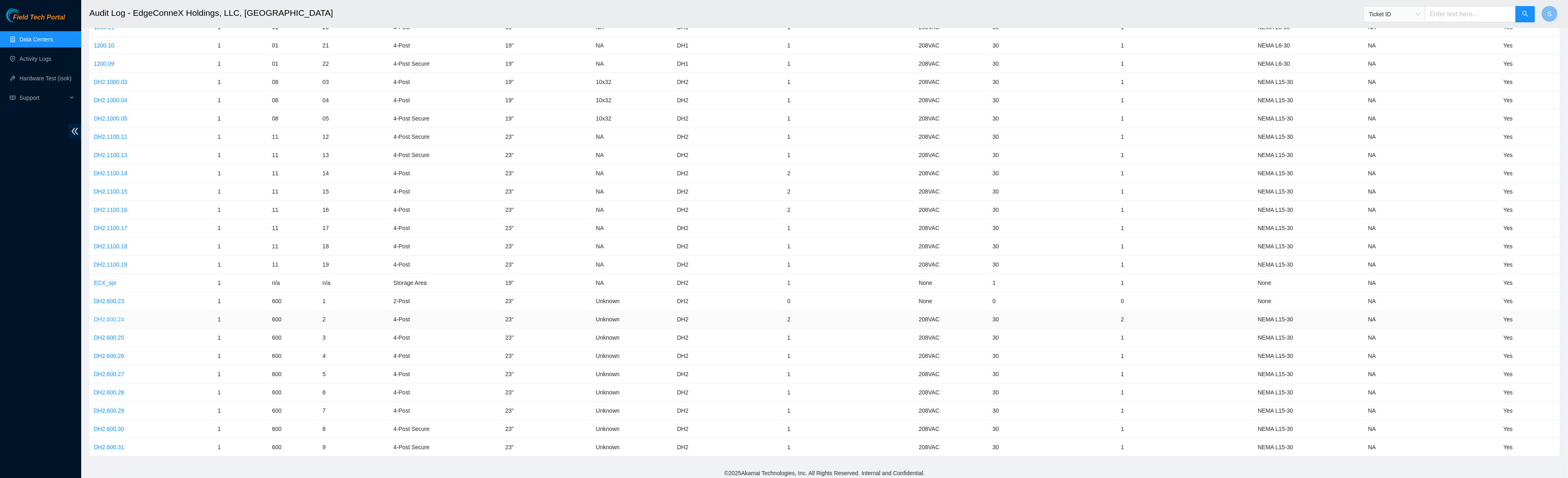
click at [116, 317] on link "DH2.600.24" at bounding box center [109, 319] width 31 height 7
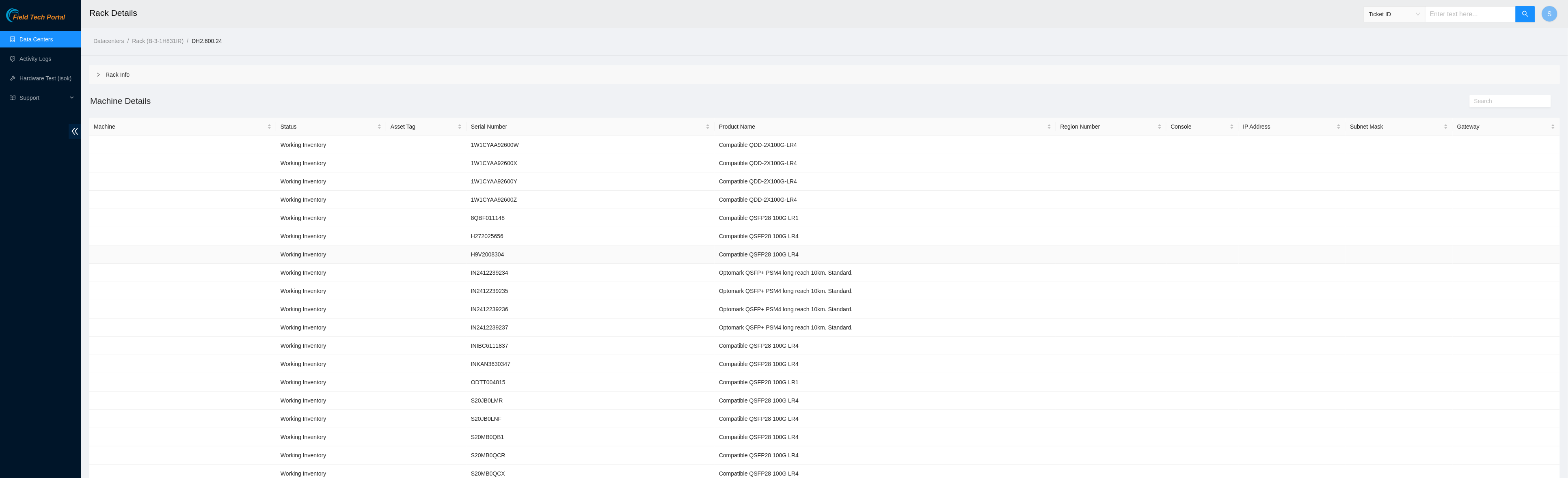
click at [419, 252] on td at bounding box center [426, 254] width 80 height 18
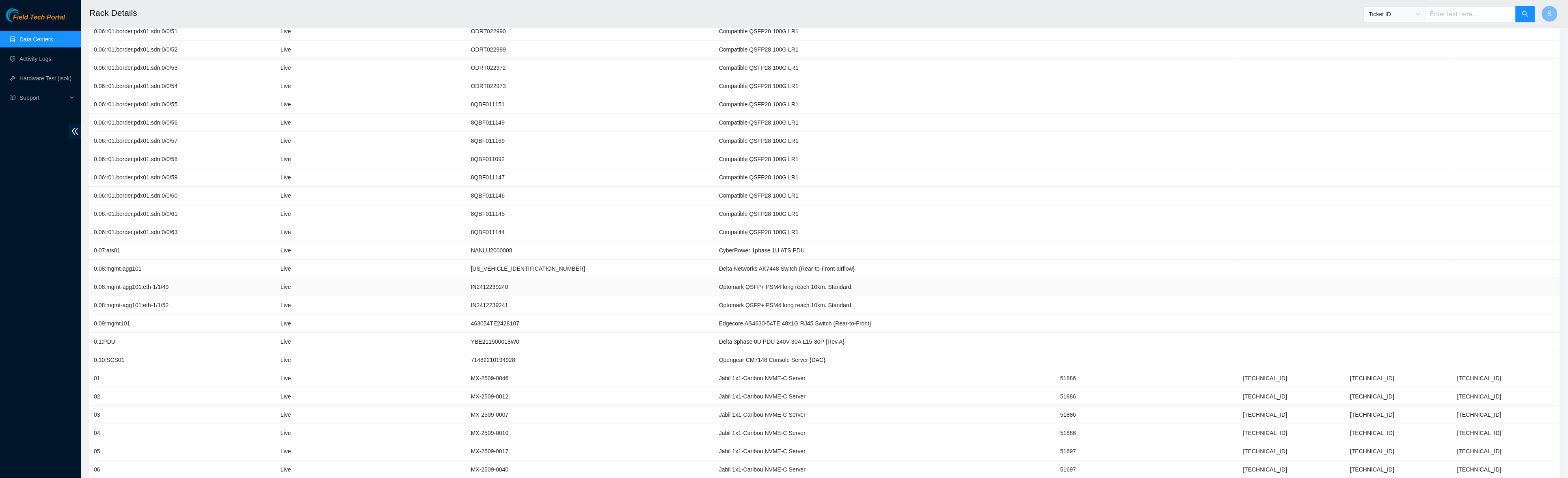
scroll to position [2526, 0]
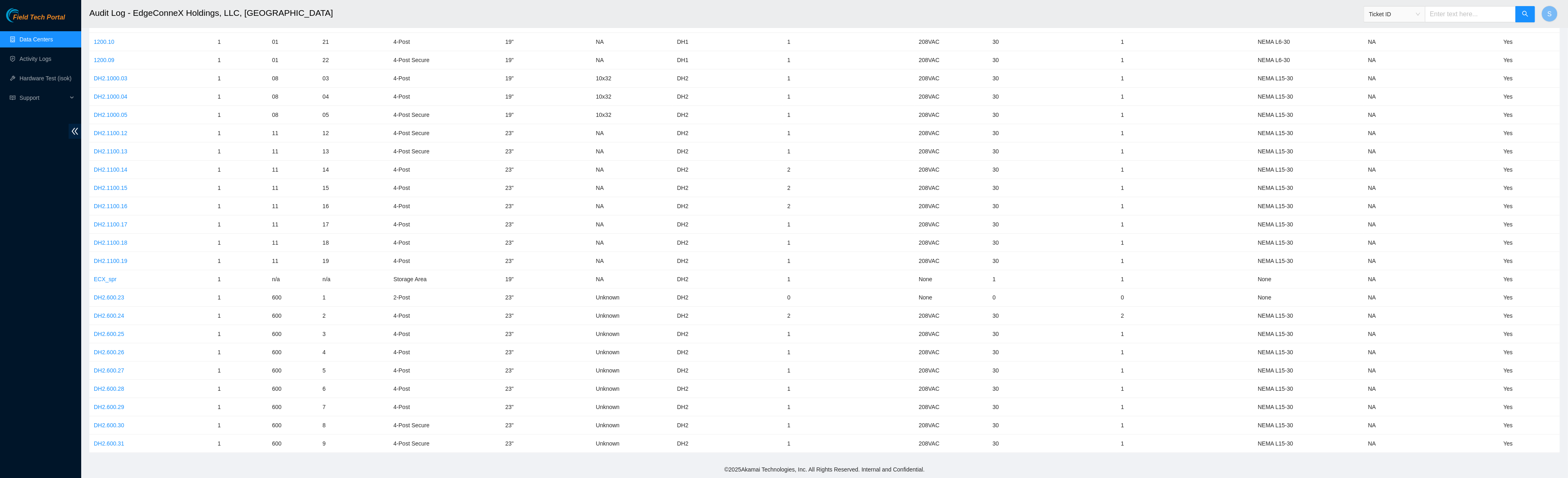
scroll to position [54, 0]
click at [116, 316] on link "DH2.600.24" at bounding box center [109, 319] width 31 height 7
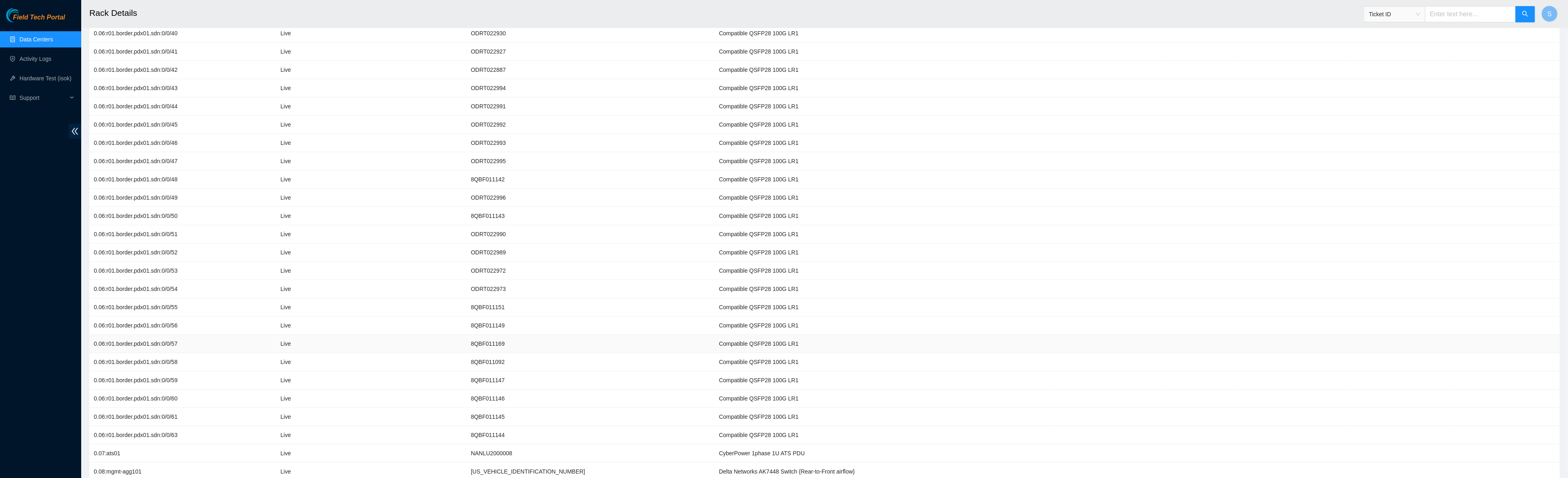
scroll to position [2526, 0]
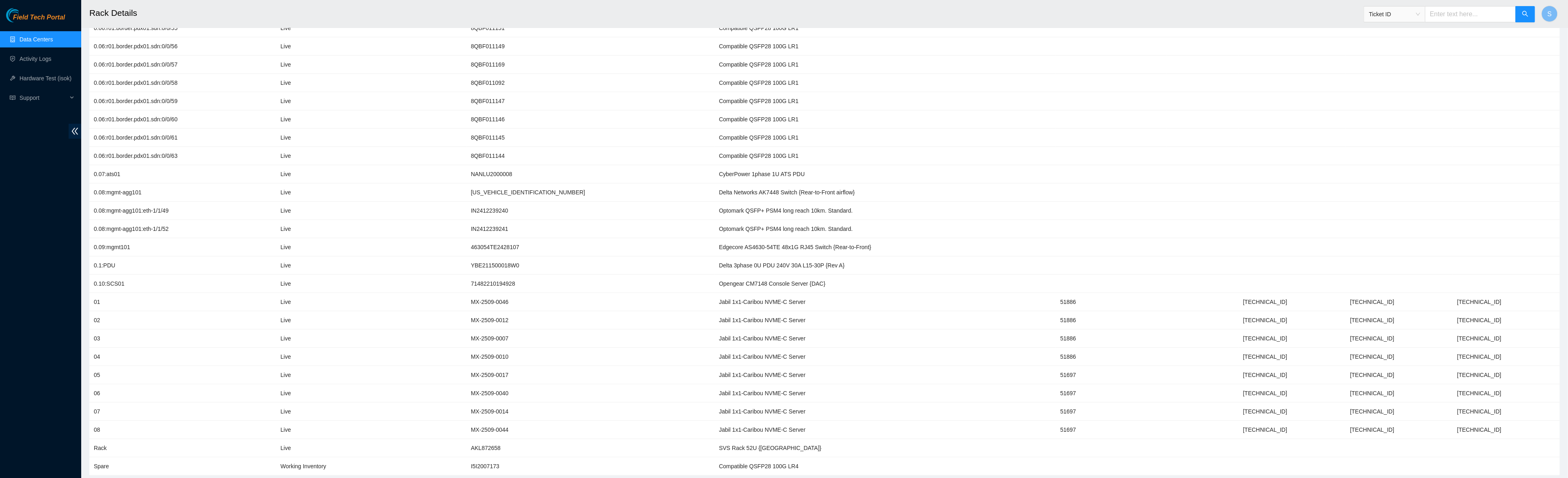
scroll to position [54, 0]
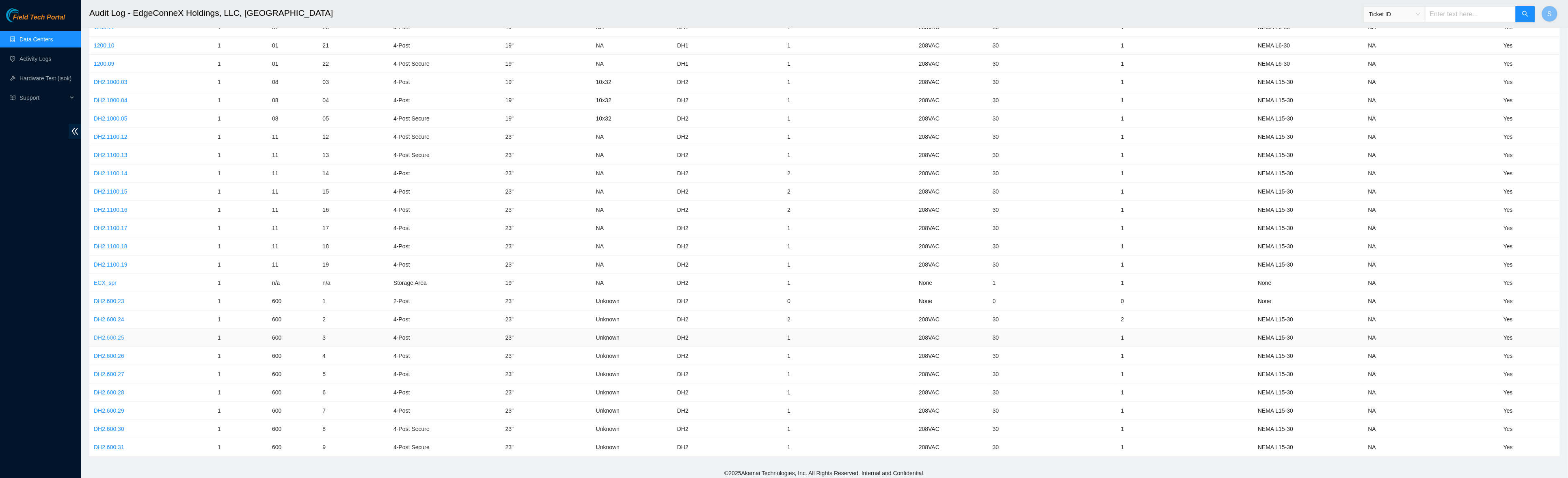
click at [112, 334] on link "DH2.600.25" at bounding box center [109, 337] width 31 height 7
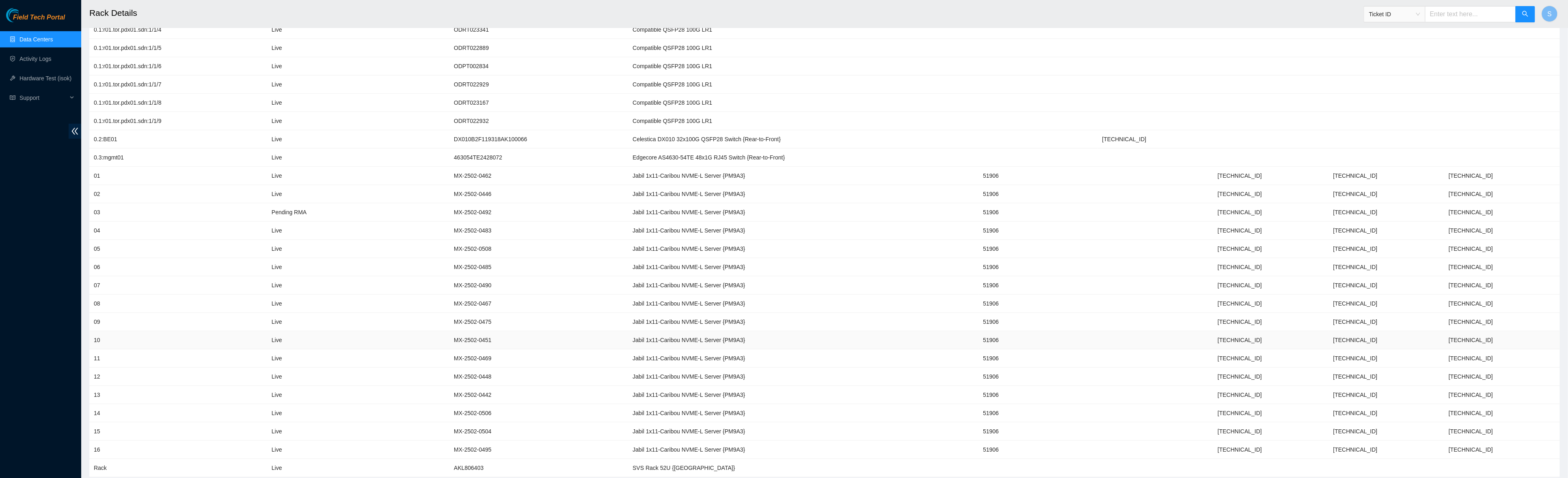
scroll to position [352, 0]
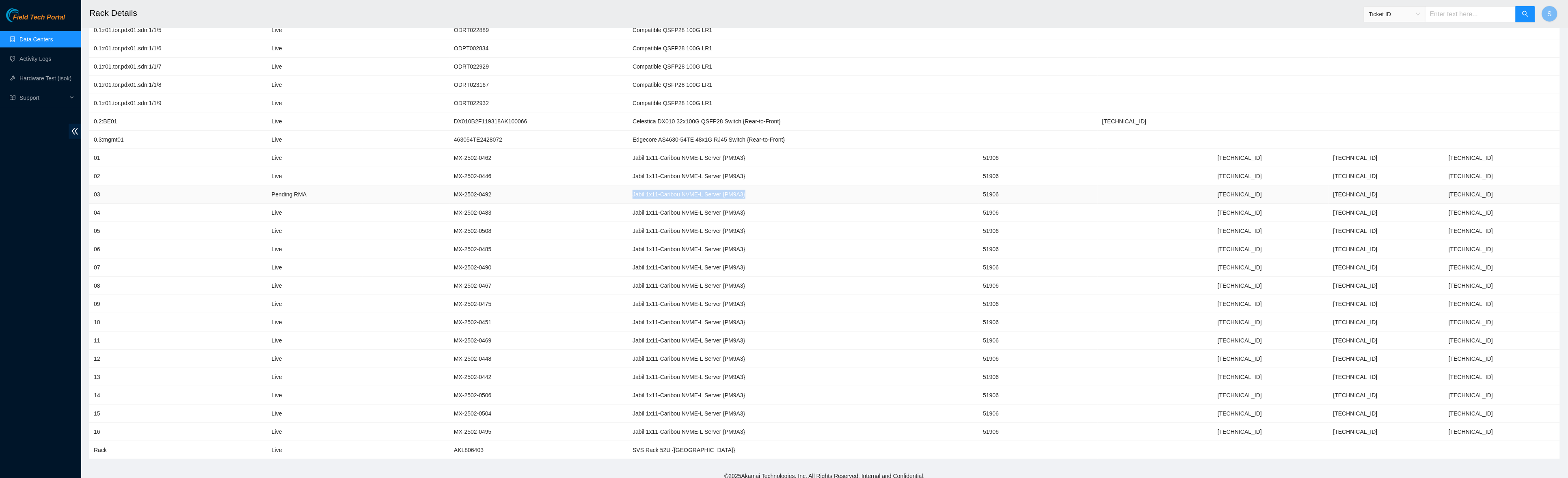
drag, startPoint x: 647, startPoint y: 189, endPoint x: 804, endPoint y: 190, distance: 157.0
click at [693, 190] on td "Jabil 1x11-Caribou NVME-L Server {PM9A3}" at bounding box center [803, 194] width 351 height 18
drag, startPoint x: 496, startPoint y: 191, endPoint x: 460, endPoint y: 189, distance: 36.1
click at [460, 189] on td "MX-2502-0492" at bounding box center [539, 194] width 179 height 18
click at [450, 193] on td at bounding box center [406, 194] width 86 height 18
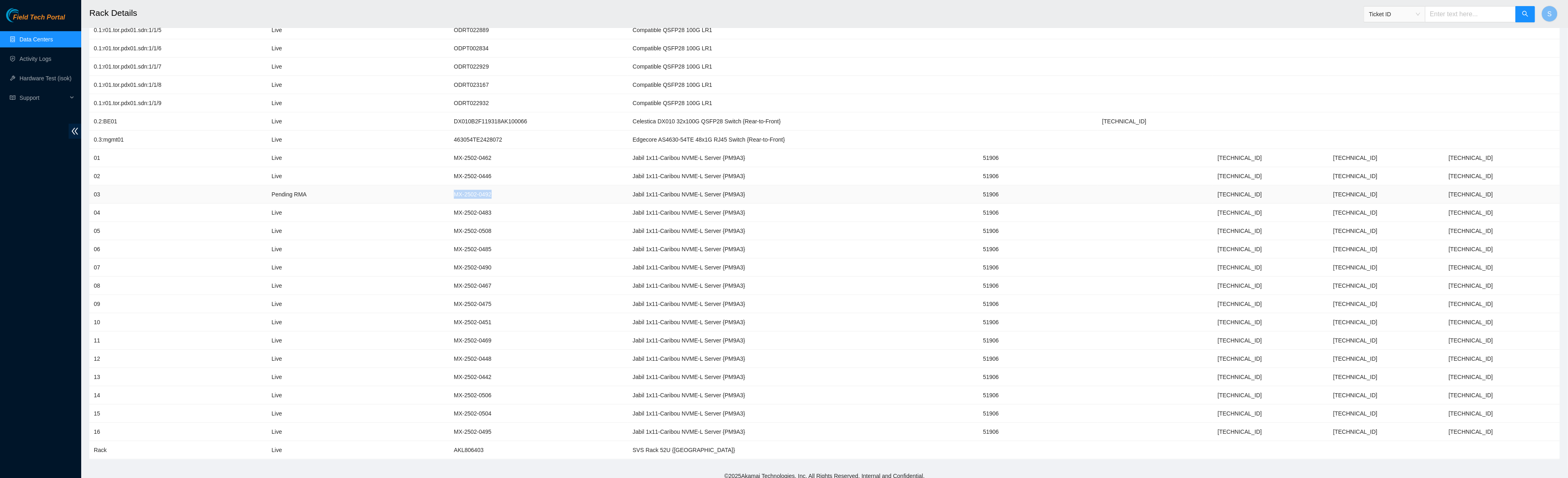
drag, startPoint x: 453, startPoint y: 188, endPoint x: 503, endPoint y: 191, distance: 50.1
click at [508, 191] on tr "03 Pending RMA MX-2502-0492 Jabil 1x11-[GEOGRAPHIC_DATA] NVME-L Server {PM9A3} …" at bounding box center [824, 194] width 1470 height 18
click at [524, 197] on td "MX-2502-0492" at bounding box center [539, 194] width 179 height 18
drag, startPoint x: 486, startPoint y: 190, endPoint x: 459, endPoint y: 192, distance: 27.1
click at [459, 192] on td "MX-2502-0492" at bounding box center [539, 194] width 179 height 18
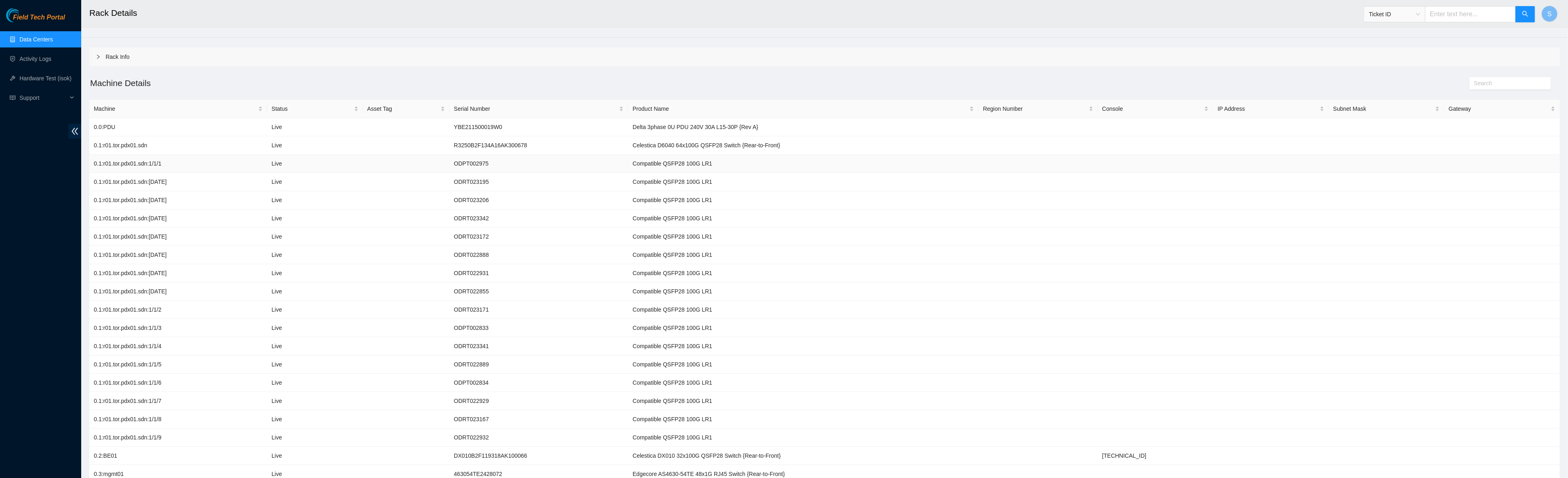
scroll to position [0, 0]
drag, startPoint x: 243, startPoint y: 40, endPoint x: 202, endPoint y: 41, distance: 41.0
click at [202, 41] on ol "Datacenters / Rack (B-3-1H831IR) / DH2.600.25 /" at bounding box center [645, 41] width 1103 height 9
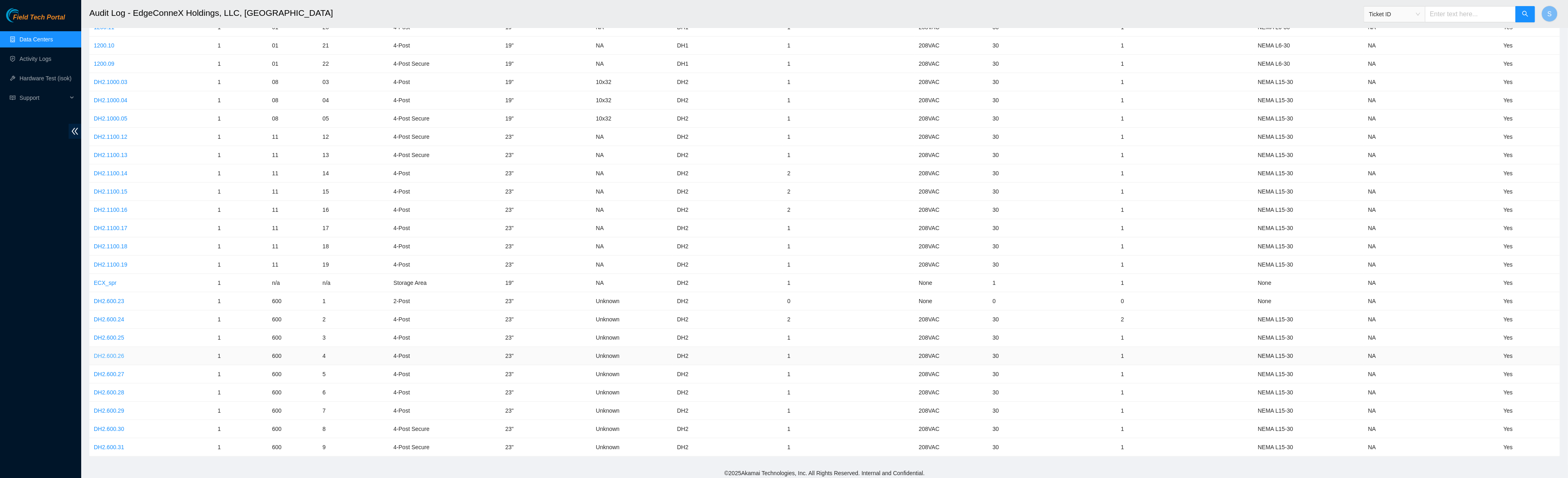
click at [119, 355] on link "DH2.600.26" at bounding box center [109, 356] width 31 height 7
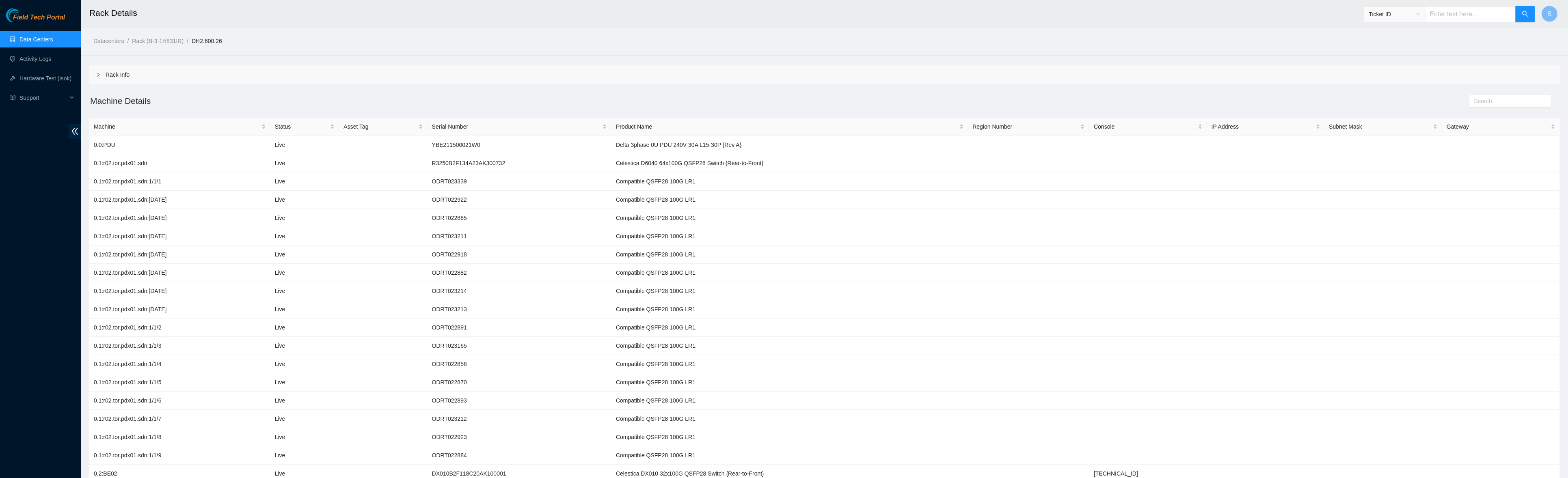
scroll to position [54, 0]
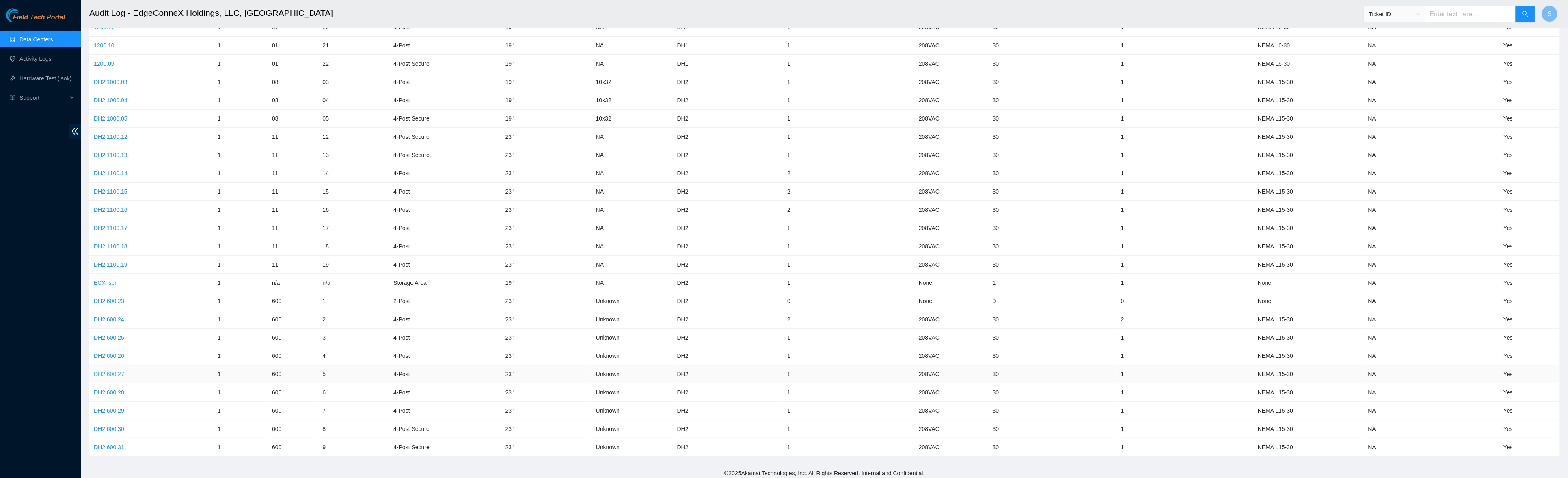
click at [109, 371] on link "DH2.600.27" at bounding box center [109, 374] width 31 height 7
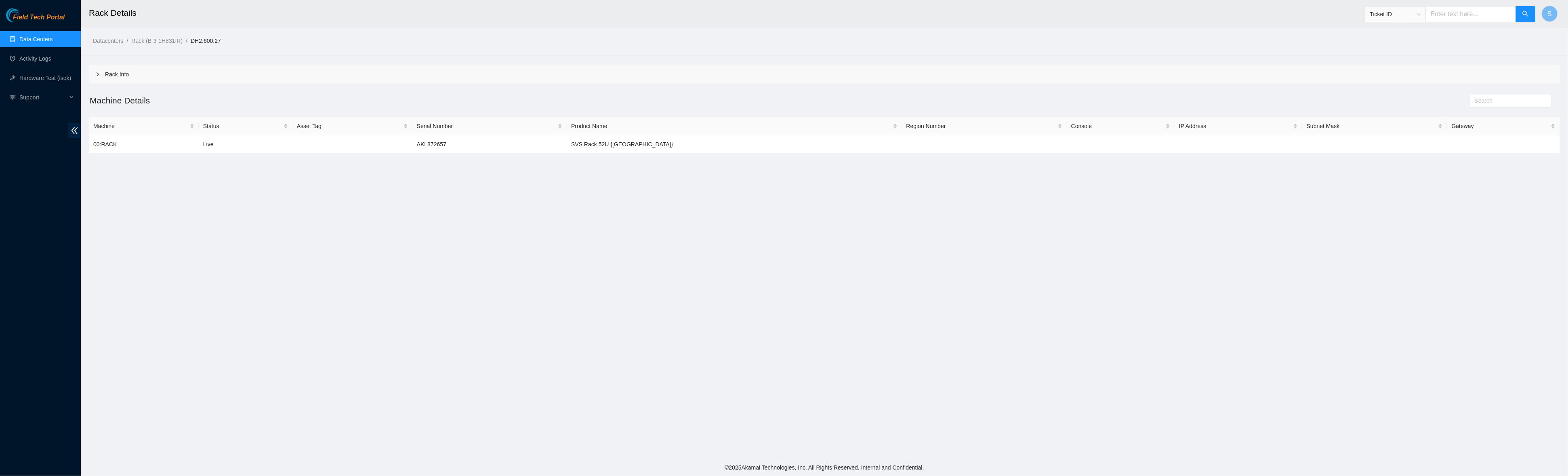
click at [321, 262] on main "Rack Details Ticket ID S Datacenters / Rack (B-3-1H831IR) / DH2.600.27 / Rack I…" at bounding box center [824, 229] width 1487 height 459
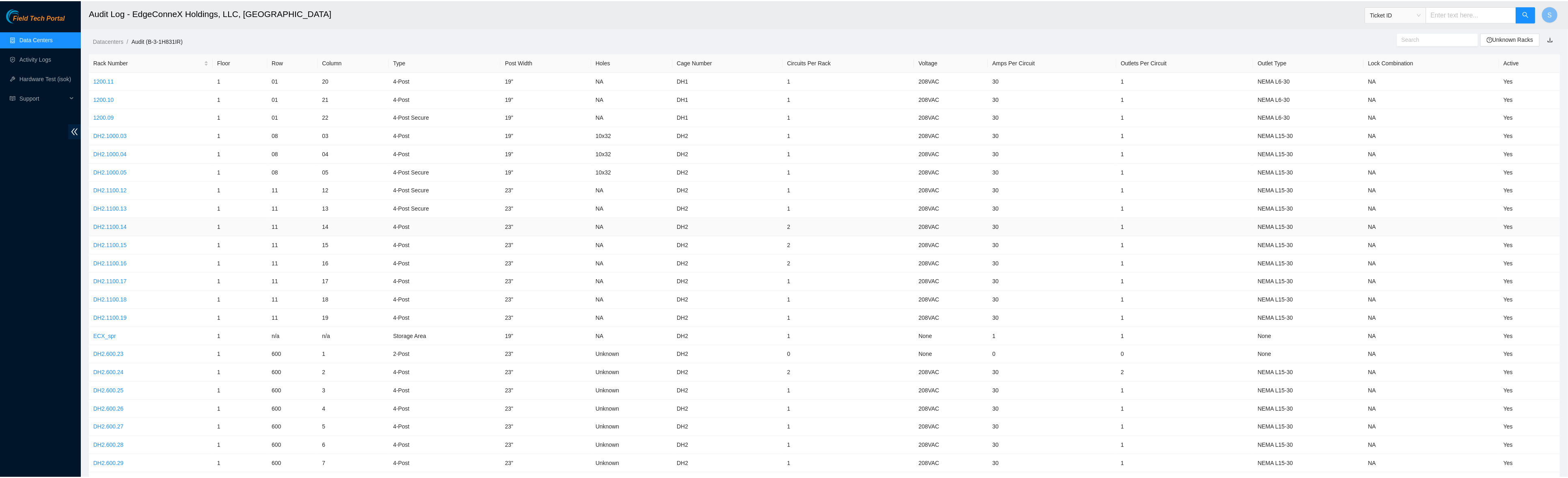
scroll to position [54, 0]
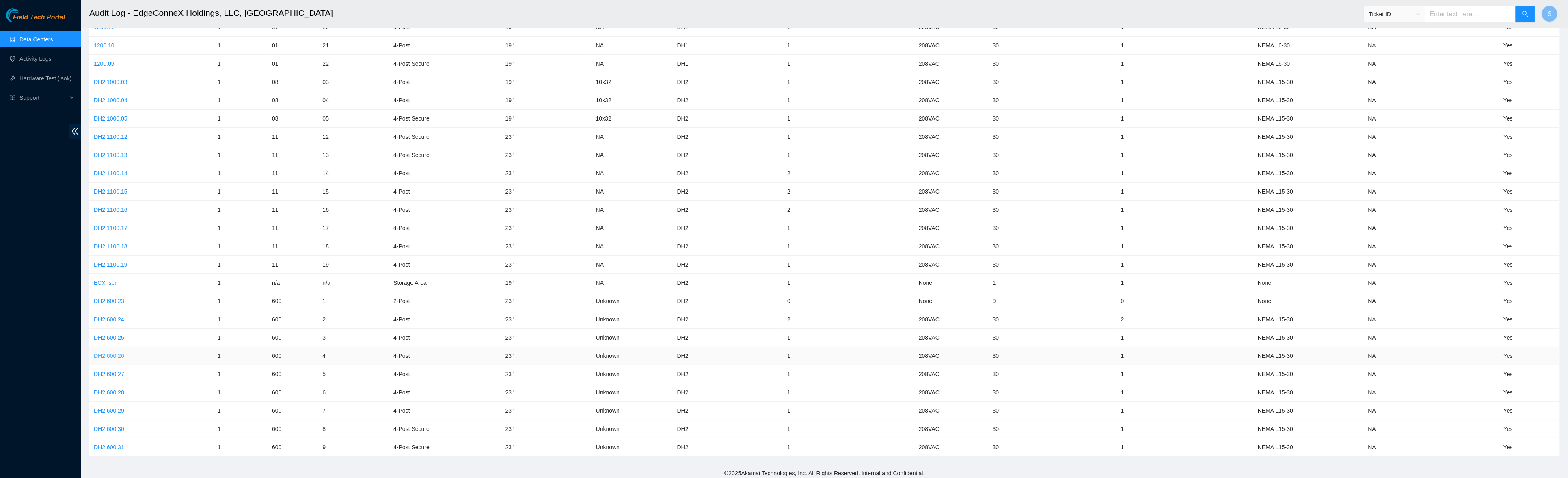
click at [116, 353] on link "DH2.600.26" at bounding box center [109, 356] width 31 height 7
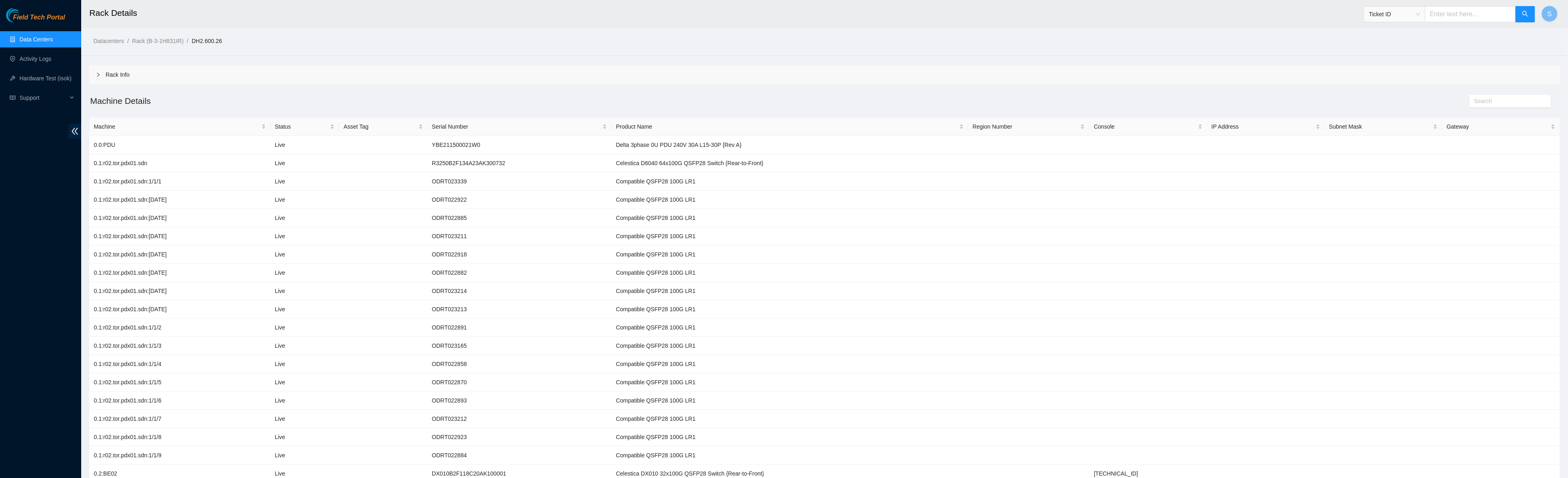
scroll to position [54, 0]
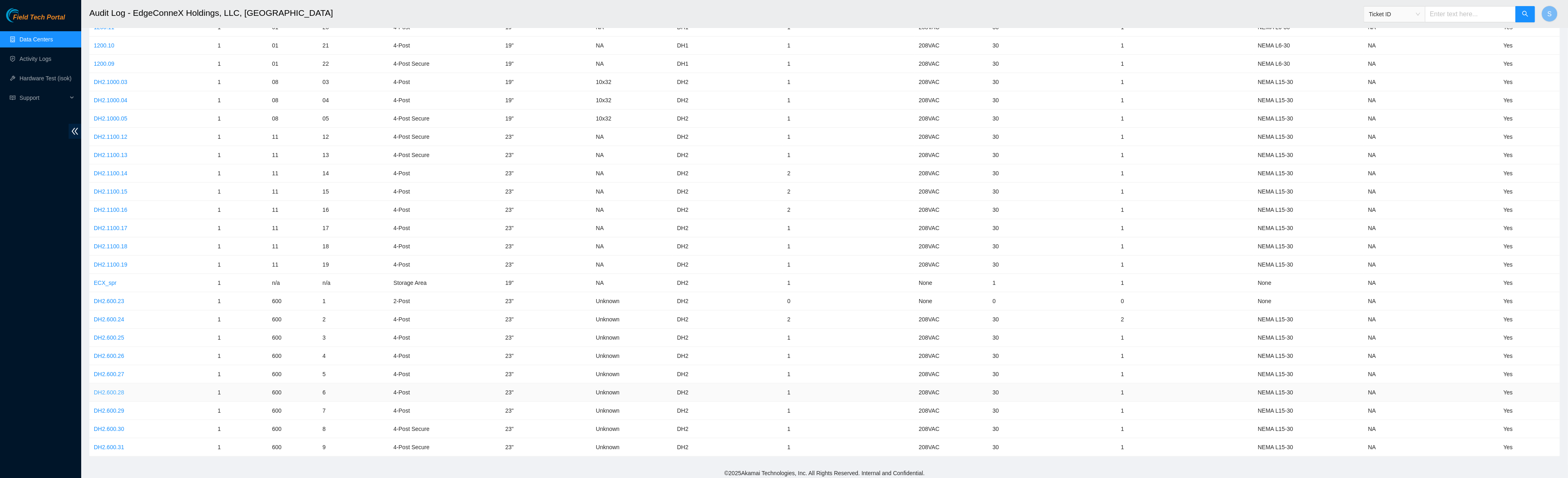
click at [105, 390] on link "DH2.600.28" at bounding box center [109, 392] width 31 height 7
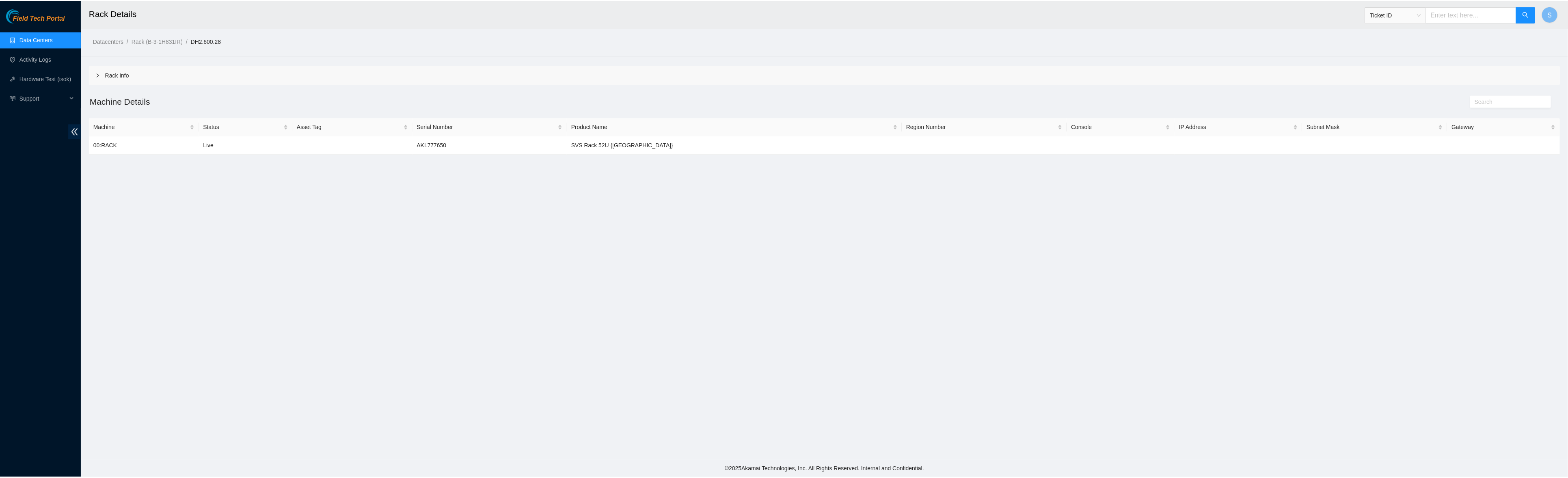
scroll to position [54, 0]
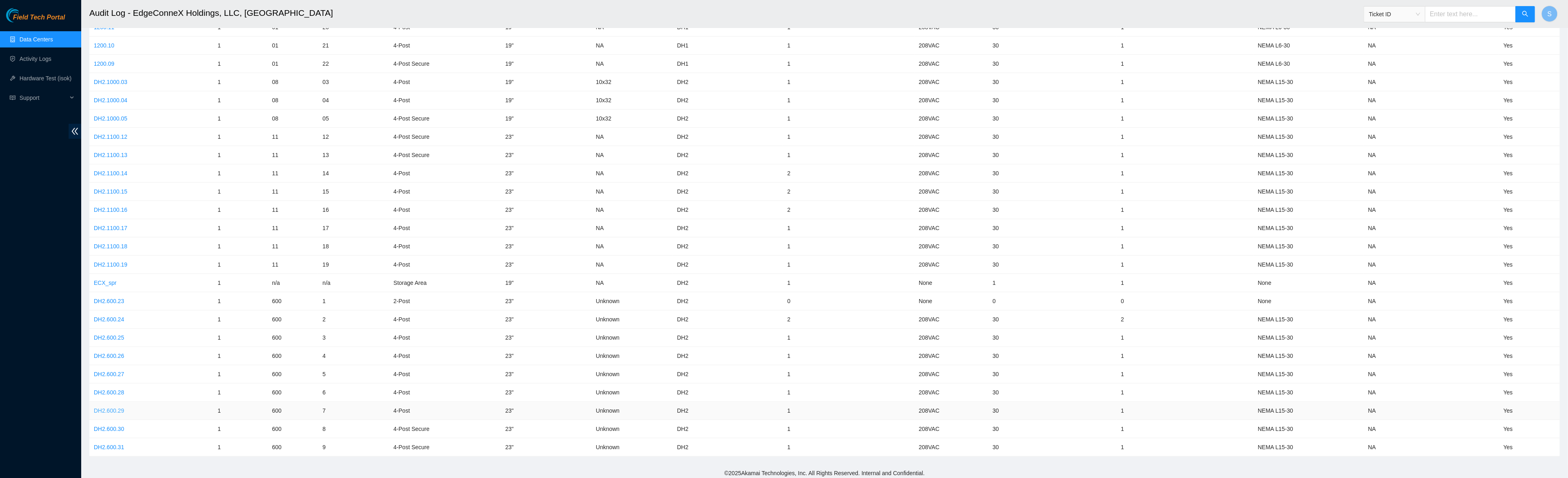
click at [117, 408] on link "DH2.600.29" at bounding box center [109, 410] width 31 height 7
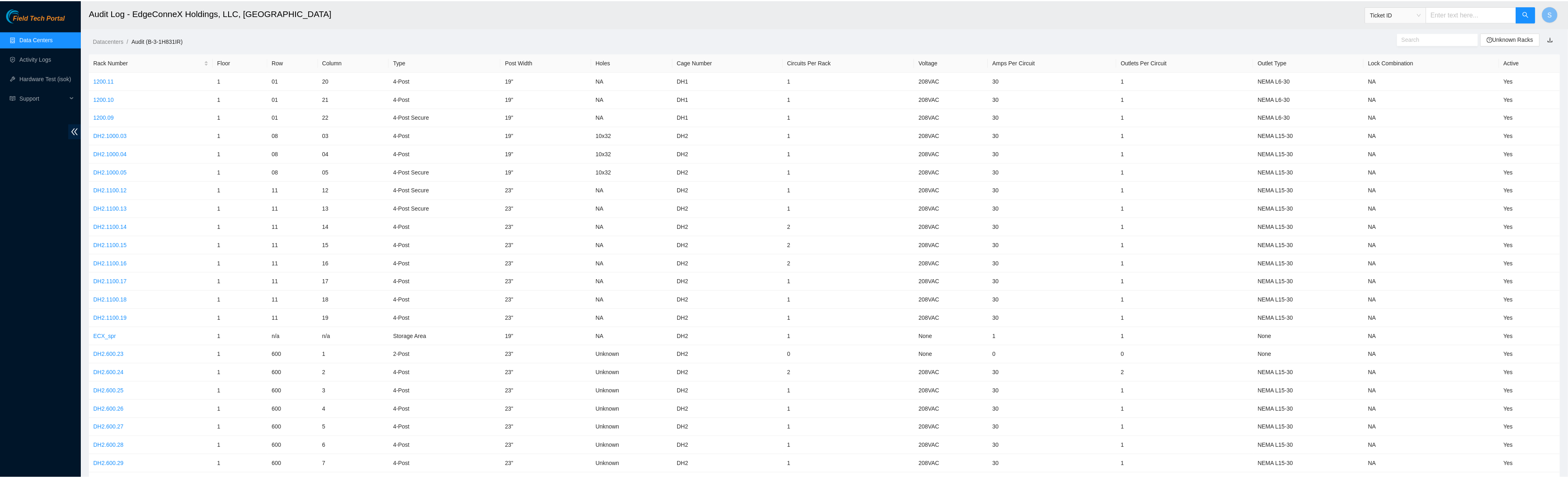
scroll to position [54, 0]
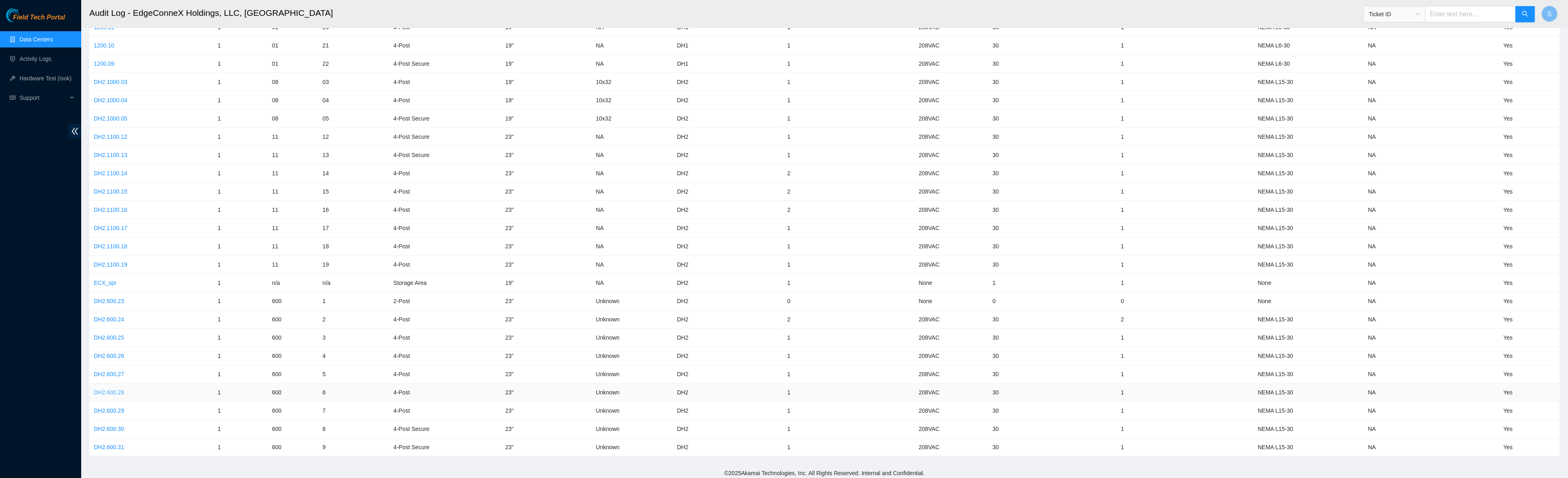
click at [113, 390] on link "DH2.600.28" at bounding box center [109, 392] width 31 height 7
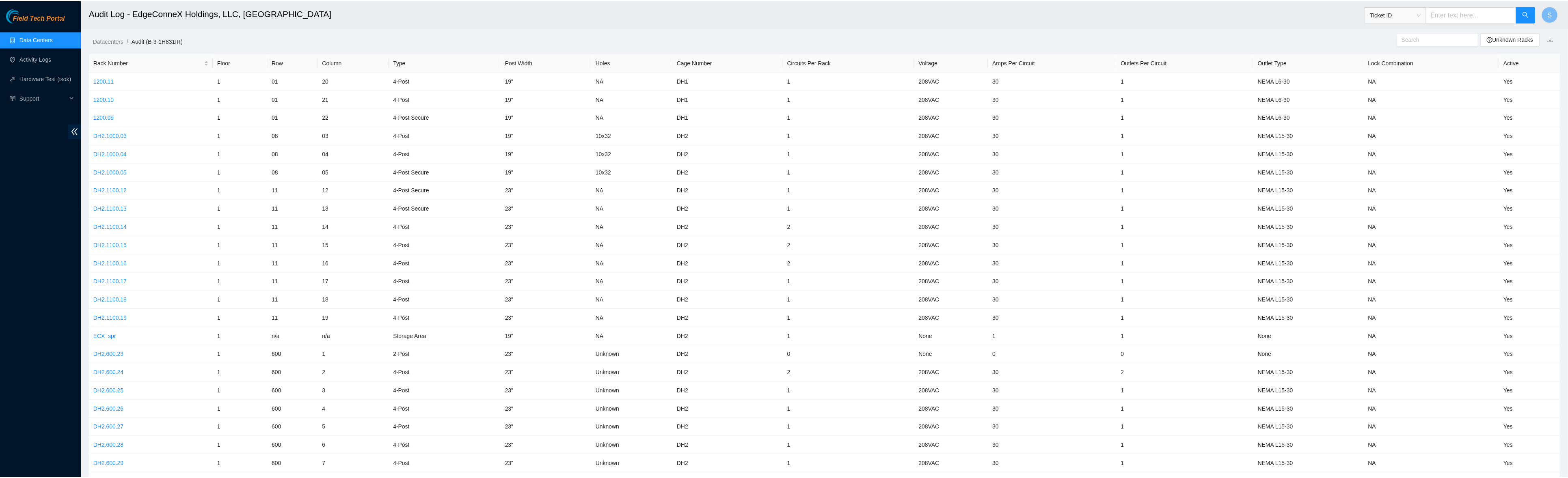
scroll to position [54, 0]
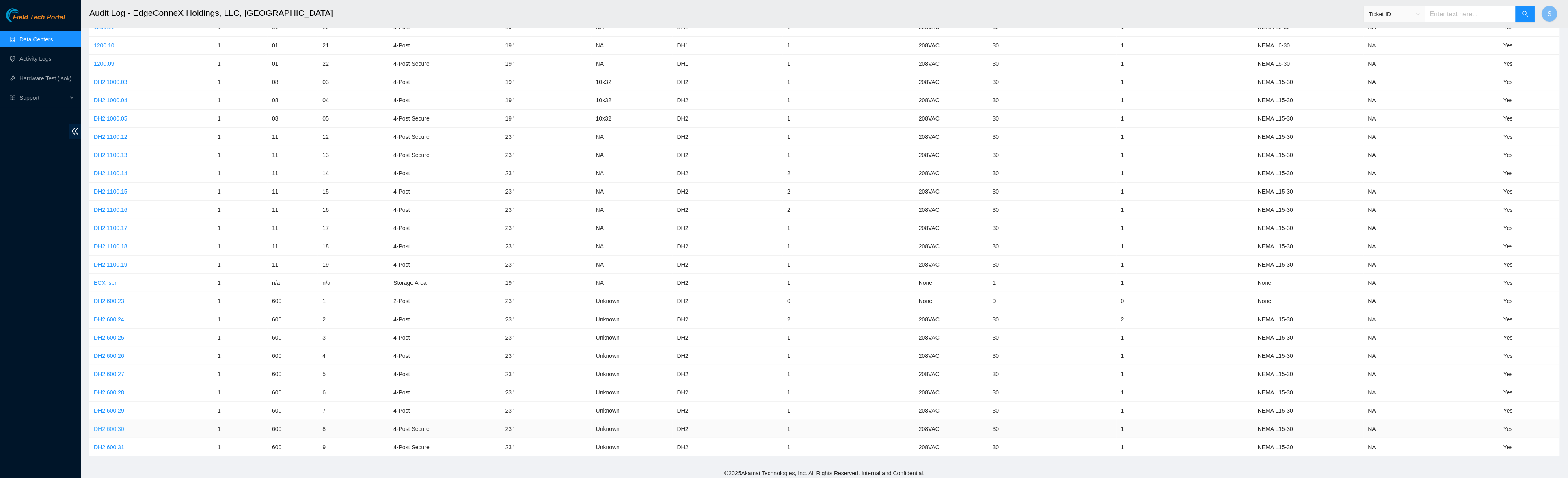
click at [108, 425] on link "DH2.600.30" at bounding box center [109, 428] width 31 height 7
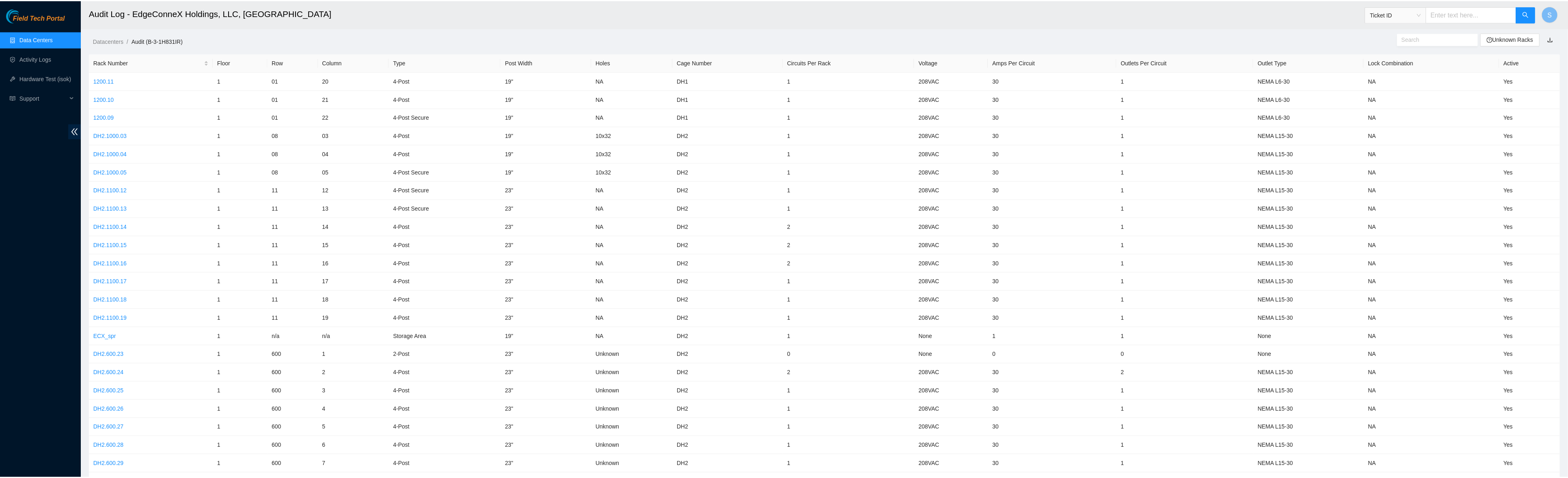
scroll to position [54, 0]
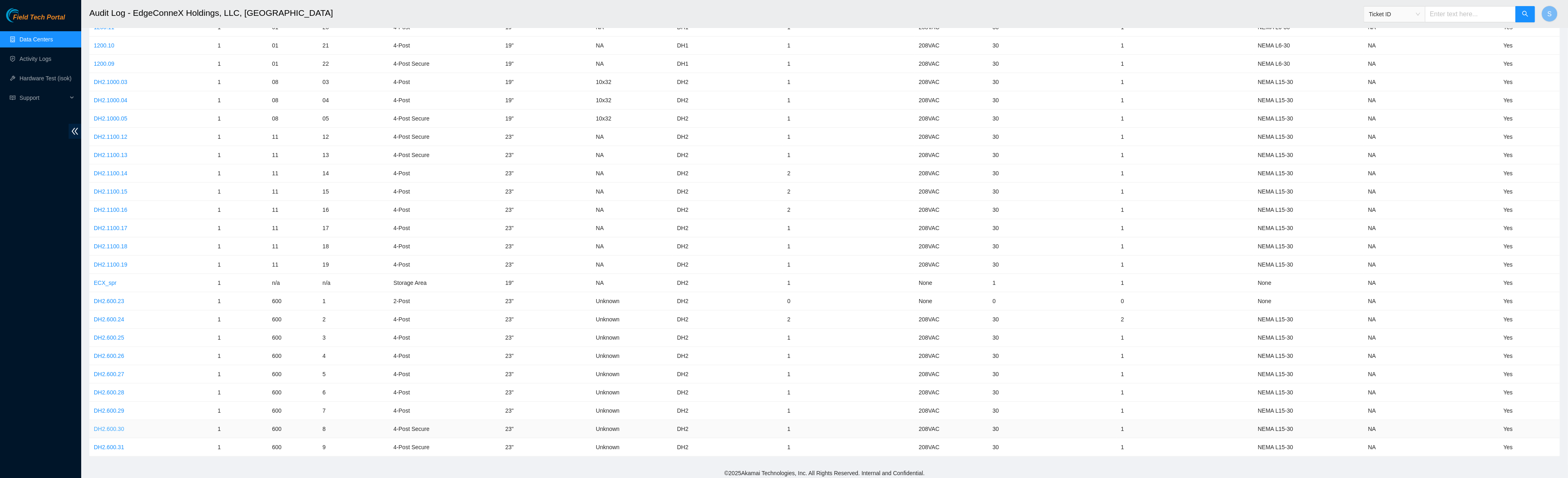
click at [114, 427] on link "DH2.600.30" at bounding box center [109, 428] width 31 height 7
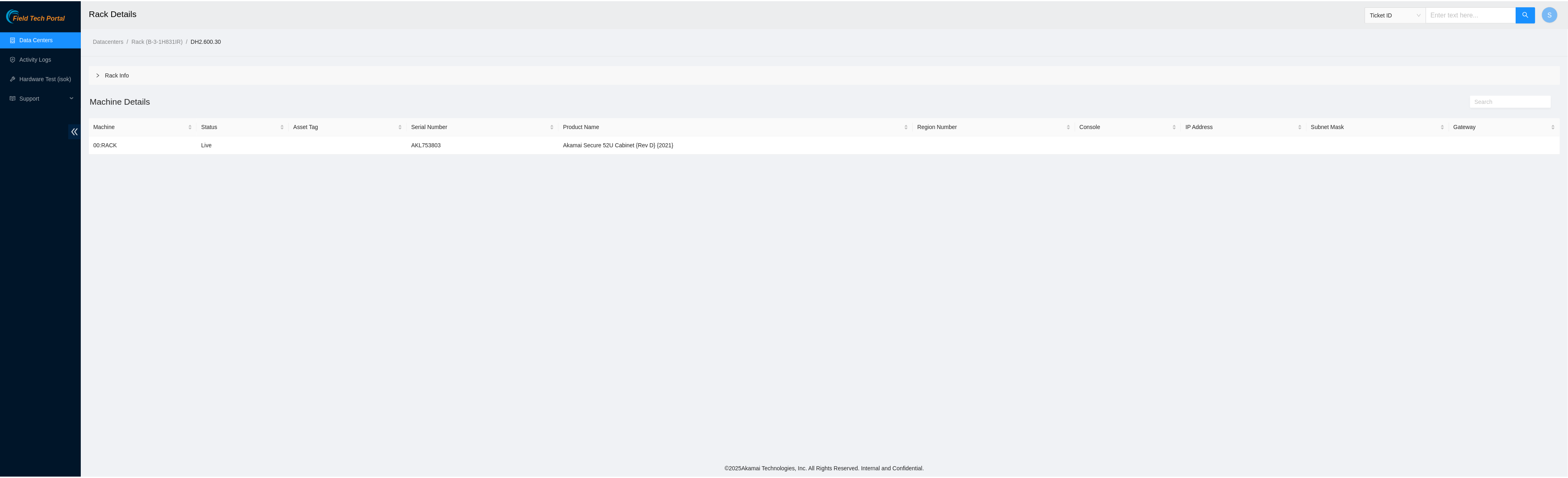
scroll to position [54, 0]
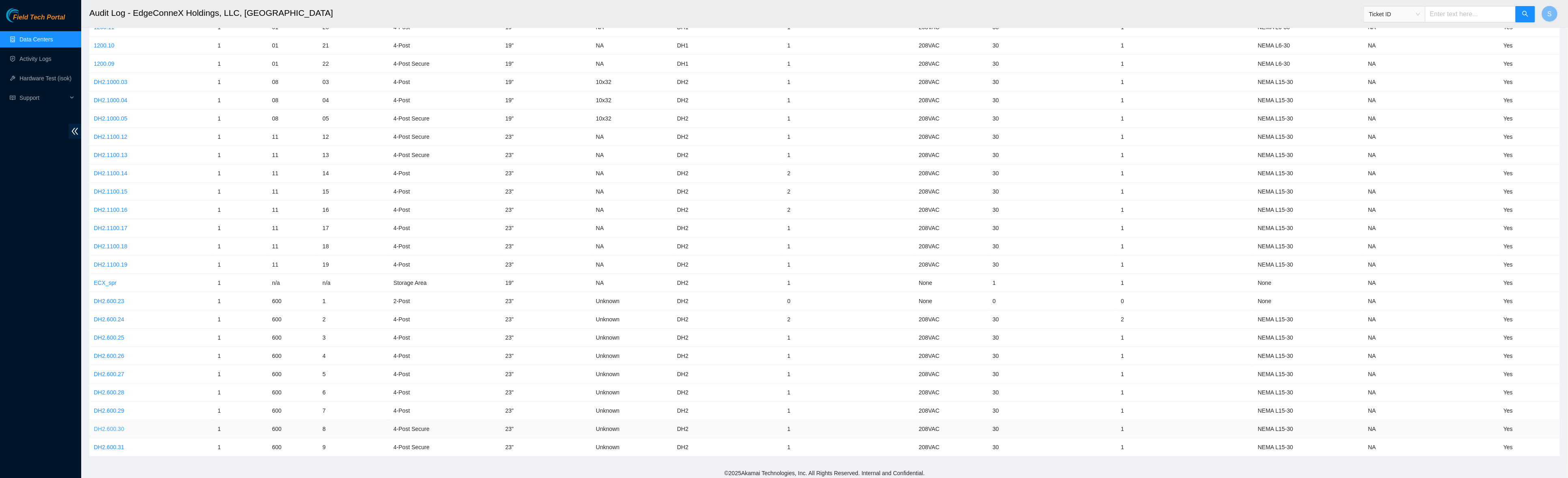
click at [116, 427] on link "DH2.600.30" at bounding box center [109, 428] width 31 height 7
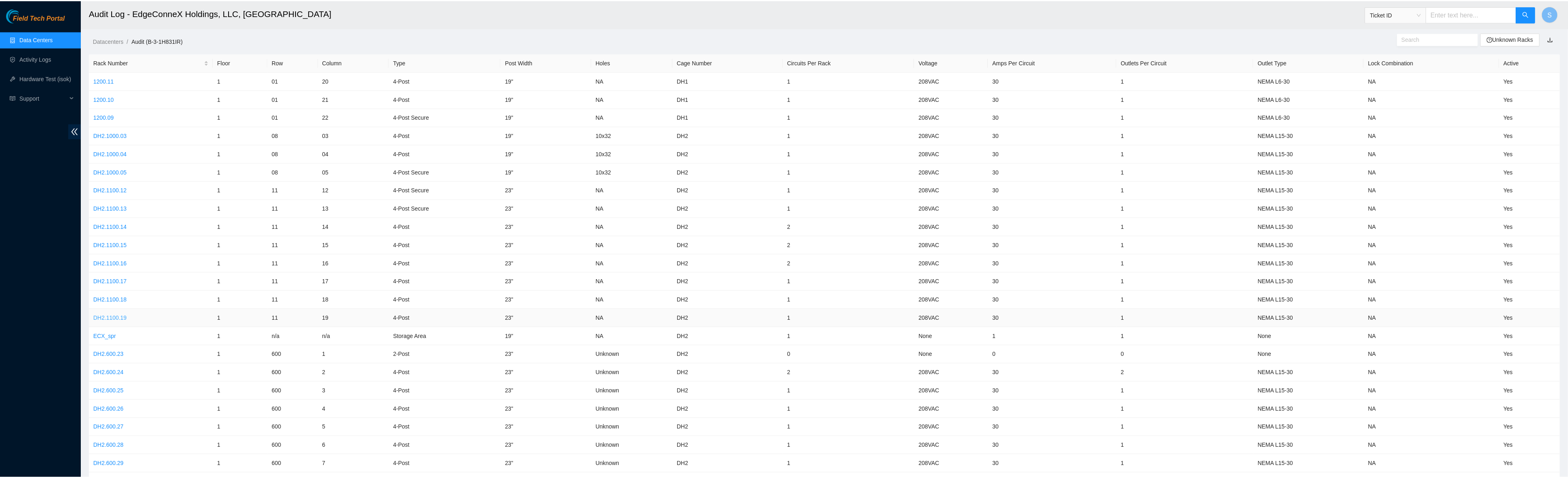
scroll to position [54, 0]
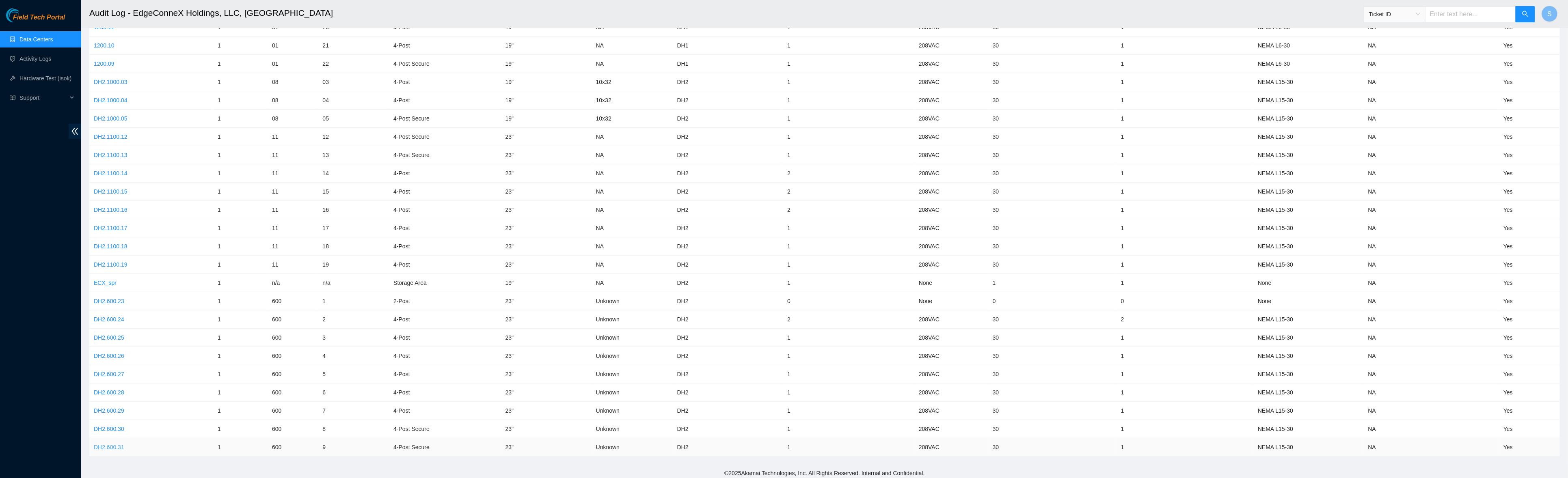
click at [116, 444] on link "DH2.600.31" at bounding box center [109, 447] width 31 height 7
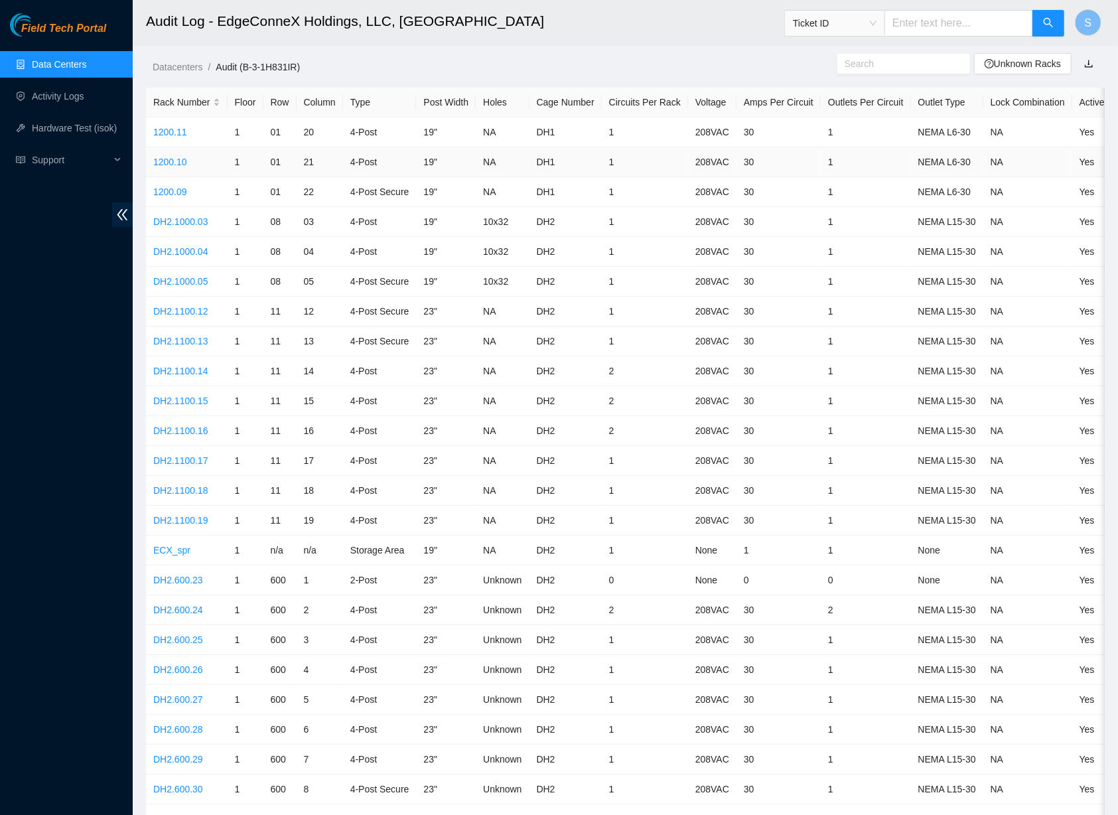
click at [661, 171] on td "1" at bounding box center [645, 162] width 86 height 30
